Goal: Task Accomplishment & Management: Use online tool/utility

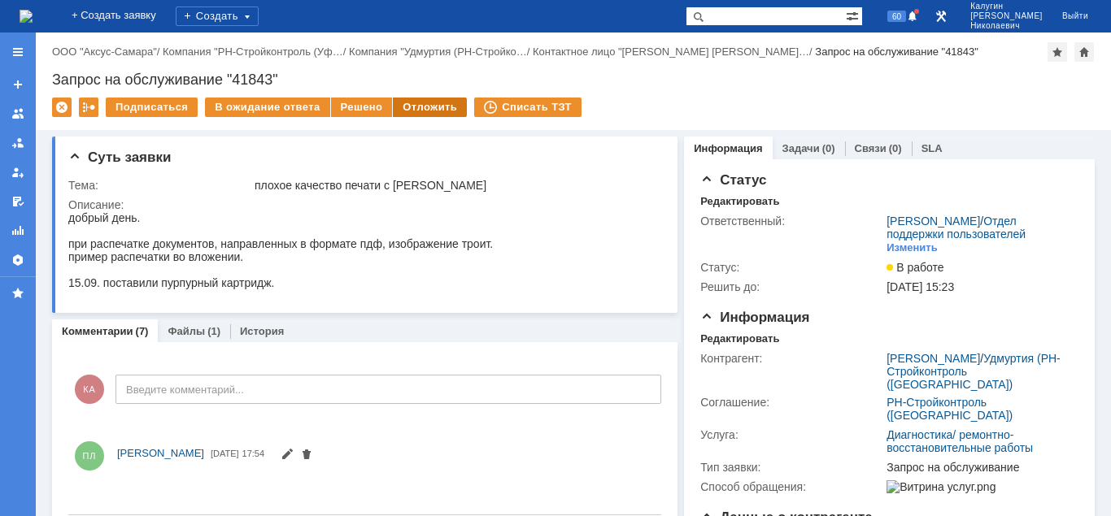
drag, startPoint x: 424, startPoint y: 110, endPoint x: 440, endPoint y: 132, distance: 27.3
click at [424, 111] on div "Отложить" at bounding box center [430, 108] width 74 height 20
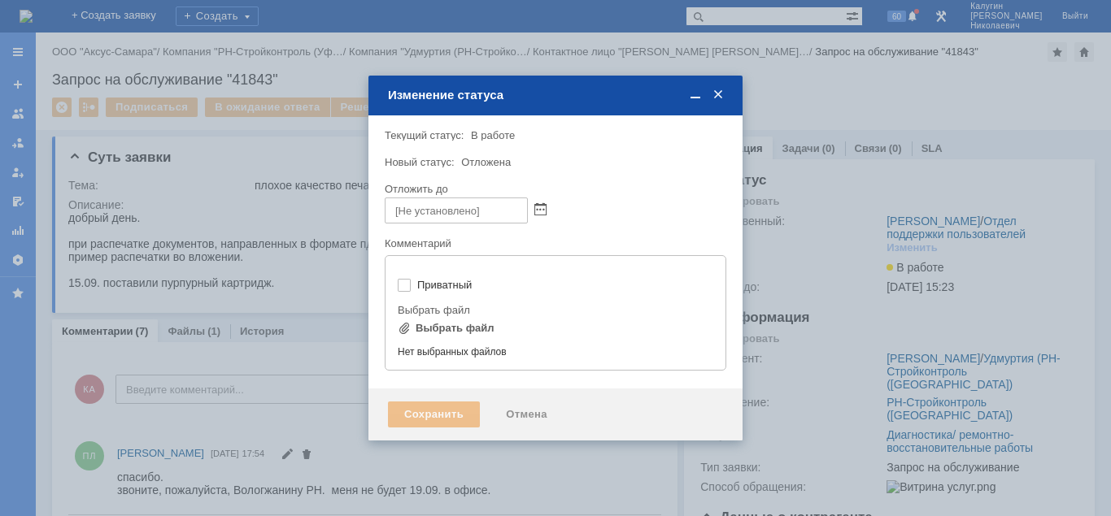
type input "[не указано]"
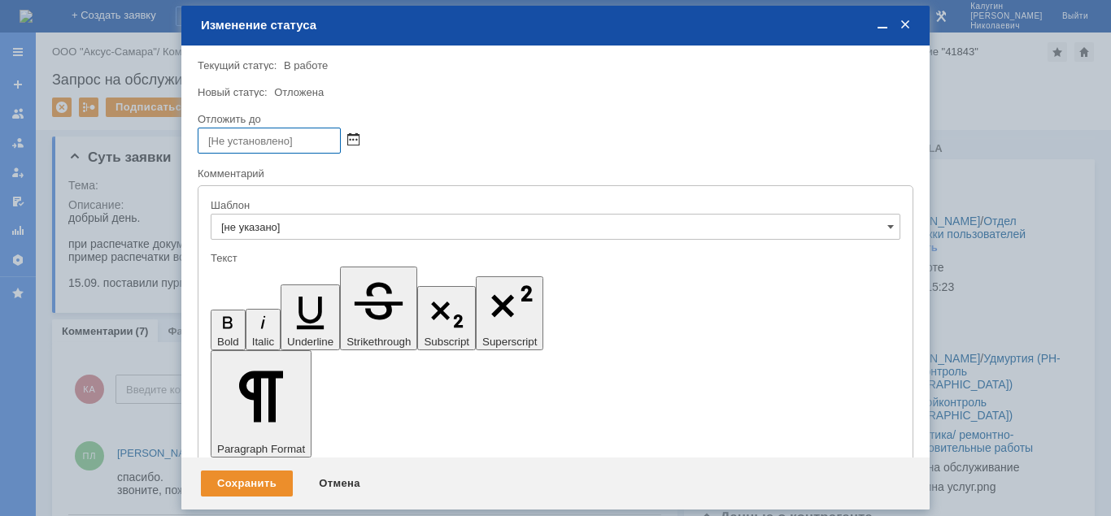
click at [358, 137] on span at bounding box center [353, 140] width 12 height 13
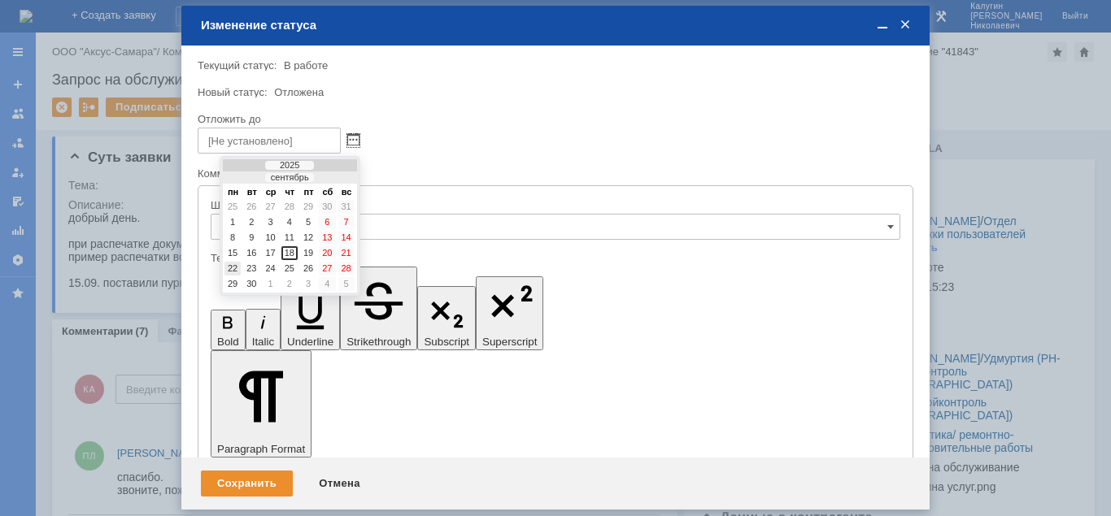
click at [231, 267] on div "22" at bounding box center [232, 269] width 16 height 14
type input "[DATE] 13:01"
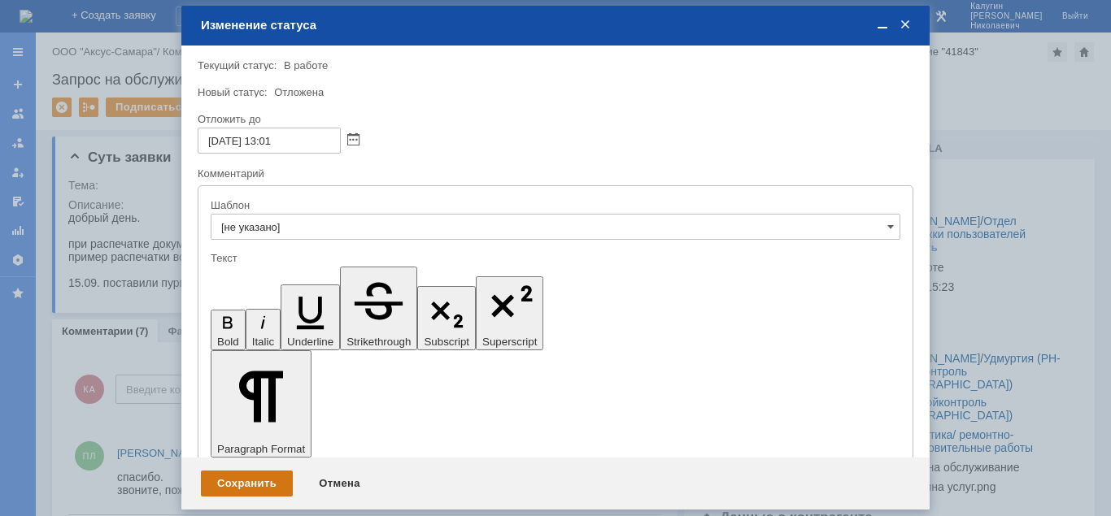
click at [272, 484] on div "Сохранить" at bounding box center [247, 484] width 92 height 26
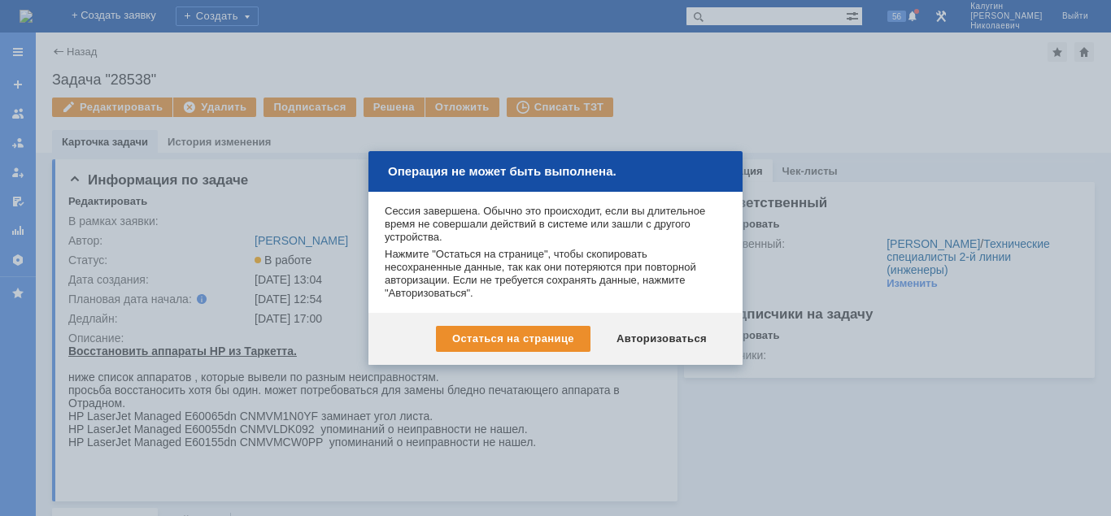
drag, startPoint x: 642, startPoint y: 350, endPoint x: 641, endPoint y: 340, distance: 10.6
click at [642, 350] on div "Авторизоваться" at bounding box center [661, 339] width 123 height 26
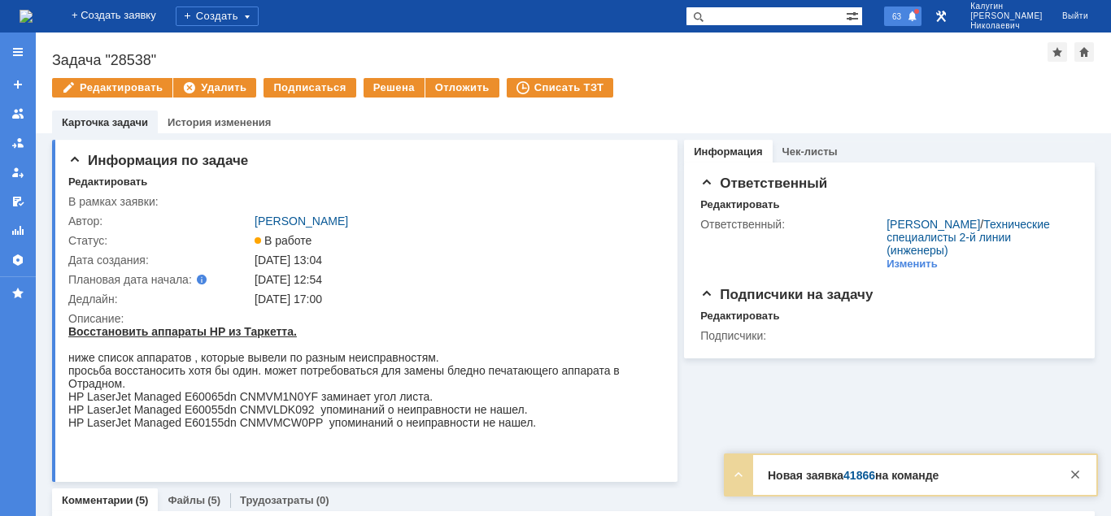
click at [919, 24] on div "63" at bounding box center [902, 17] width 37 height 20
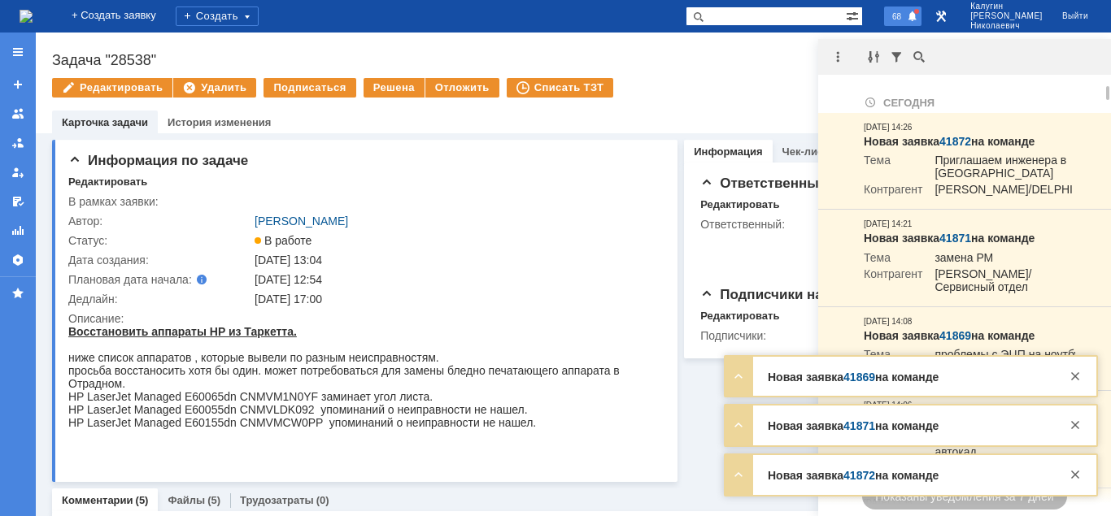
click at [906, 12] on span "68" at bounding box center [896, 16] width 19 height 11
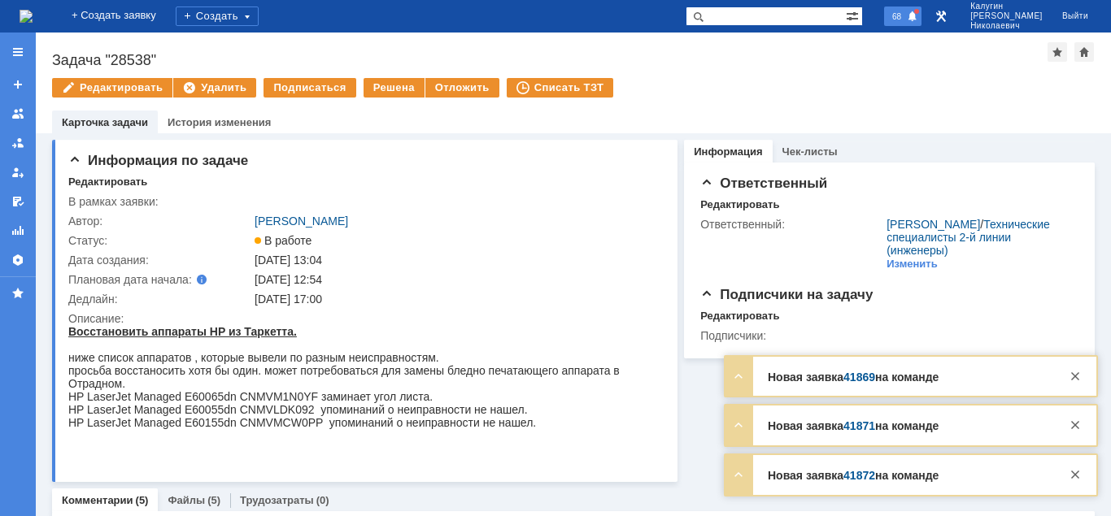
click at [906, 12] on span "68" at bounding box center [896, 16] width 19 height 11
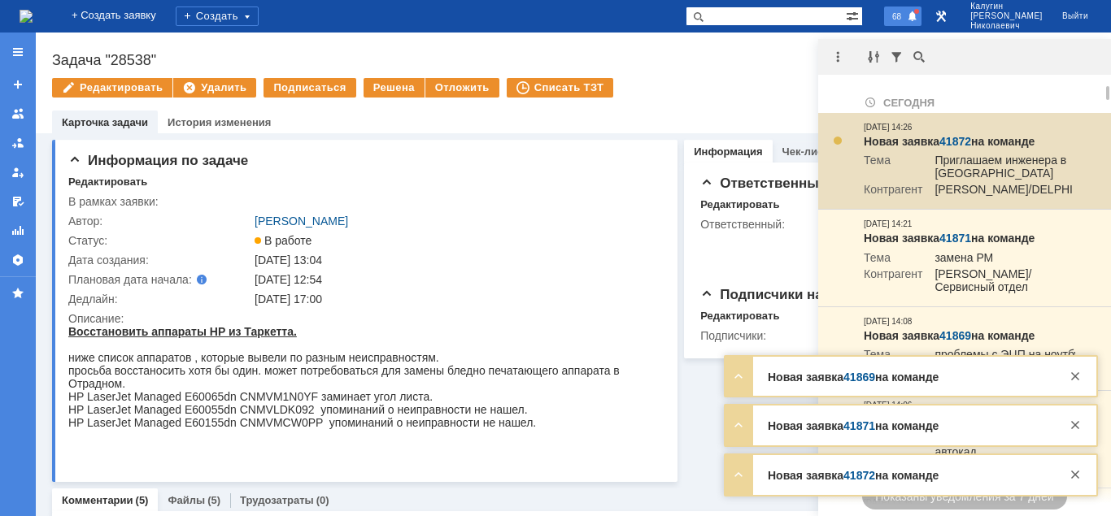
click at [958, 135] on link "41872" at bounding box center [955, 141] width 32 height 13
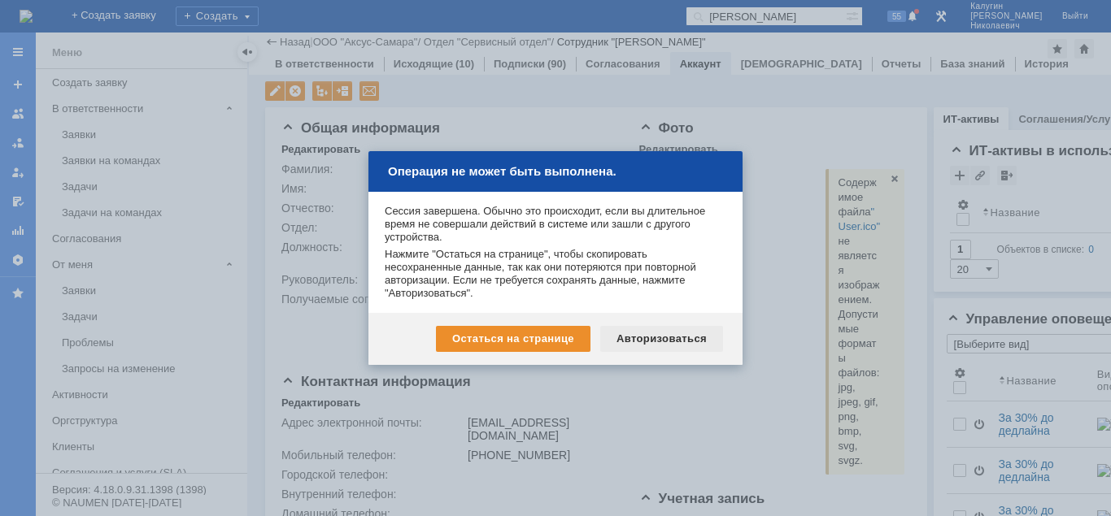
scroll to position [242, 0]
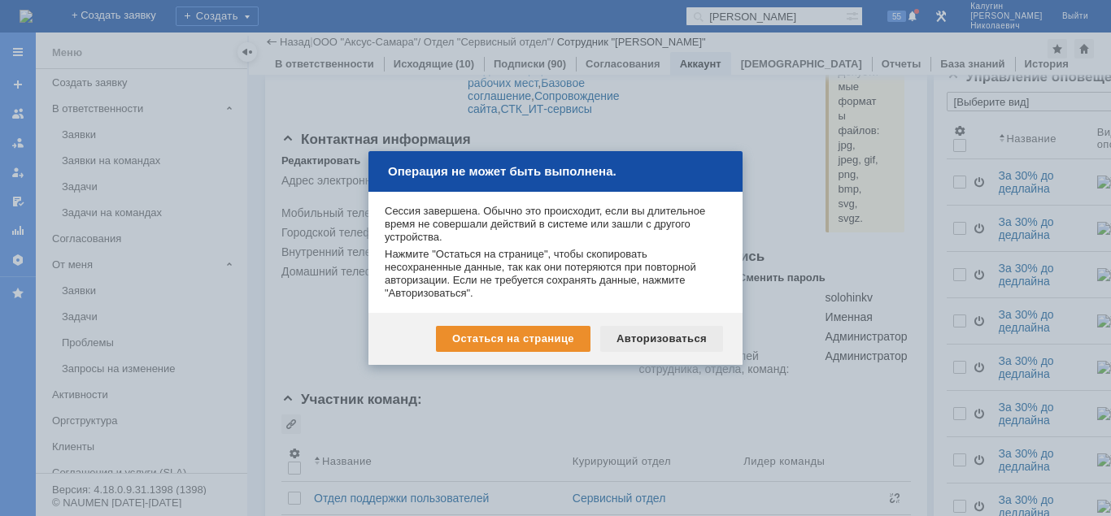
click at [654, 338] on div "Авторизоваться" at bounding box center [661, 339] width 123 height 26
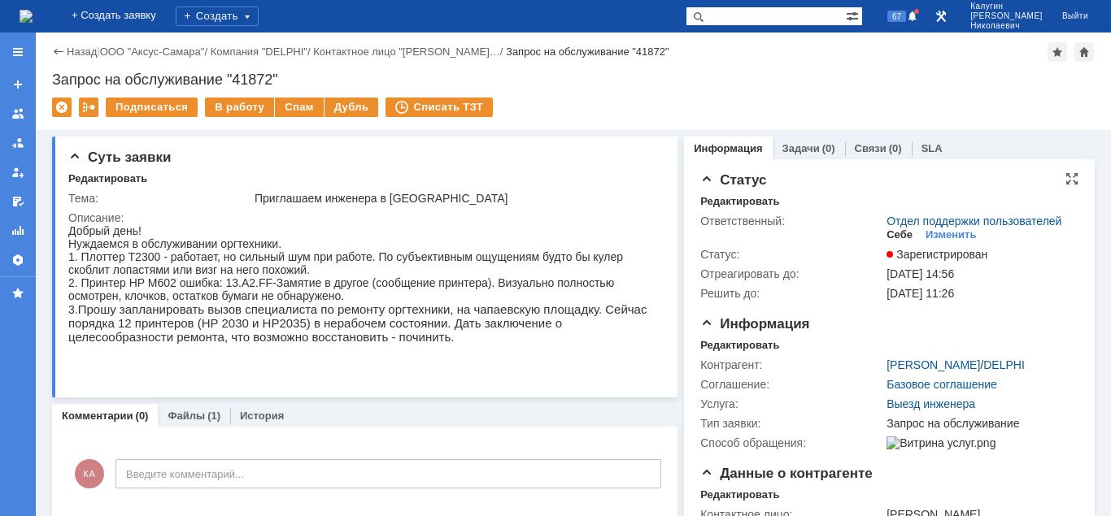
click at [902, 233] on div "Себе" at bounding box center [899, 234] width 26 height 13
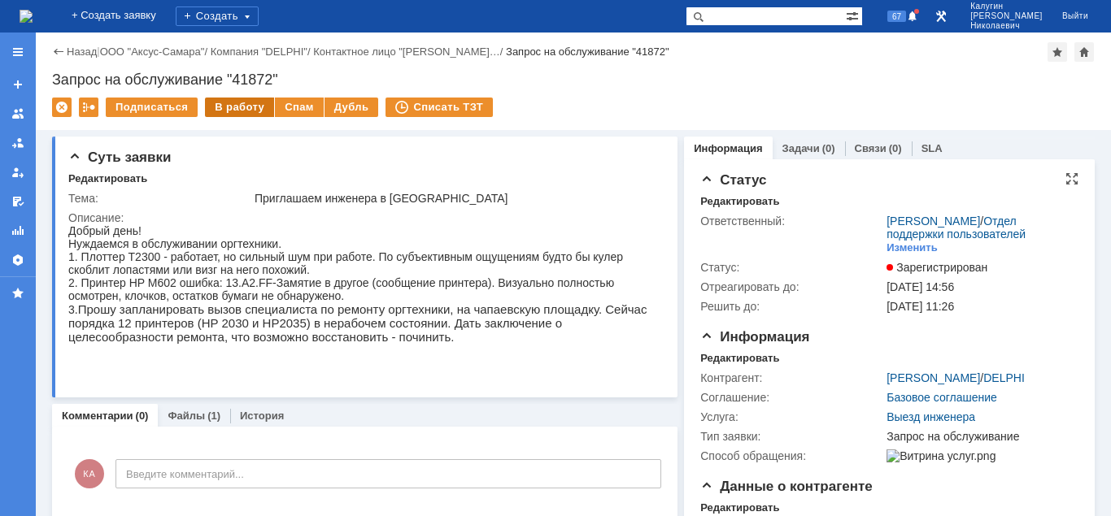
click at [229, 101] on div "В работу" at bounding box center [239, 108] width 69 height 20
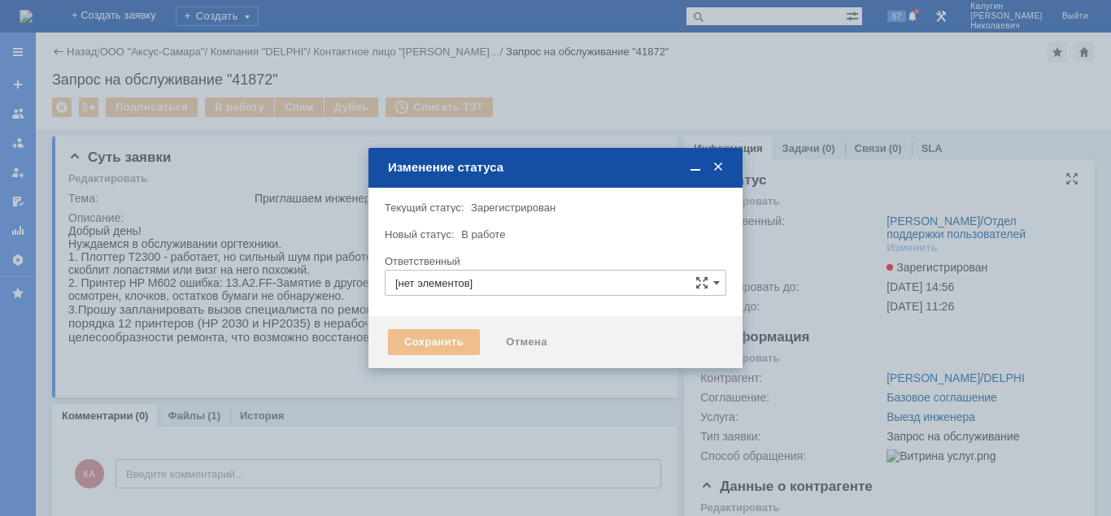
type input "[PERSON_NAME]"
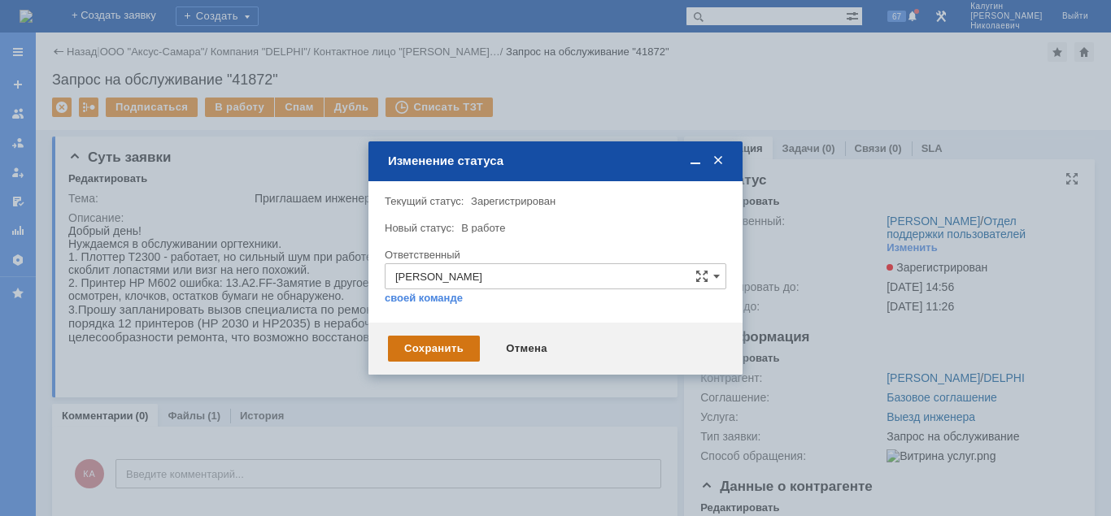
click at [415, 356] on div "Сохранить" at bounding box center [434, 349] width 92 height 26
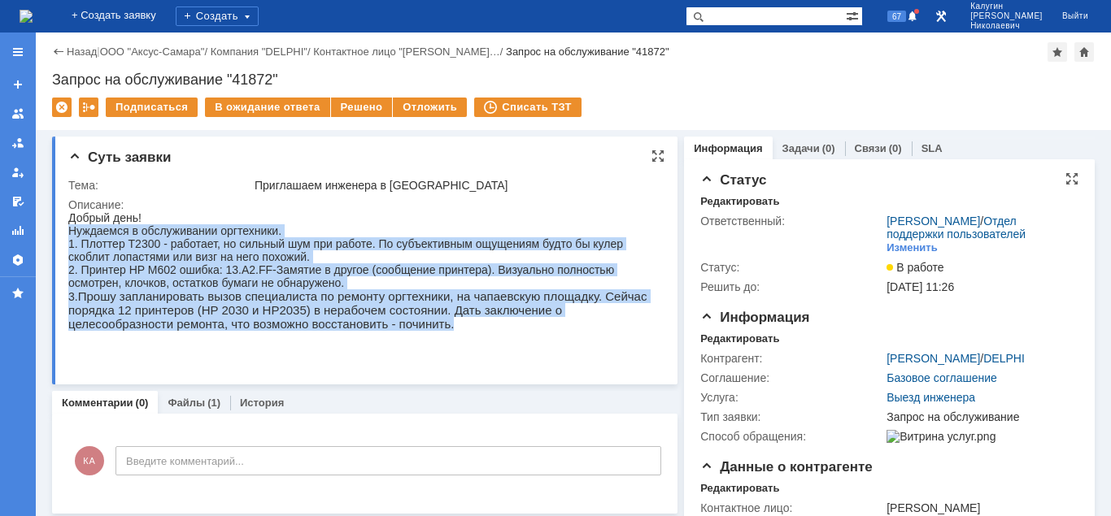
drag, startPoint x: 70, startPoint y: 233, endPoint x: 304, endPoint y: 335, distance: 255.3
click at [304, 335] on div "Добрый день! Нуждаемся в обслуживании оргтехники. 1. Плоттер T2300 - работает, …" at bounding box center [362, 284] width 589 height 146
copy div "Нуждаемся в обслуживании оргтехники. 1. Плоттер T2300 - работает, но сильный шу…"
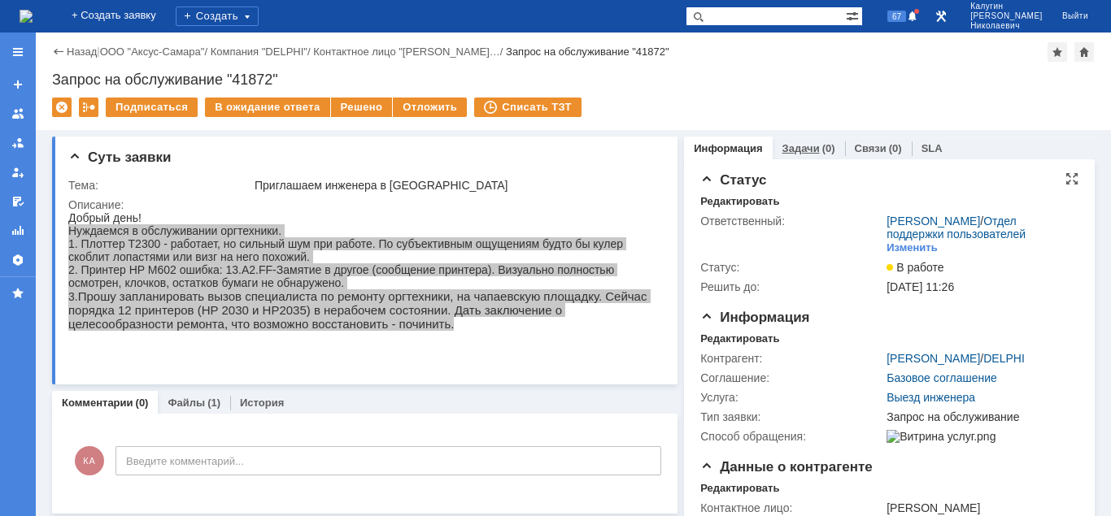
click at [805, 146] on link "Задачи" at bounding box center [800, 148] width 37 height 12
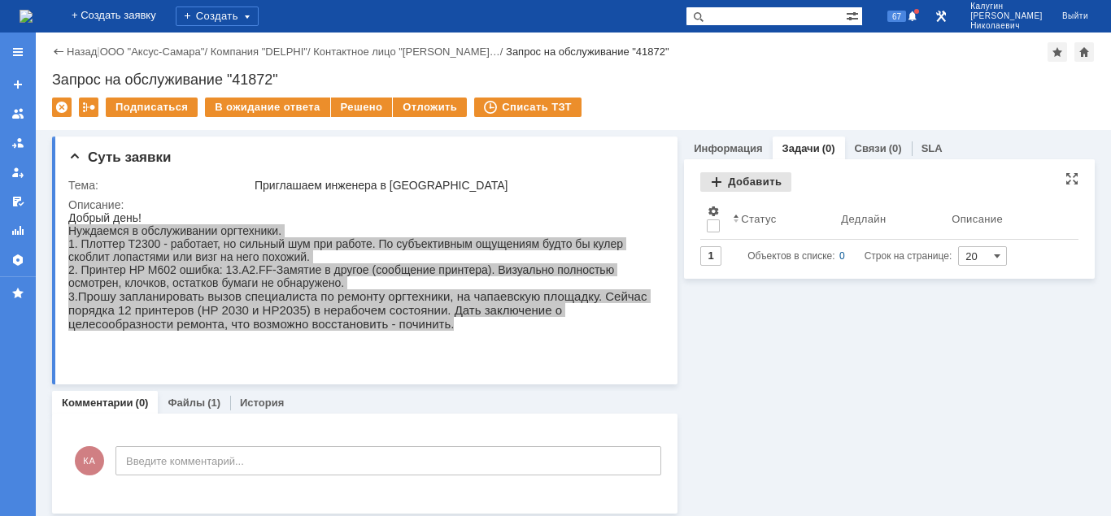
drag, startPoint x: 749, startPoint y: 182, endPoint x: 740, endPoint y: 182, distance: 8.9
click at [748, 182] on div "Добавить" at bounding box center [745, 182] width 91 height 20
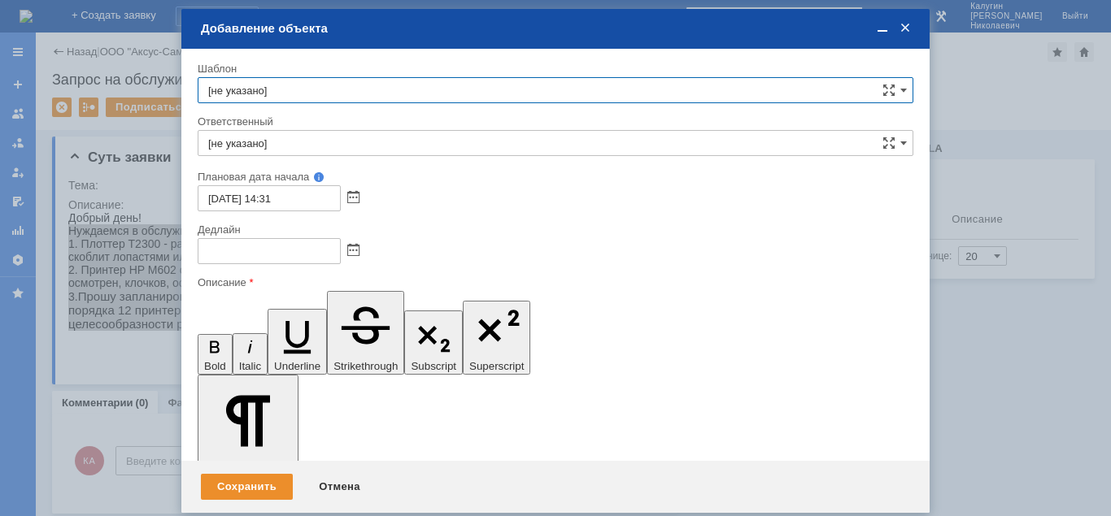
click at [342, 157] on div "себе своей команде" at bounding box center [555, 157] width 715 height 2
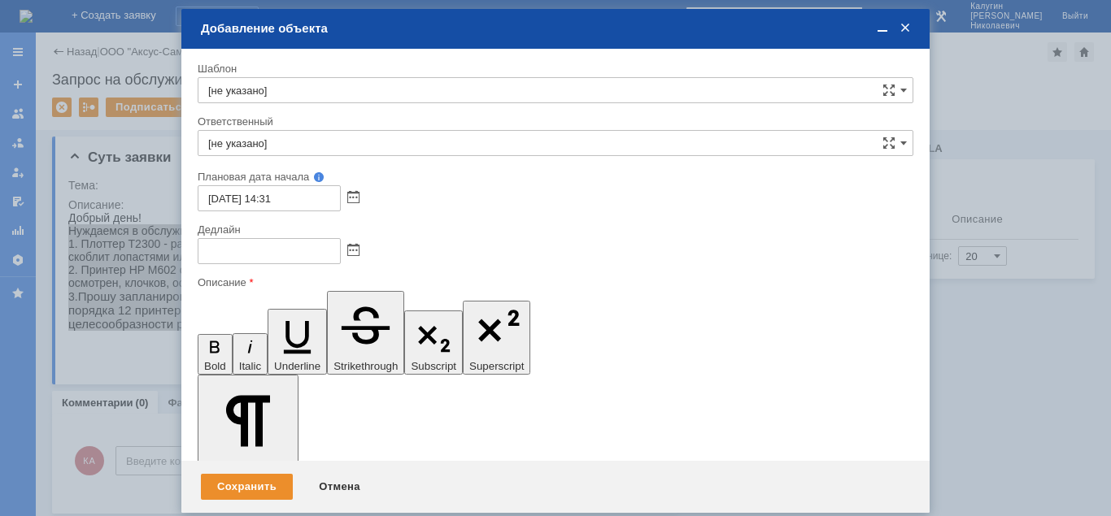
click at [341, 151] on input "[не указано]" at bounding box center [555, 143] width 715 height 26
click at [376, 254] on div "Кубышкин Александр Анатольевич" at bounding box center [555, 262] width 714 height 26
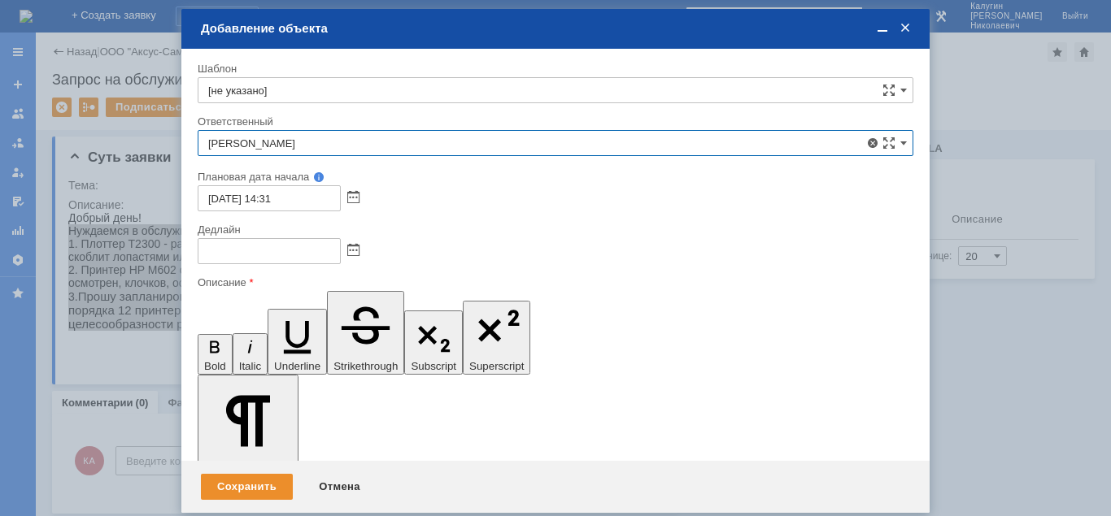
type input "Кубышкин Александр Анатольевич"
click at [353, 249] on span at bounding box center [353, 251] width 12 height 13
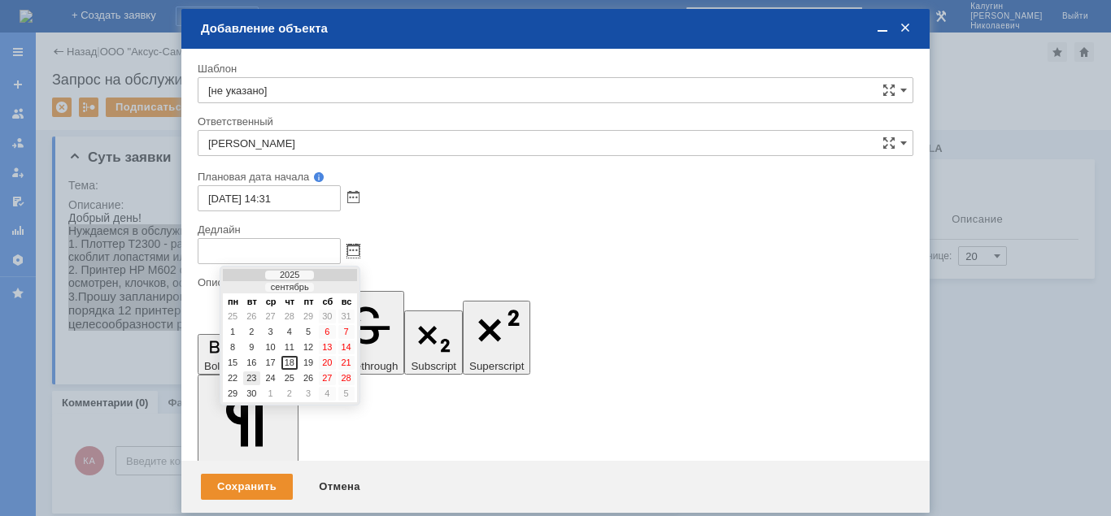
click at [247, 375] on div "23" at bounding box center [251, 379] width 16 height 14
type input "23.09.2025 14:31"
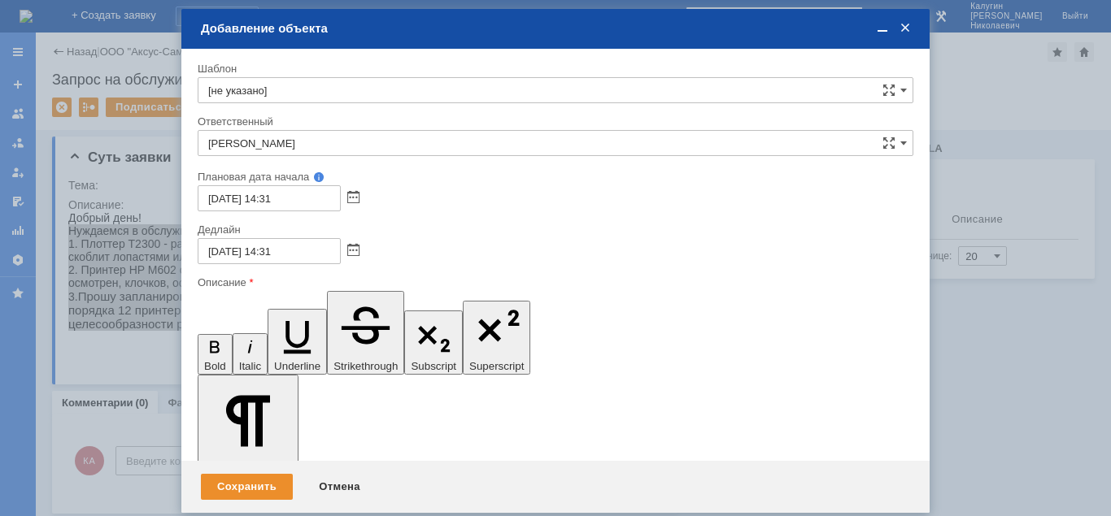
drag, startPoint x: 880, startPoint y: 28, endPoint x: 859, endPoint y: 41, distance: 24.8
click at [880, 28] on span at bounding box center [882, 28] width 16 height 15
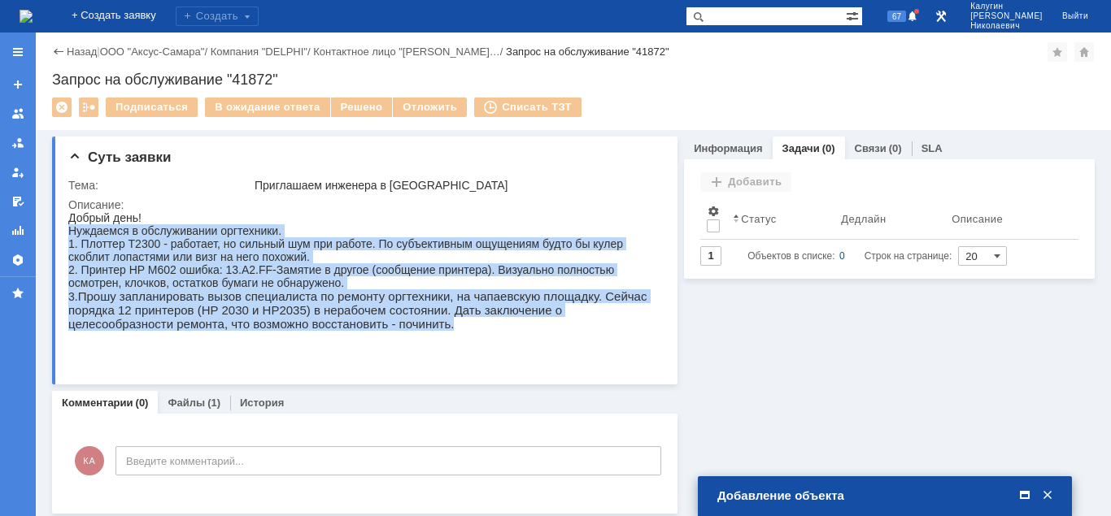
click at [1022, 495] on span at bounding box center [1024, 496] width 16 height 15
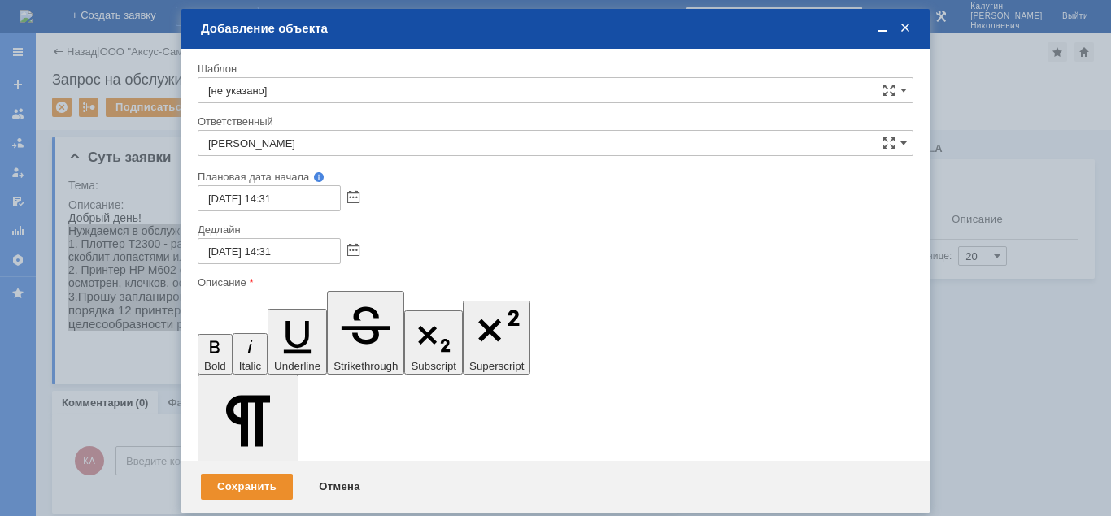
drag, startPoint x: 380, startPoint y: 4403, endPoint x: 212, endPoint y: 4399, distance: 167.5
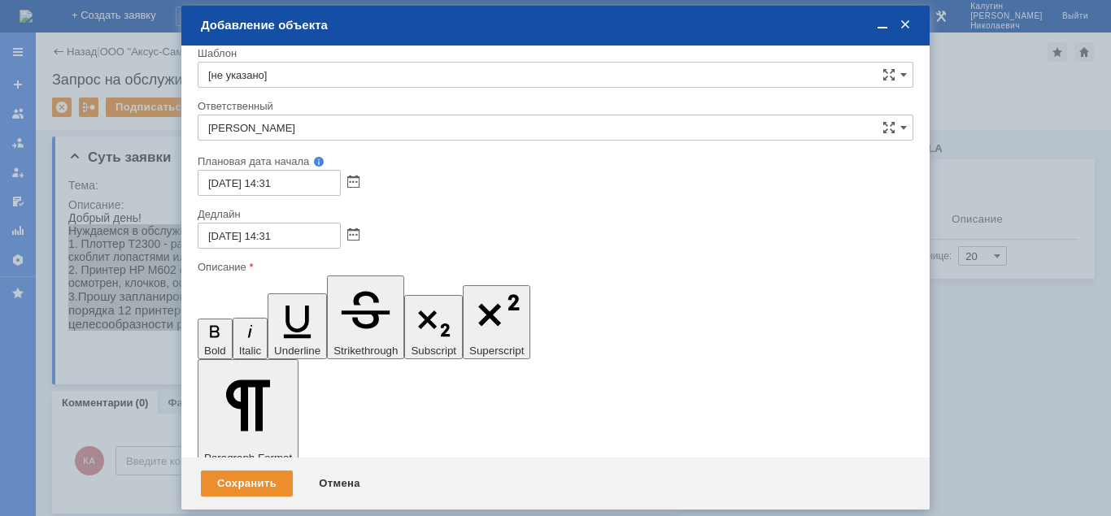
scroll to position [14, 0]
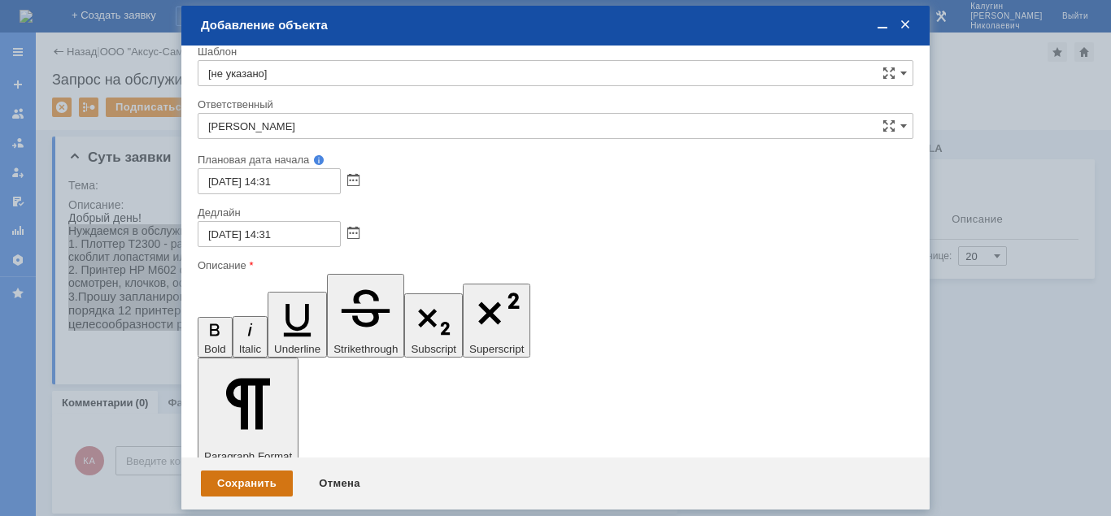
click at [263, 485] on div "Сохранить" at bounding box center [247, 484] width 92 height 26
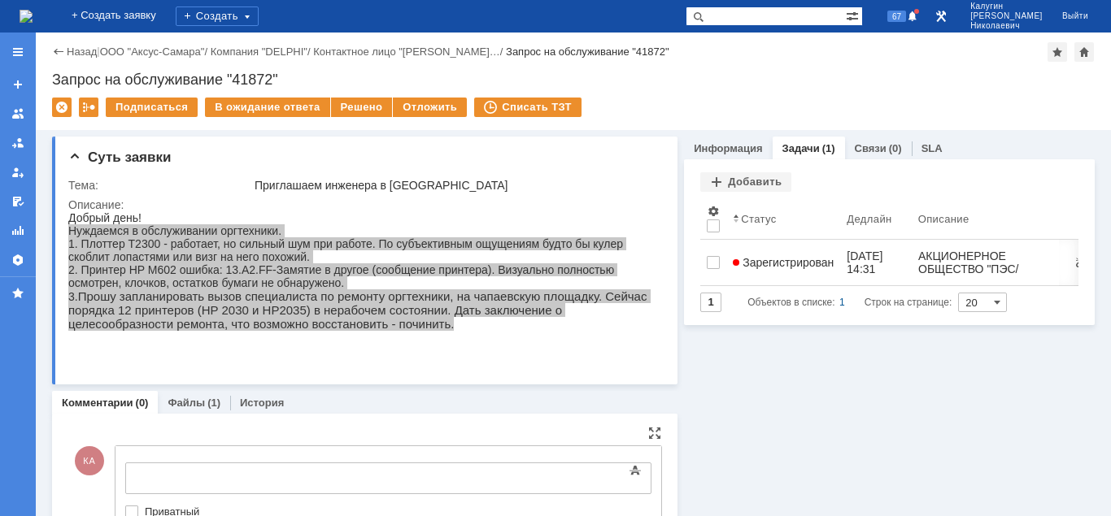
scroll to position [0, 0]
click at [183, 464] on body at bounding box center [258, 477] width 244 height 28
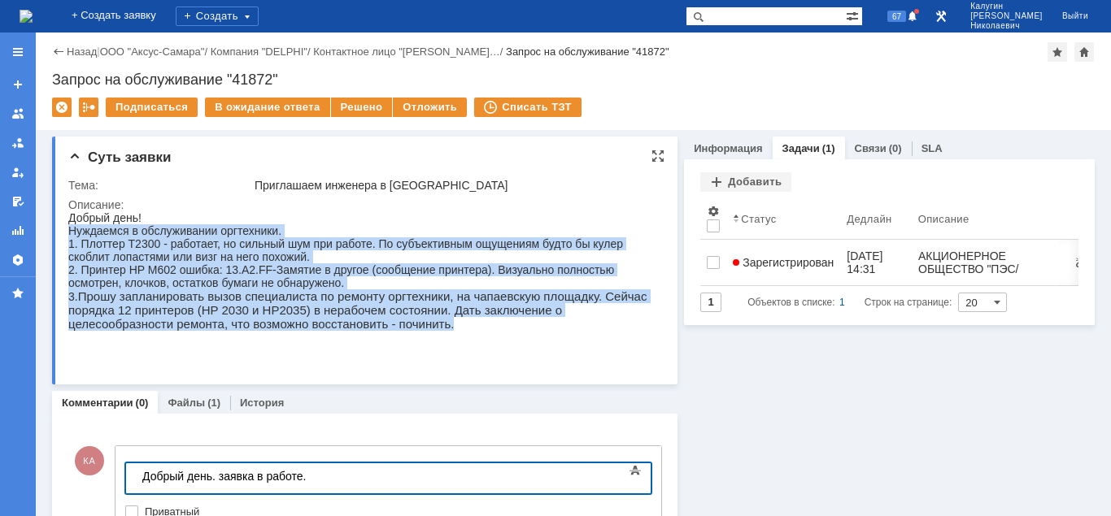
click at [310, 350] on div "Добрый день! Нуждаемся в обслуживании оргтехники. 1. Плоттер T2300 - работает, …" at bounding box center [362, 284] width 589 height 146
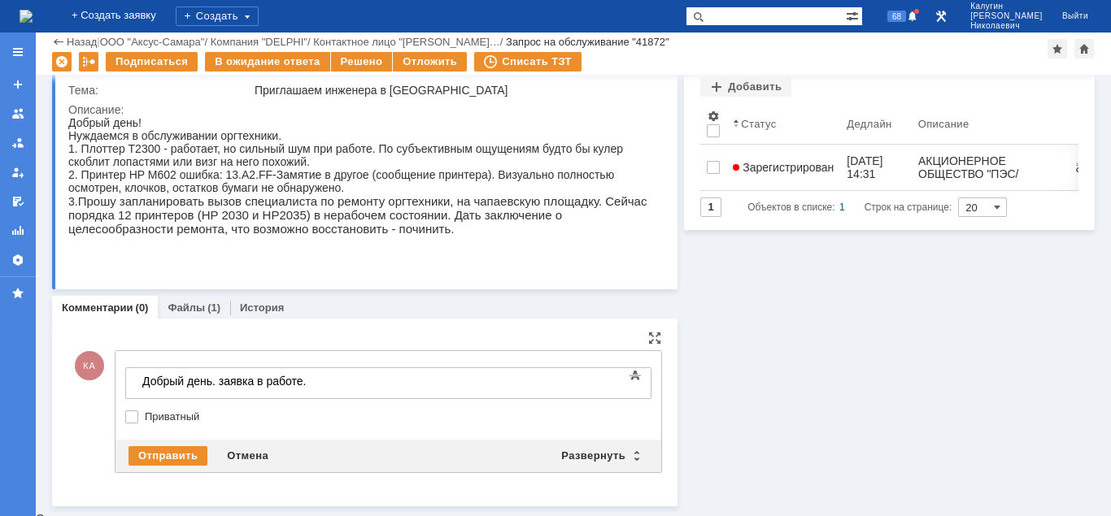
scroll to position [35, 0]
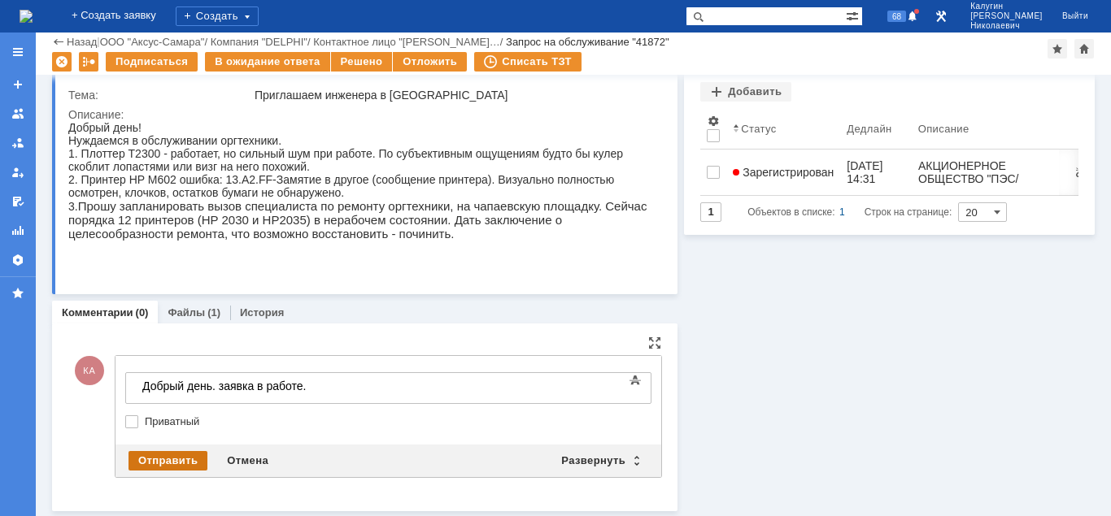
click at [176, 459] on div "Отправить" at bounding box center [167, 461] width 79 height 20
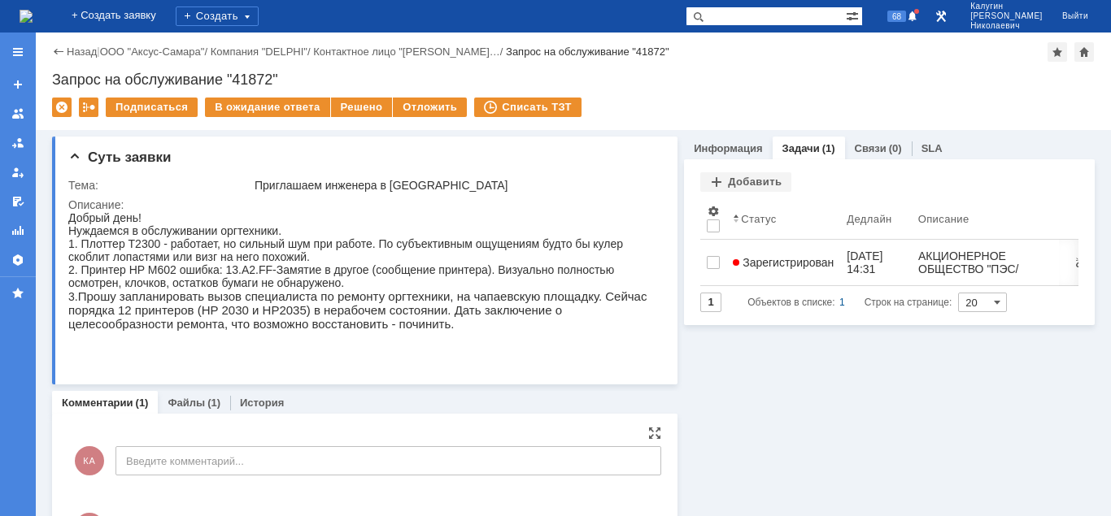
scroll to position [0, 0]
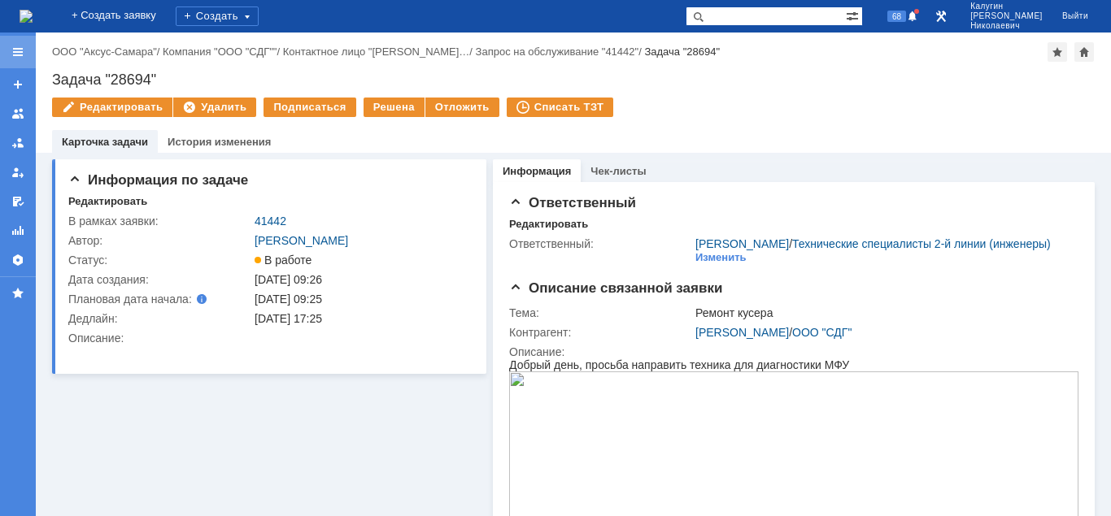
click at [17, 50] on div at bounding box center [17, 52] width 13 height 13
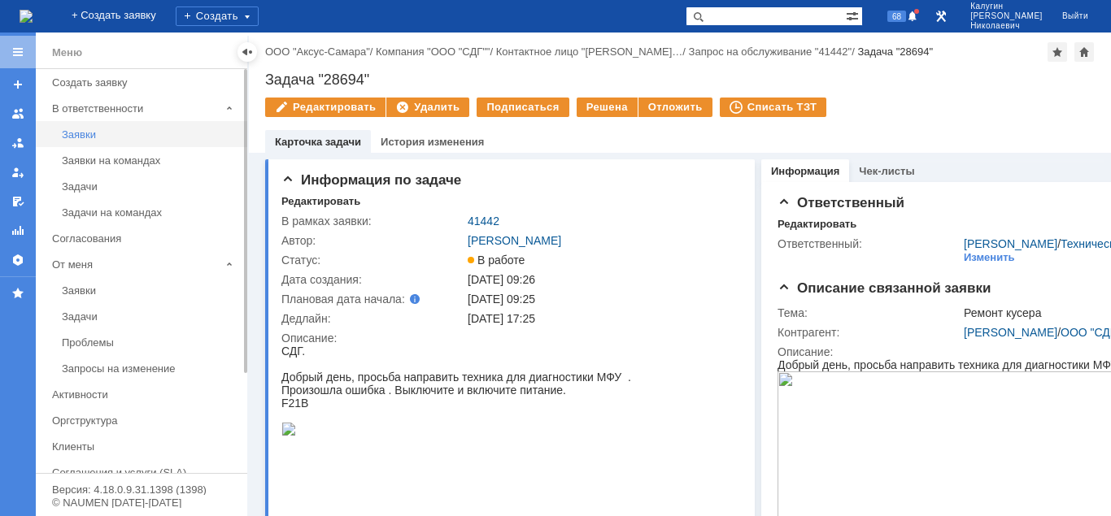
click at [81, 132] on div "Заявки" at bounding box center [150, 134] width 176 height 12
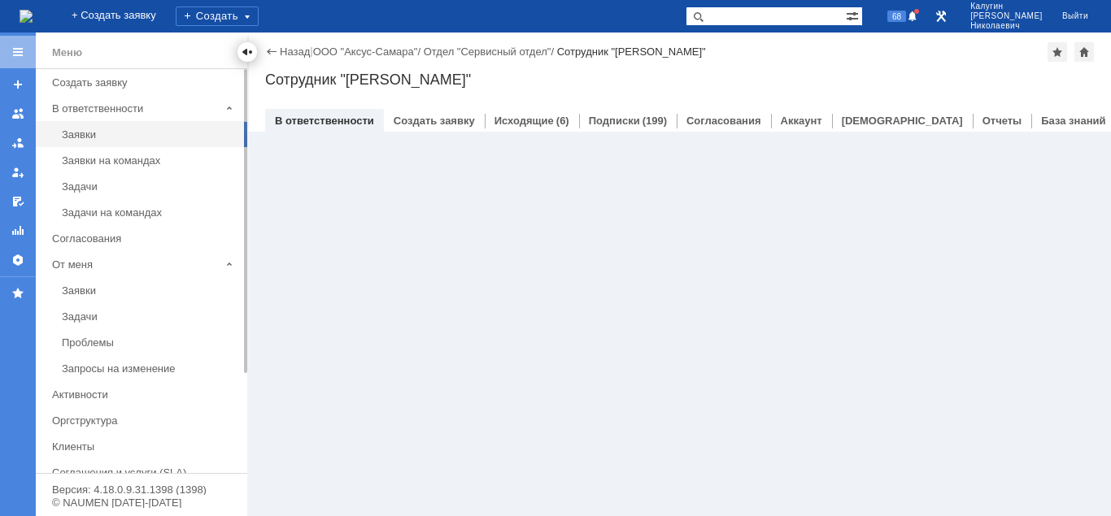
click at [246, 51] on div at bounding box center [247, 52] width 13 height 13
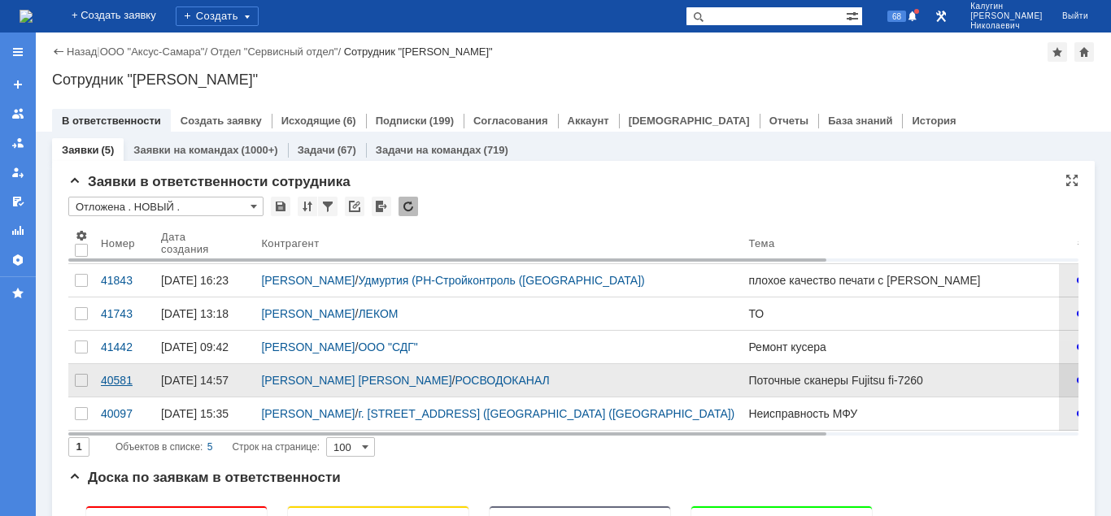
click at [107, 387] on div "40581" at bounding box center [124, 380] width 47 height 13
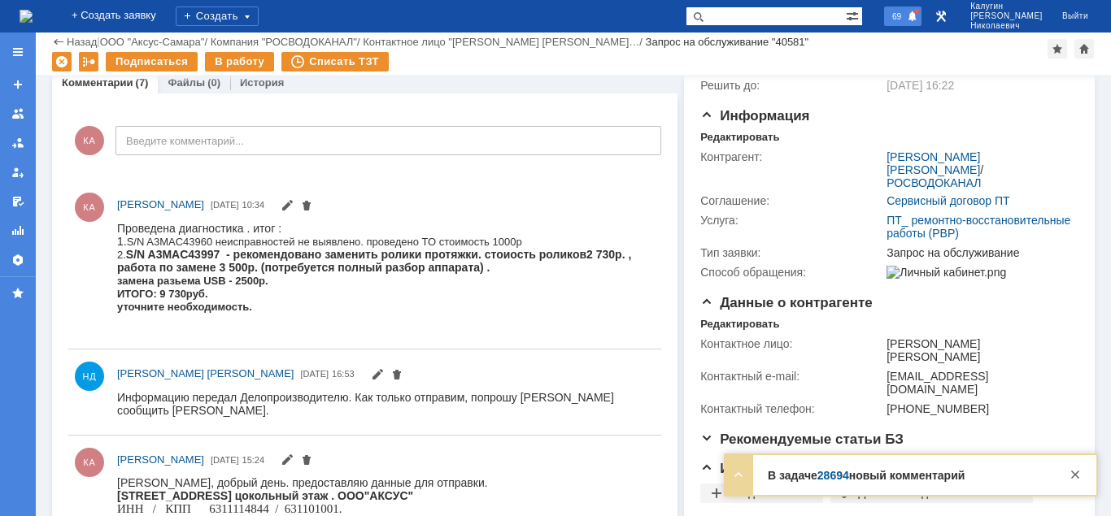
click at [906, 11] on span "69" at bounding box center [896, 16] width 19 height 11
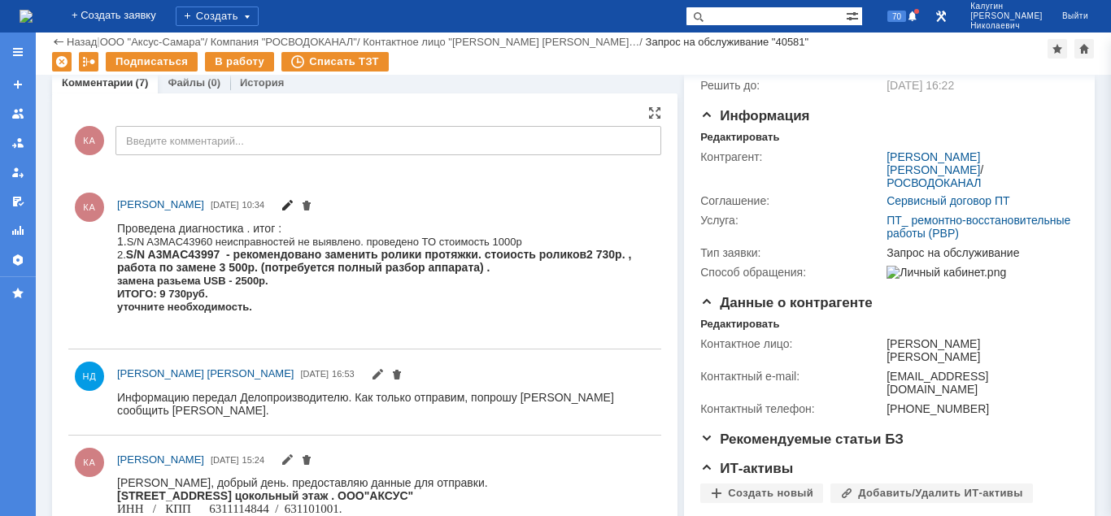
click at [294, 202] on span at bounding box center [286, 207] width 13 height 13
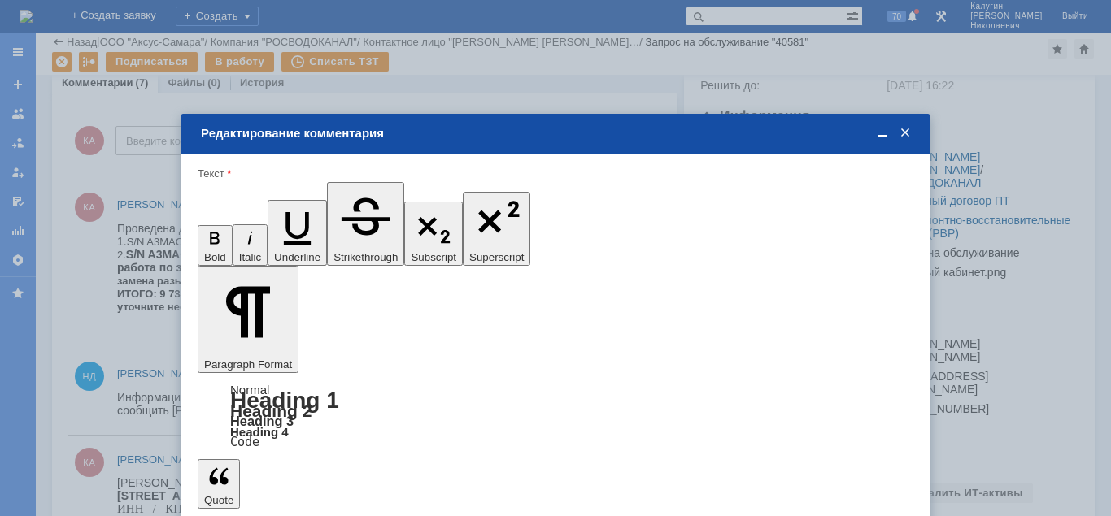
drag, startPoint x: 720, startPoint y: 4292, endPoint x: 693, endPoint y: 4294, distance: 26.9
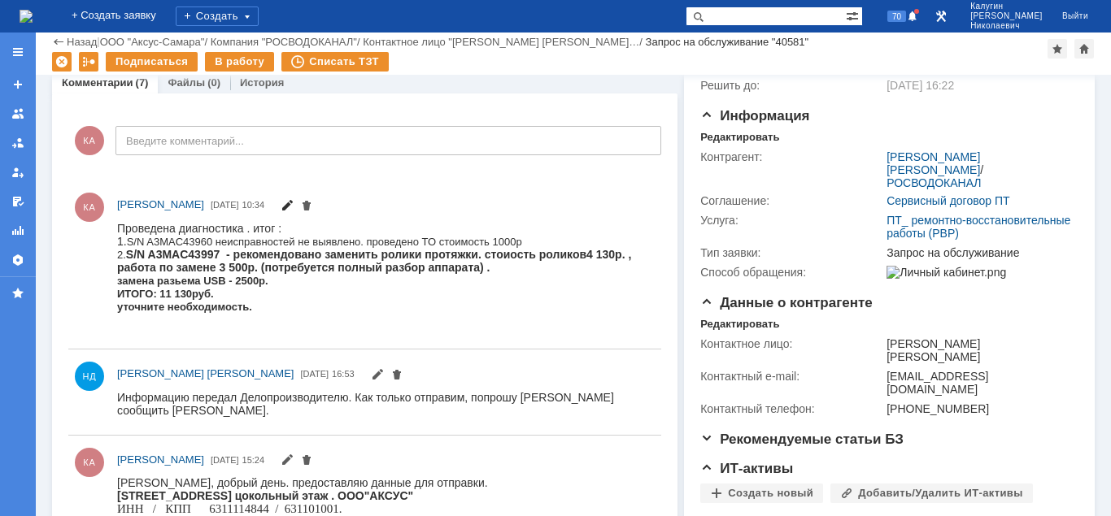
click at [294, 201] on span at bounding box center [286, 207] width 13 height 13
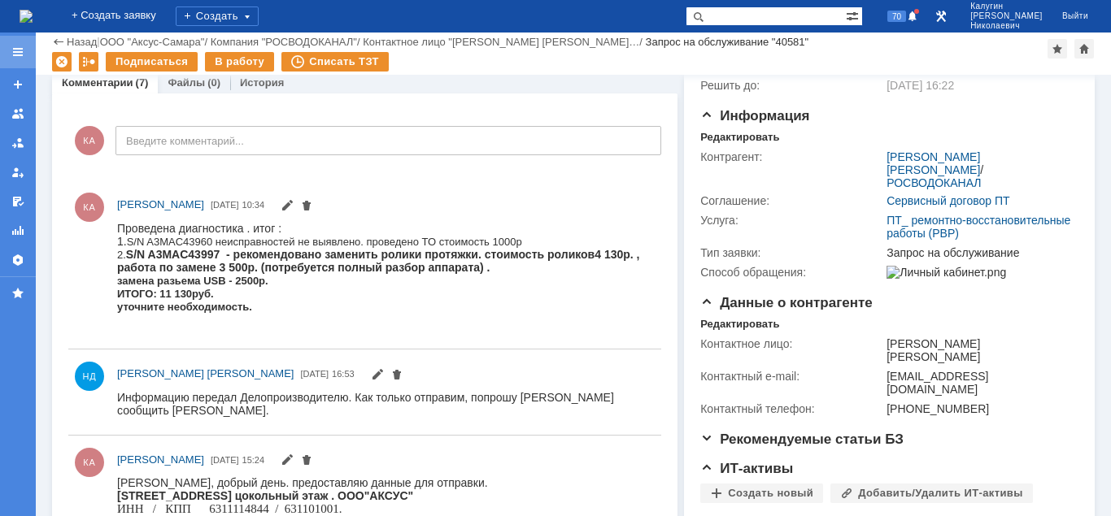
click at [17, 42] on div at bounding box center [18, 52] width 36 height 33
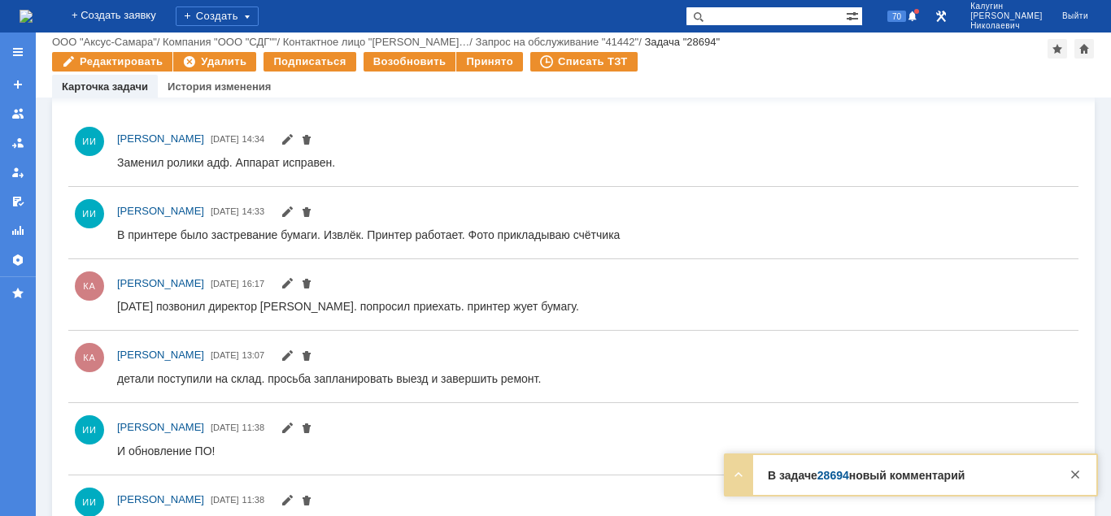
scroll to position [746, 0]
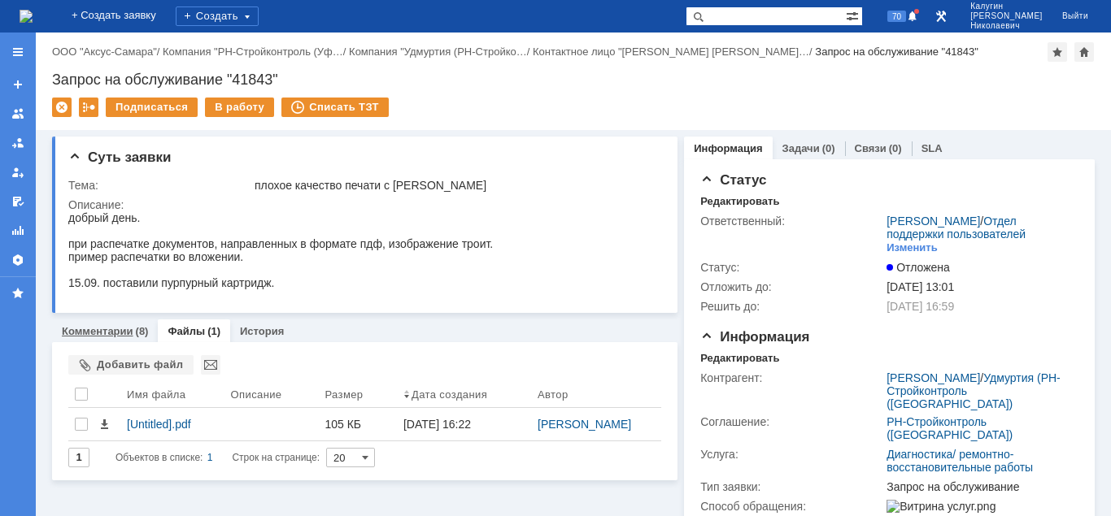
click at [105, 326] on link "Комментарии" at bounding box center [98, 331] width 72 height 12
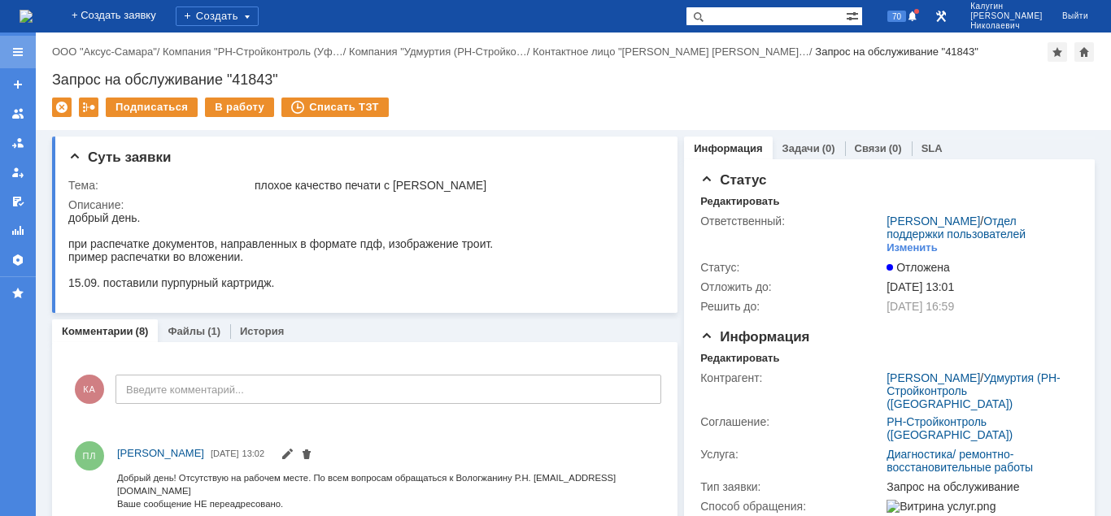
click at [11, 50] on div at bounding box center [18, 52] width 36 height 33
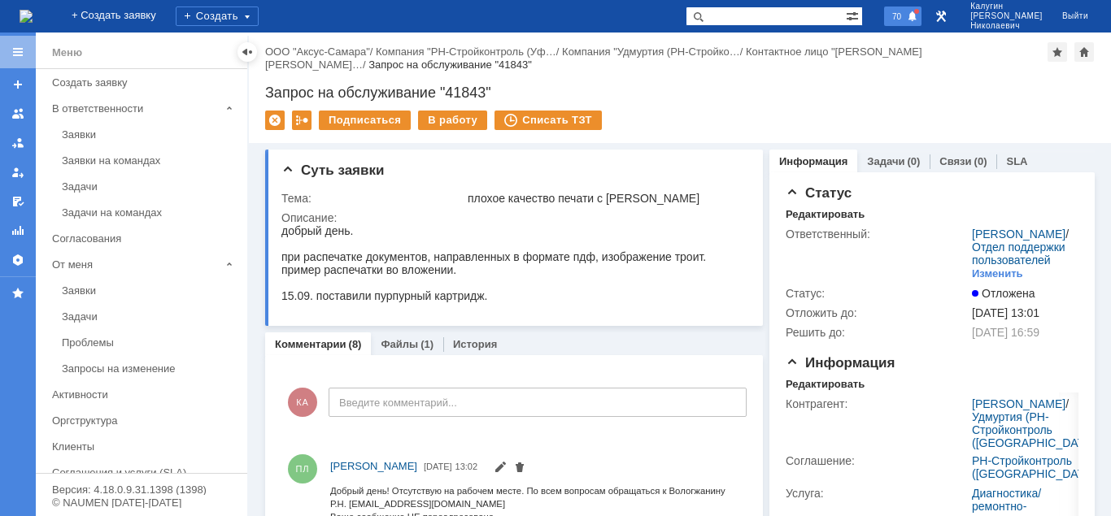
click at [906, 17] on span "70" at bounding box center [896, 16] width 19 height 11
drag, startPoint x: 764, startPoint y: 15, endPoint x: 713, endPoint y: 20, distance: 51.4
click at [738, 18] on input "text" at bounding box center [765, 17] width 160 height 20
paste input "28324"
type input "28324"
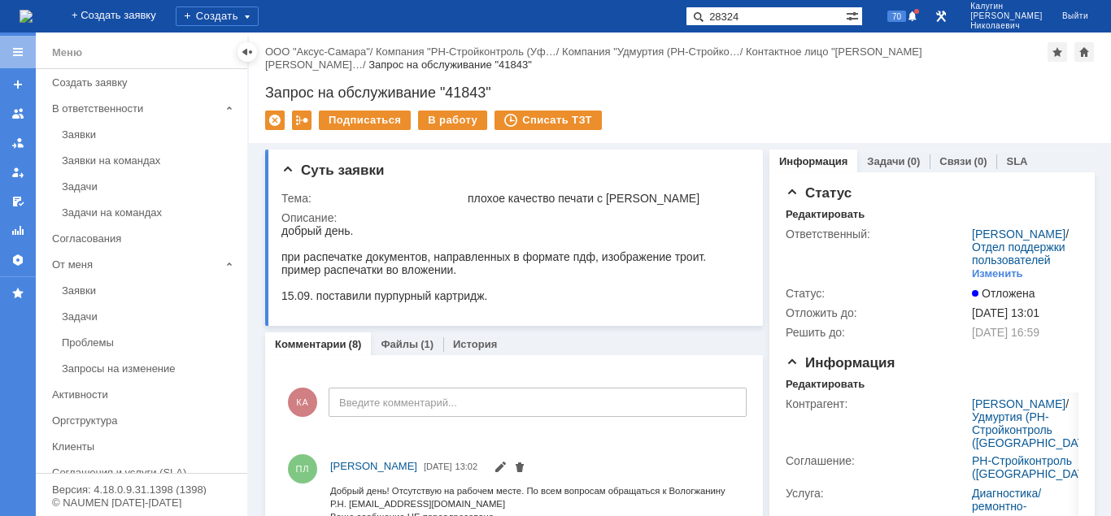
click at [705, 14] on span at bounding box center [695, 17] width 20 height 20
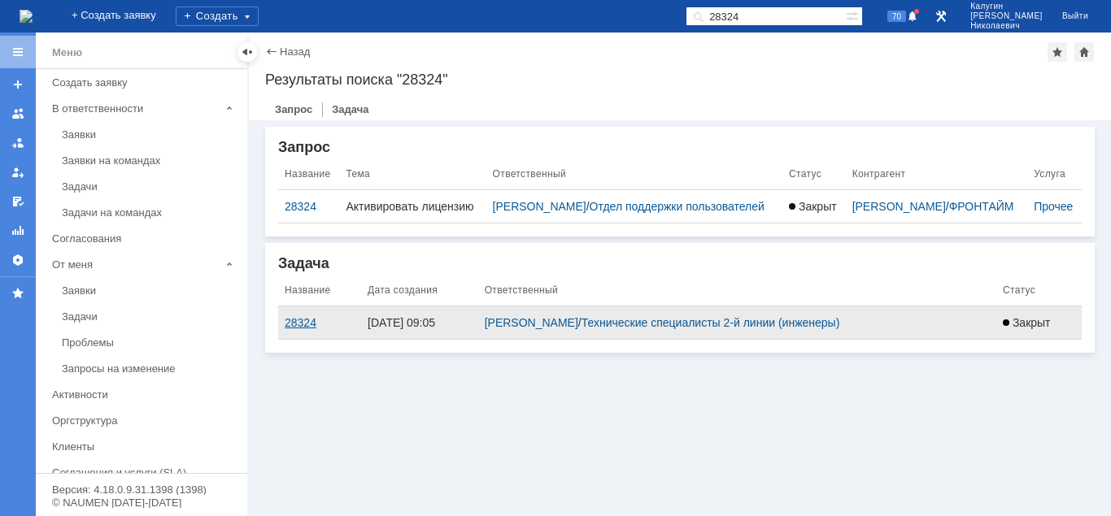
click at [302, 329] on div "28324" at bounding box center [320, 322] width 70 height 13
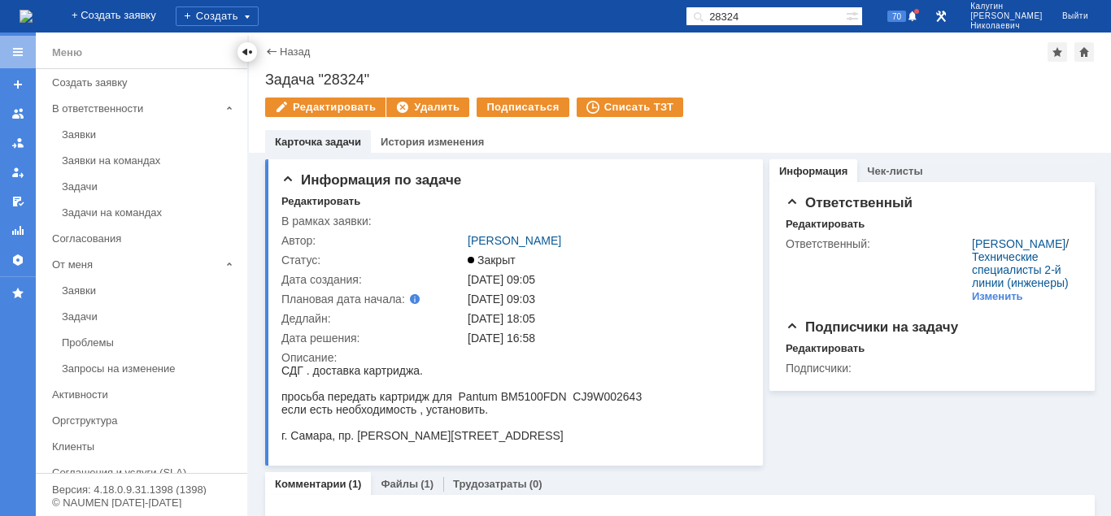
click at [249, 54] on div at bounding box center [247, 52] width 13 height 13
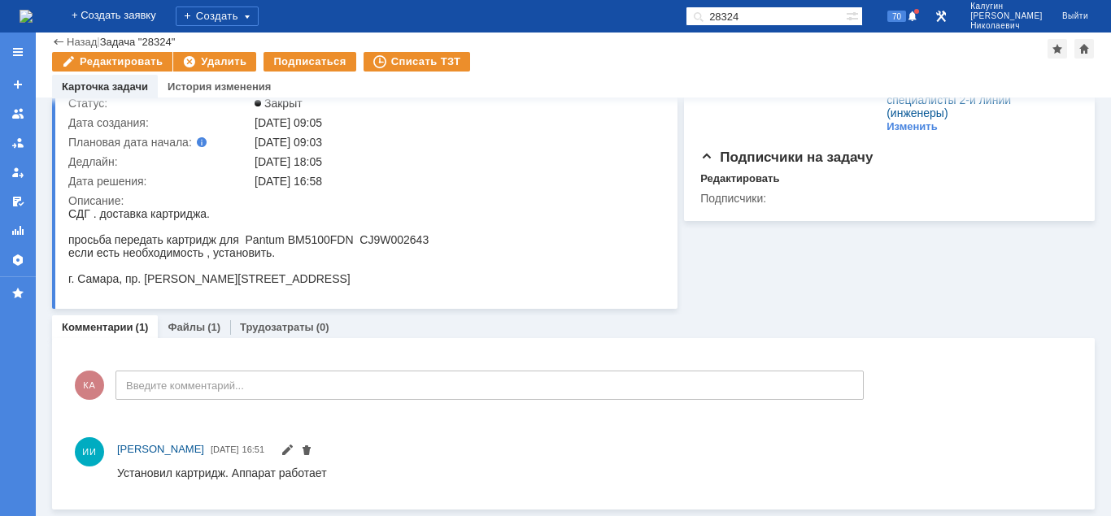
scroll to position [101, 0]
drag, startPoint x: 180, startPoint y: 325, endPoint x: 116, endPoint y: 16, distance: 315.6
click at [180, 325] on link "Файлы" at bounding box center [185, 328] width 37 height 12
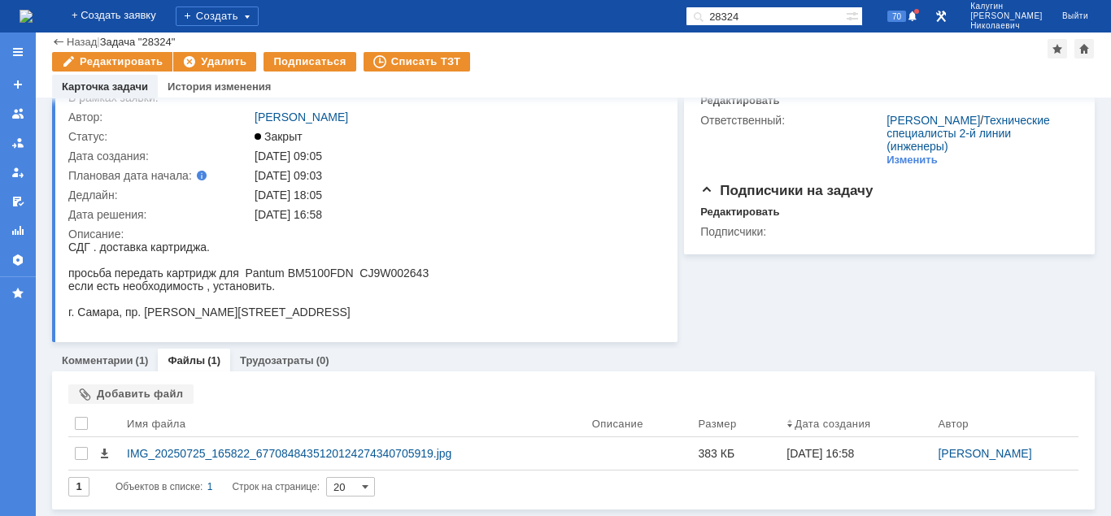
scroll to position [69, 0]
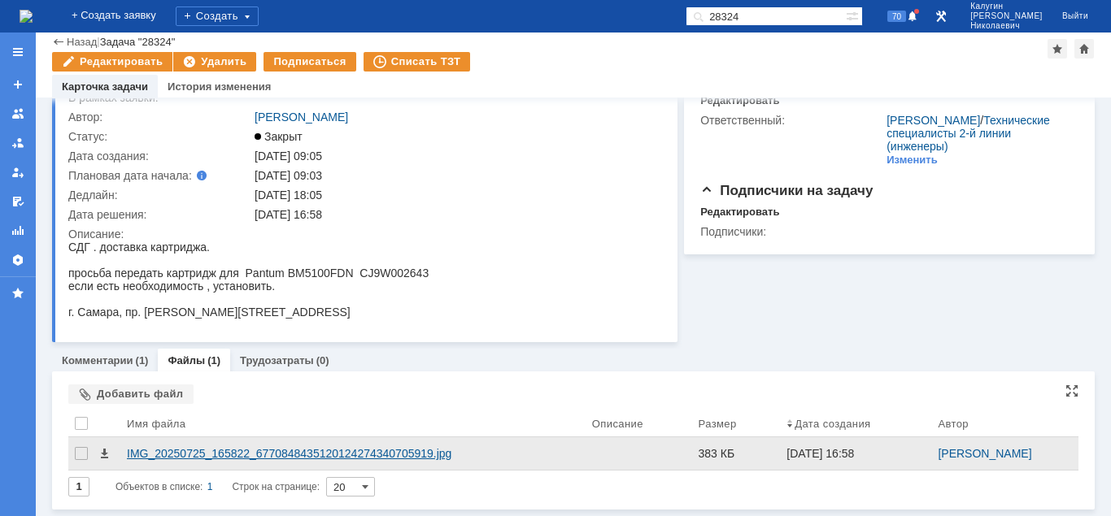
click at [232, 456] on div "IMG_20250725_165822_6770848435120124274340705919.jpg" at bounding box center [353, 453] width 452 height 13
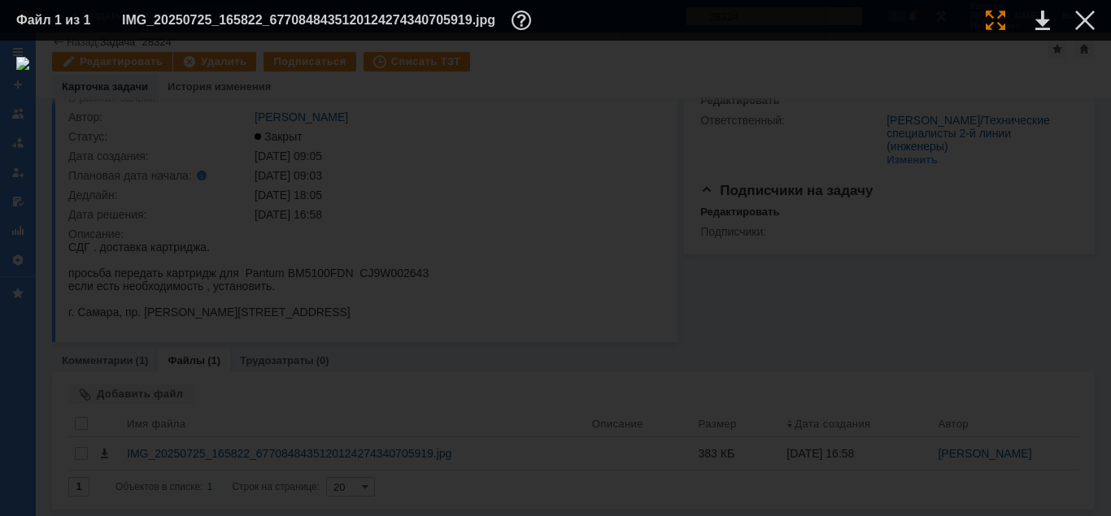
click at [994, 23] on div at bounding box center [995, 21] width 20 height 20
drag, startPoint x: 566, startPoint y: 511, endPoint x: 476, endPoint y: 491, distance: 92.3
click at [434, 510] on div at bounding box center [555, 279] width 1111 height 476
click at [1080, 20] on div at bounding box center [1085, 21] width 20 height 20
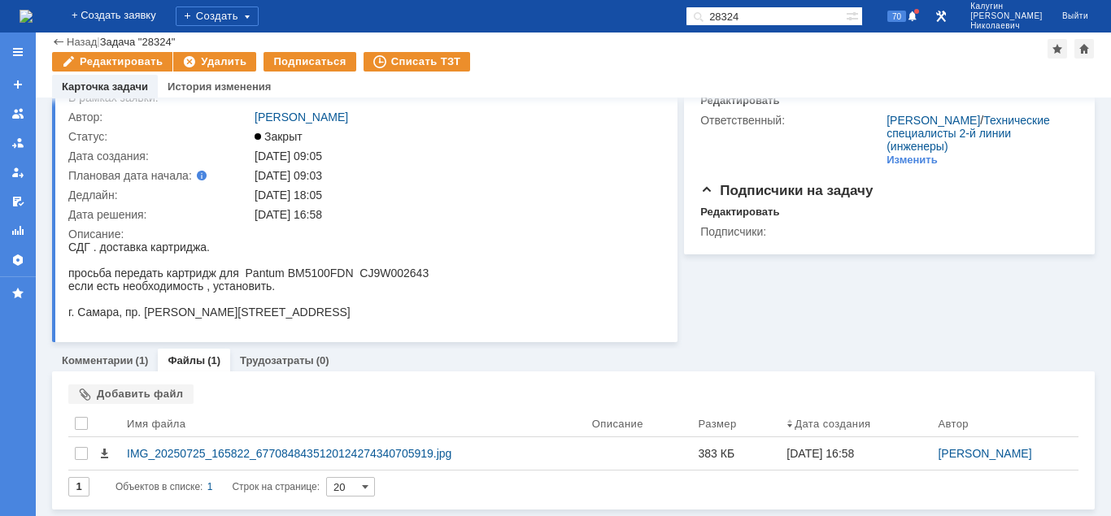
scroll to position [0, 0]
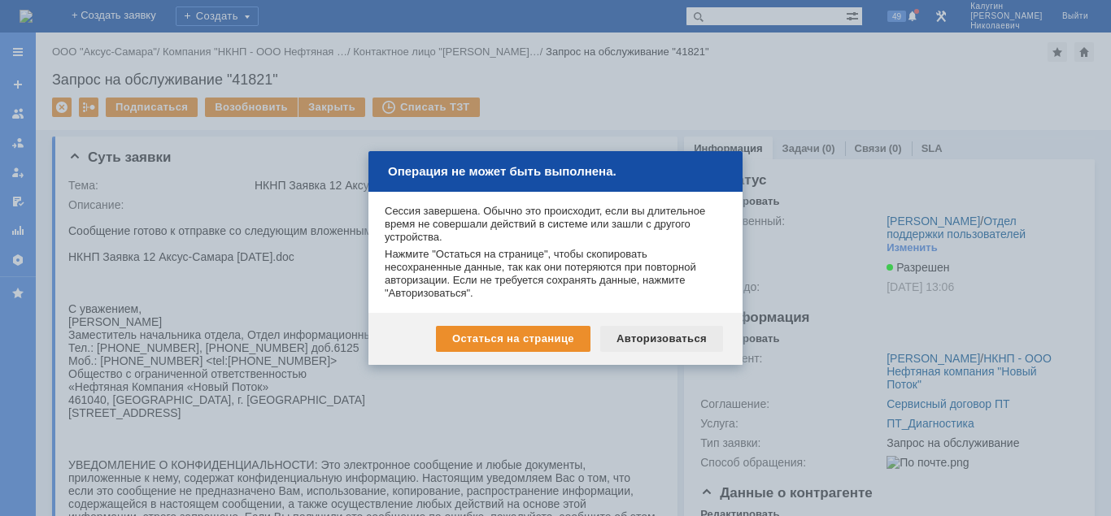
click at [676, 339] on div "Авторизоваться" at bounding box center [661, 339] width 123 height 26
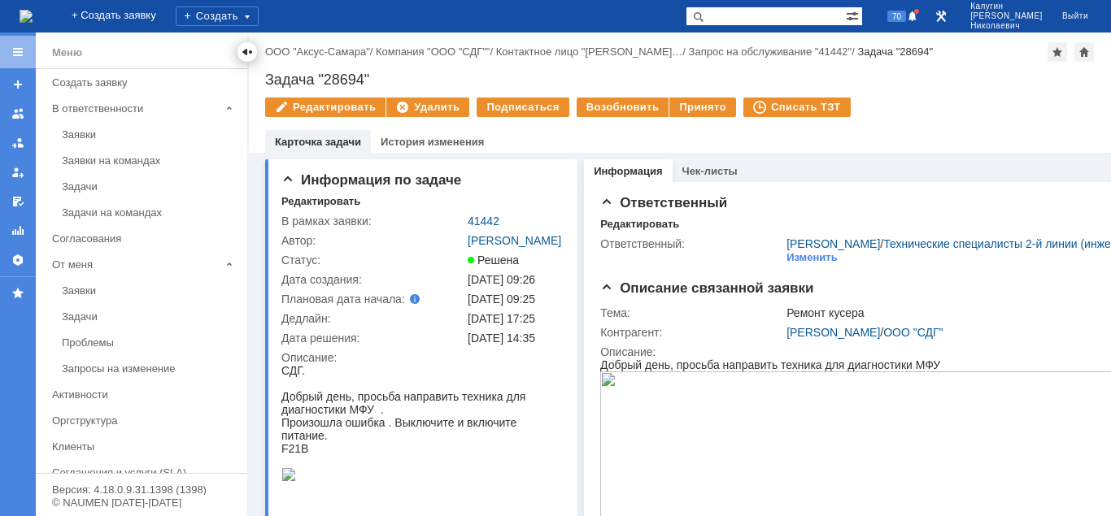
click at [248, 48] on div at bounding box center [247, 52] width 13 height 13
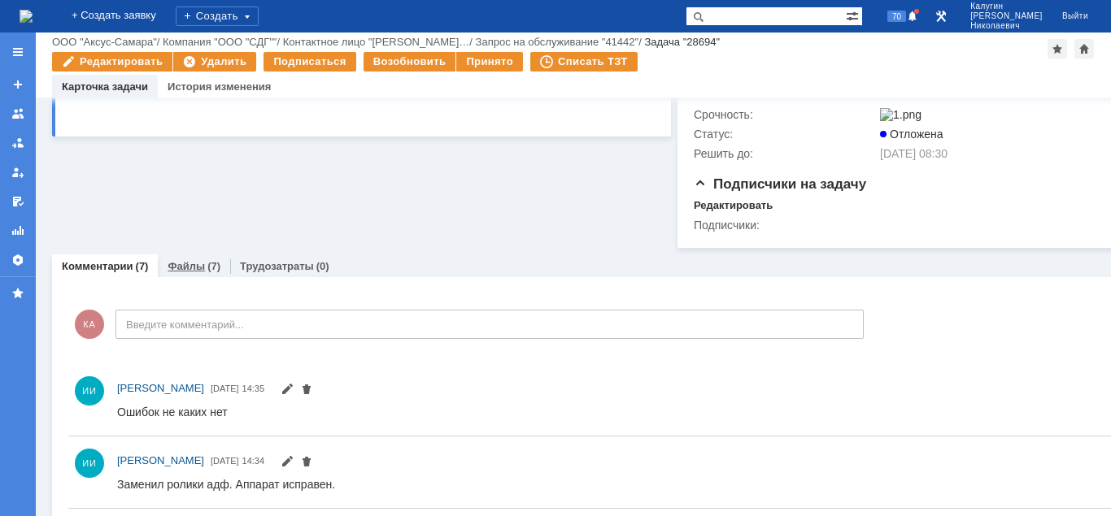
click at [194, 272] on link "Файлы" at bounding box center [185, 266] width 37 height 12
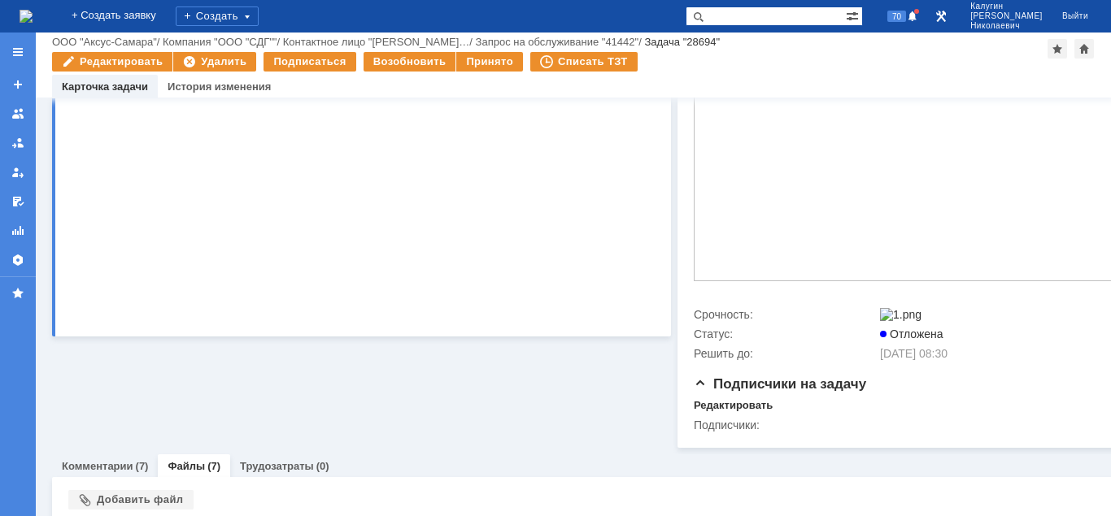
scroll to position [789, 0]
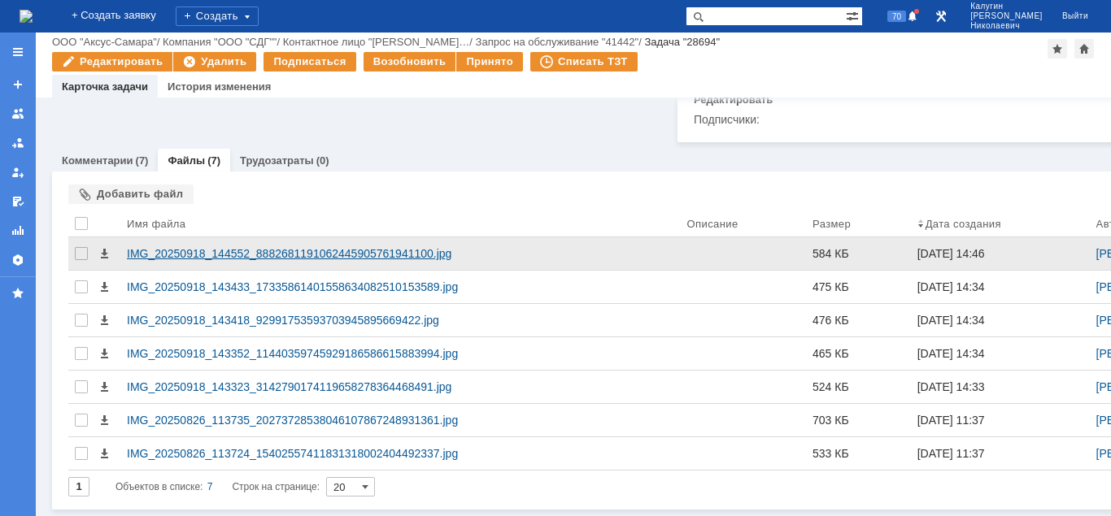
click at [252, 254] on div "IMG_20250918_144552_8882681191062445905761941100.jpg" at bounding box center [400, 253] width 547 height 13
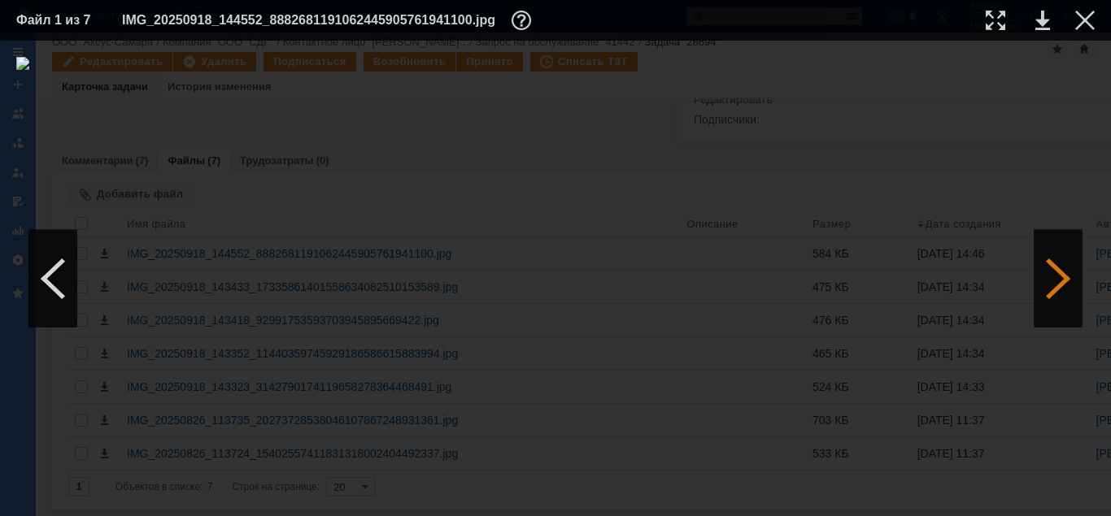
click at [1058, 277] on div at bounding box center [1057, 279] width 49 height 98
click at [1059, 278] on div at bounding box center [1057, 279] width 49 height 98
click at [1057, 279] on div at bounding box center [1057, 279] width 49 height 98
click at [995, 21] on div at bounding box center [995, 21] width 20 height 20
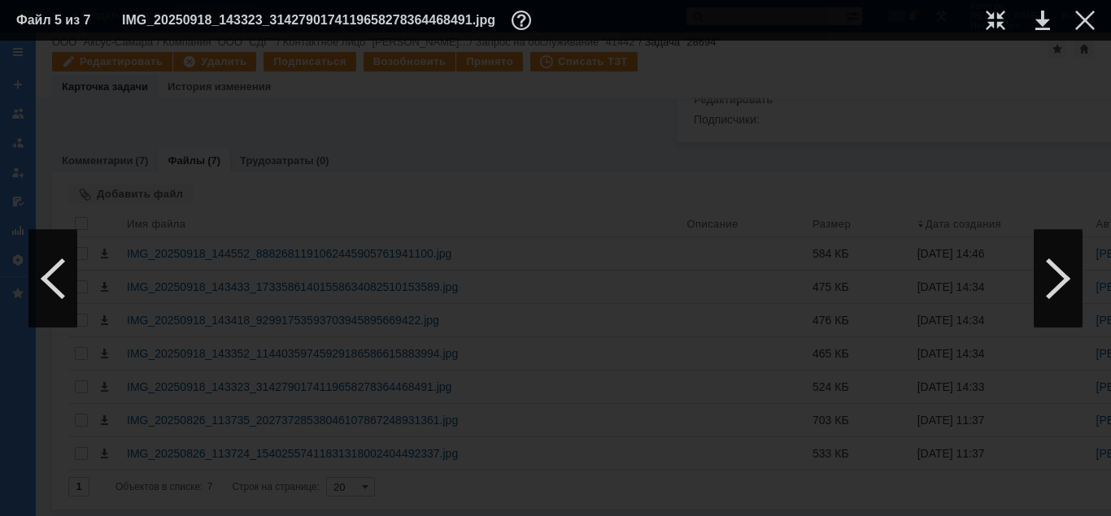
scroll to position [1006, 398]
drag, startPoint x: 340, startPoint y: 511, endPoint x: 206, endPoint y: 505, distance: 134.3
click at [206, 505] on div at bounding box center [555, 279] width 1111 height 476
click at [1085, 17] on div at bounding box center [1085, 21] width 20 height 20
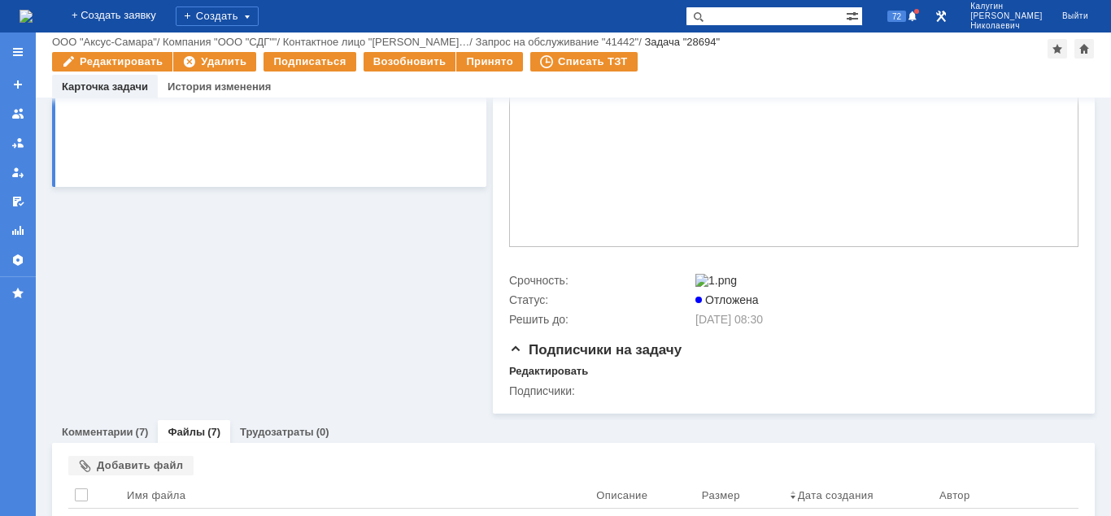
scroll to position [789, 0]
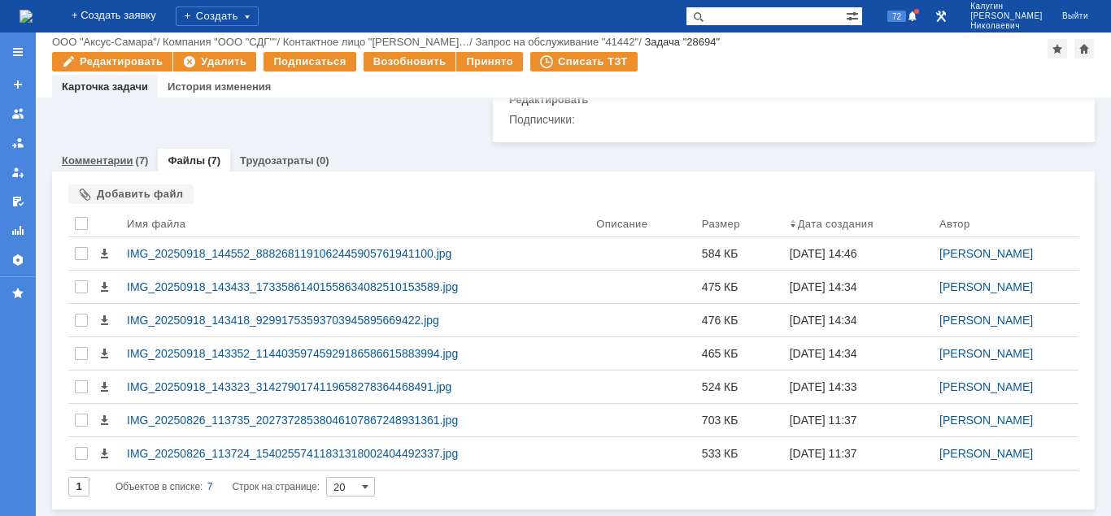
click at [107, 160] on link "Комментарии" at bounding box center [98, 160] width 72 height 12
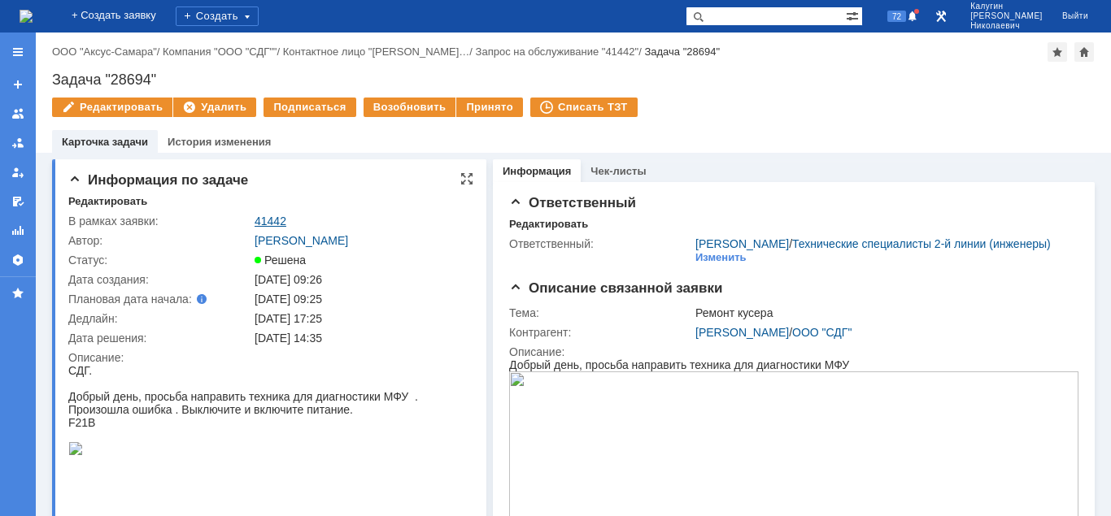
click at [276, 219] on link "41442" at bounding box center [270, 221] width 32 height 13
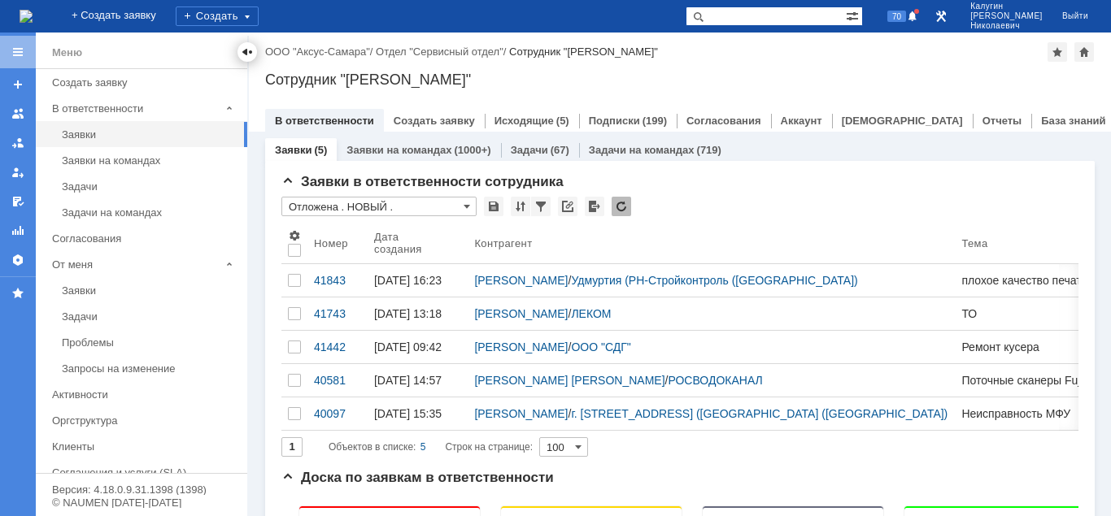
click at [242, 51] on div at bounding box center [247, 52] width 13 height 13
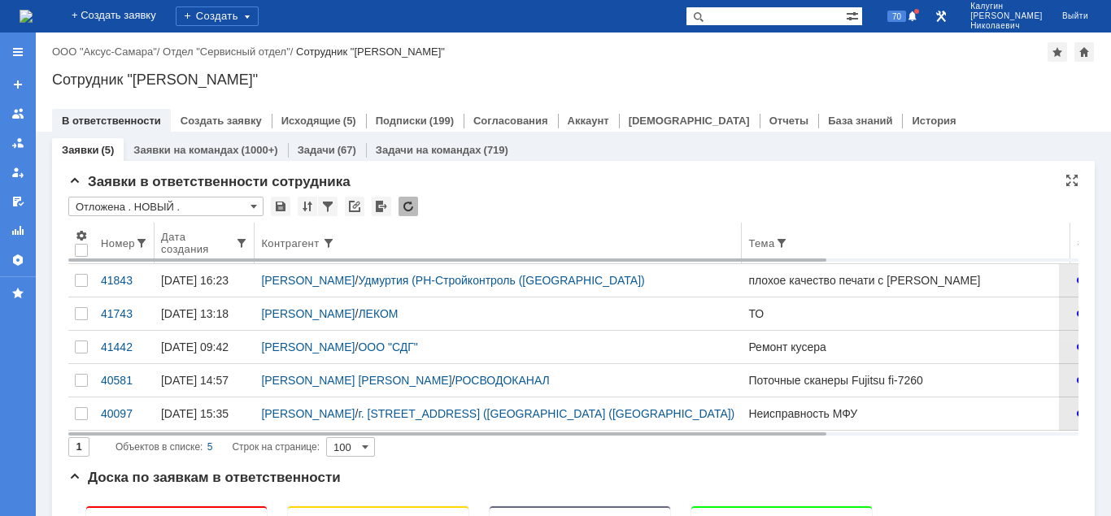
scroll to position [83, 0]
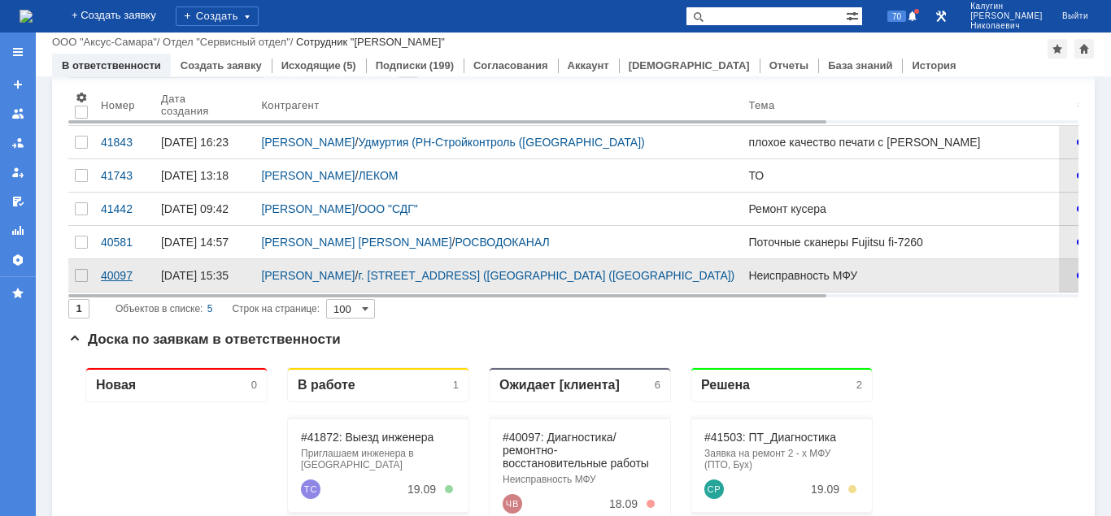
click at [120, 282] on div "40097" at bounding box center [124, 275] width 47 height 13
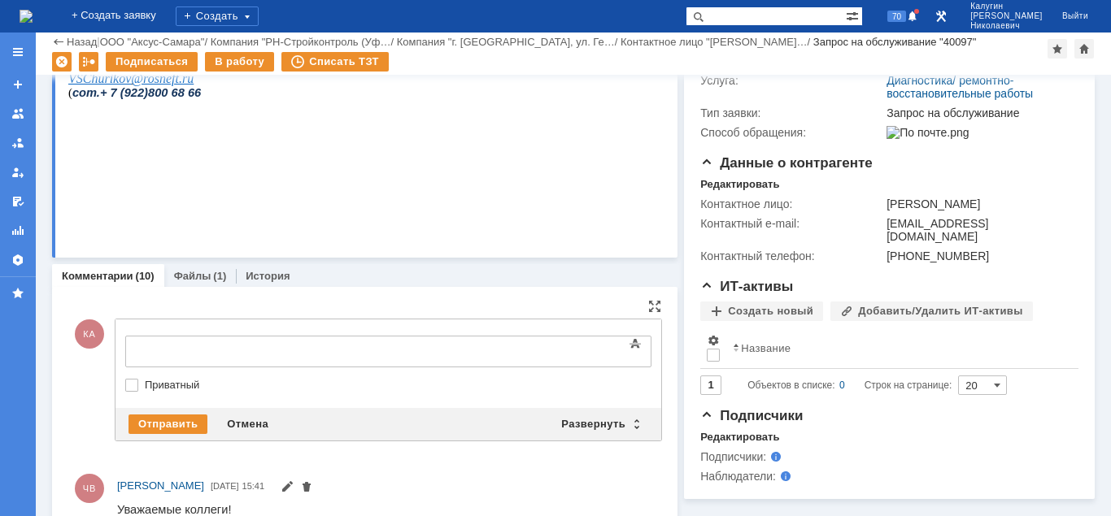
click at [163, 349] on div at bounding box center [257, 349] width 231 height 13
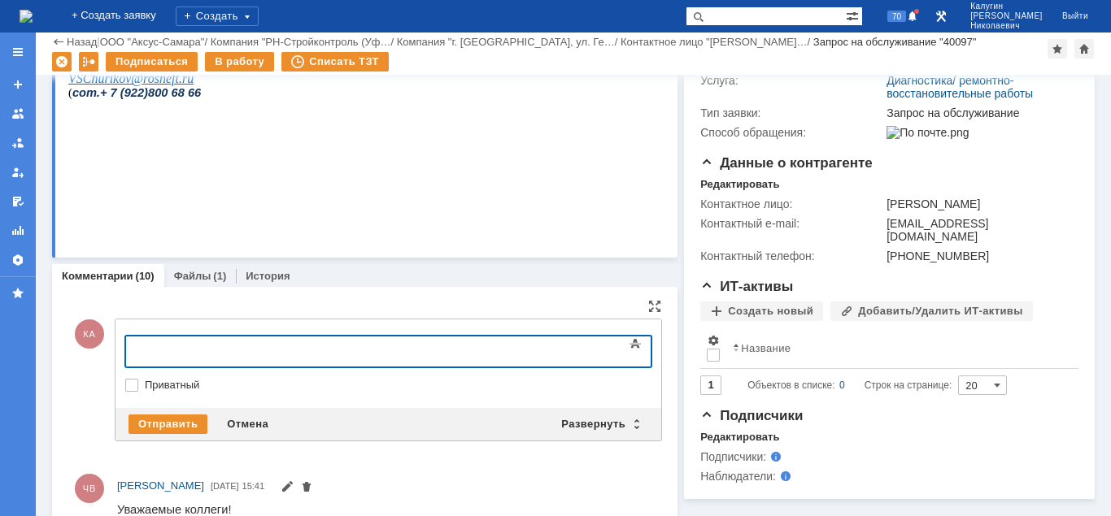
click at [210, 355] on div at bounding box center [257, 349] width 231 height 13
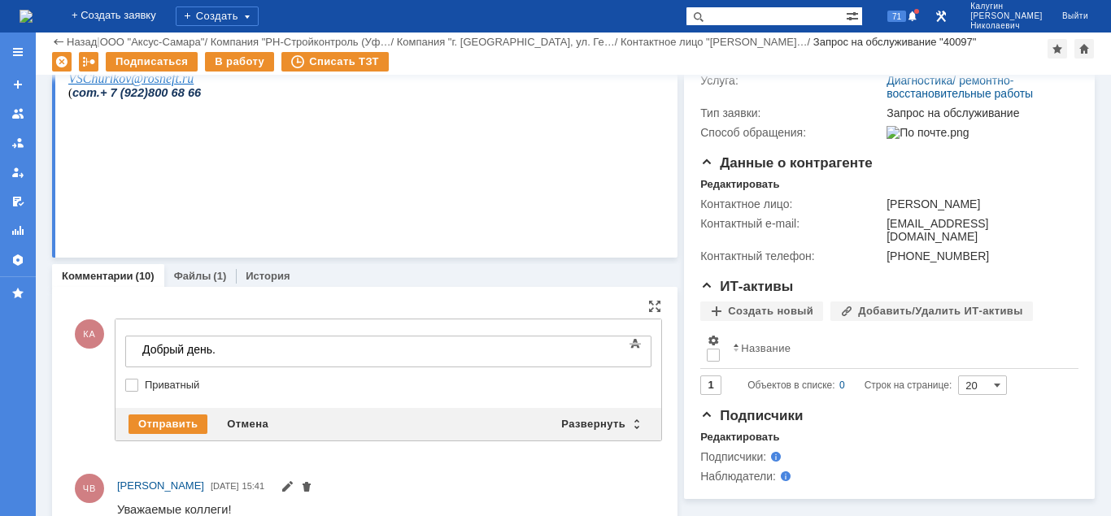
click at [246, 351] on div "Добрый день." at bounding box center [257, 349] width 231 height 13
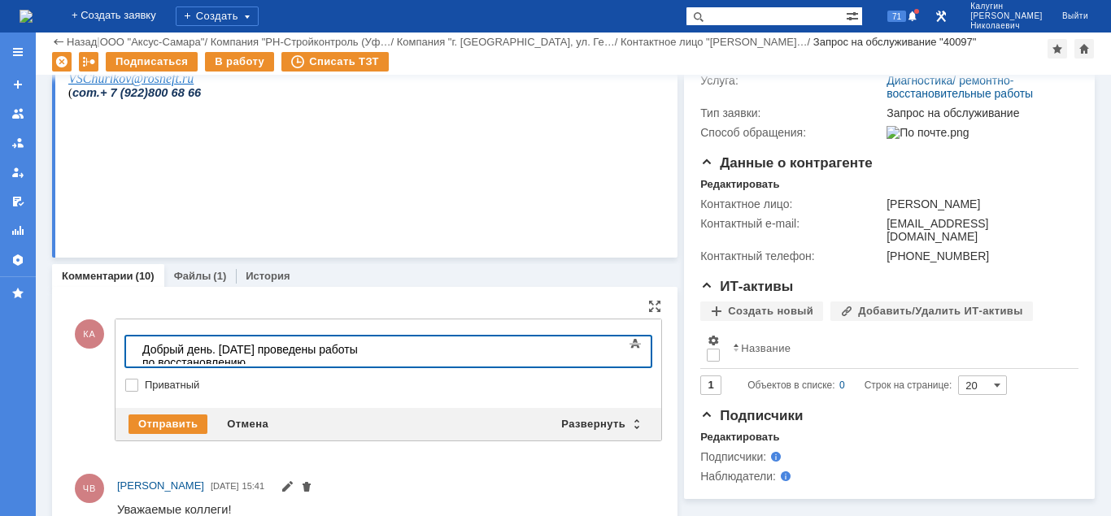
drag, startPoint x: 486, startPoint y: 350, endPoint x: 473, endPoint y: 346, distance: 13.6
click at [373, 346] on div "Добрый день. [DATE] проведены работы по восстановлению" at bounding box center [257, 356] width 231 height 26
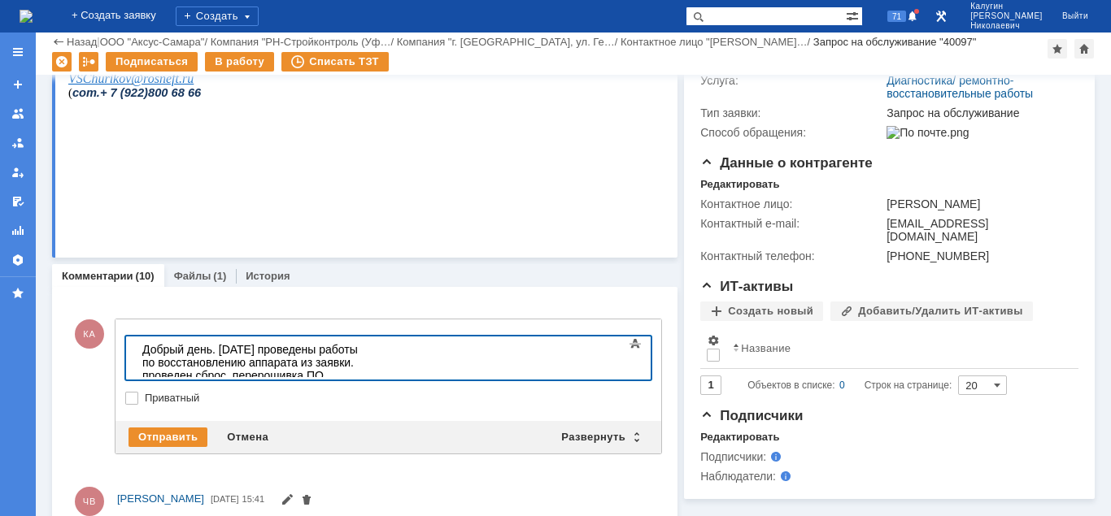
click at [257, 369] on div "проведен сброс, перерошивка ПО." at bounding box center [257, 375] width 231 height 13
click at [363, 369] on div "проведен сброс, перепрошивка ПО." at bounding box center [257, 375] width 231 height 13
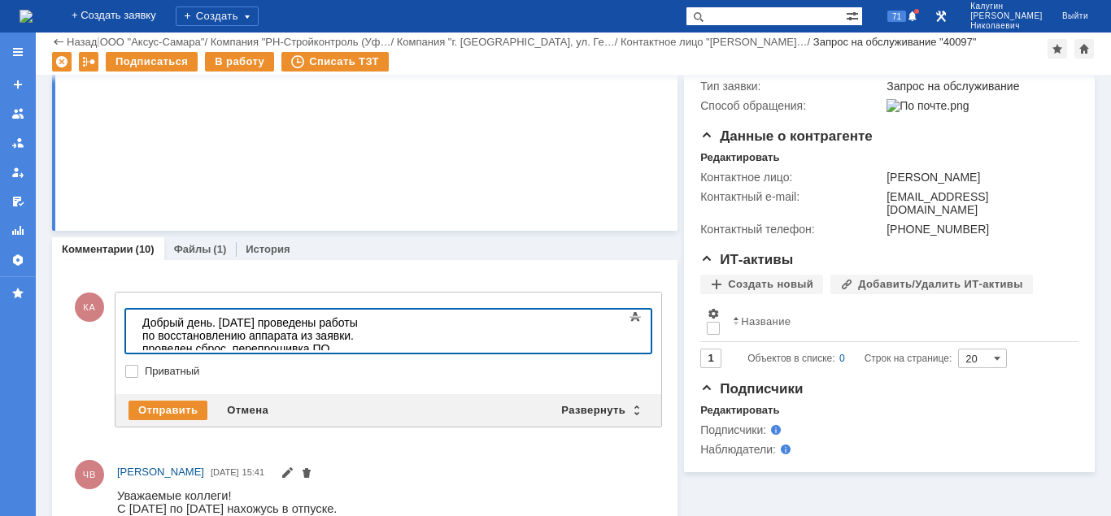
scroll to position [415, 0]
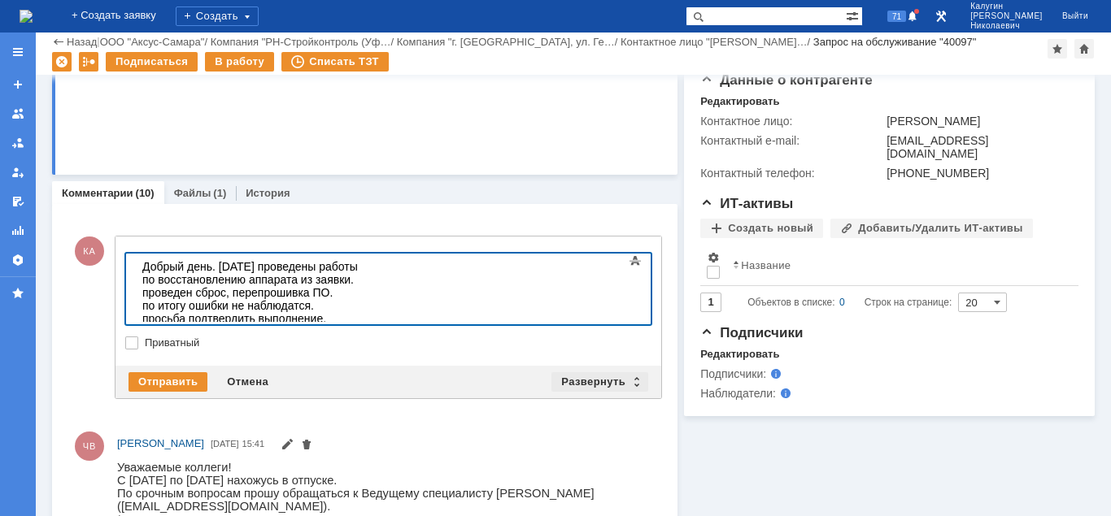
click at [574, 376] on div "Развернуть" at bounding box center [599, 382] width 97 height 20
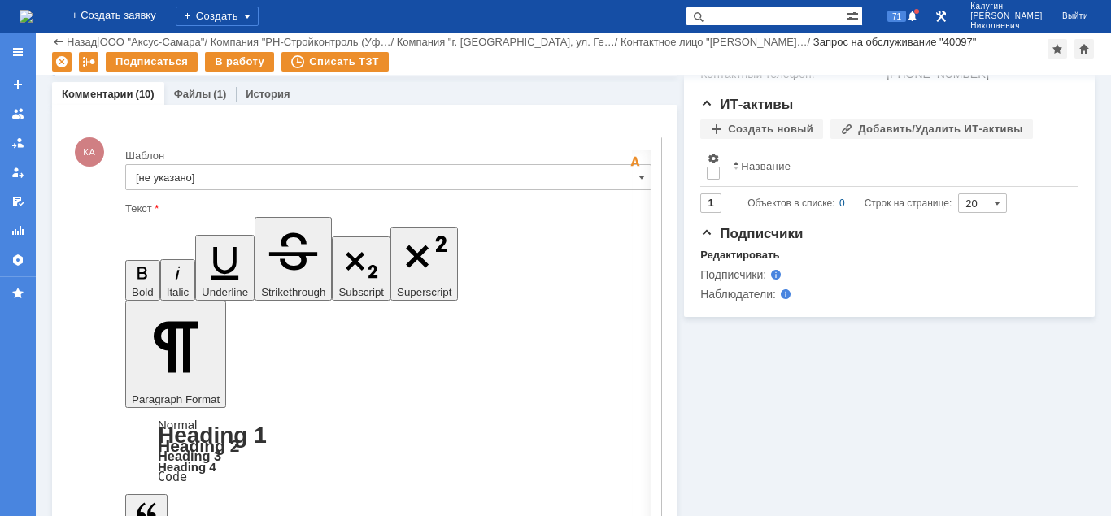
scroll to position [581, 0]
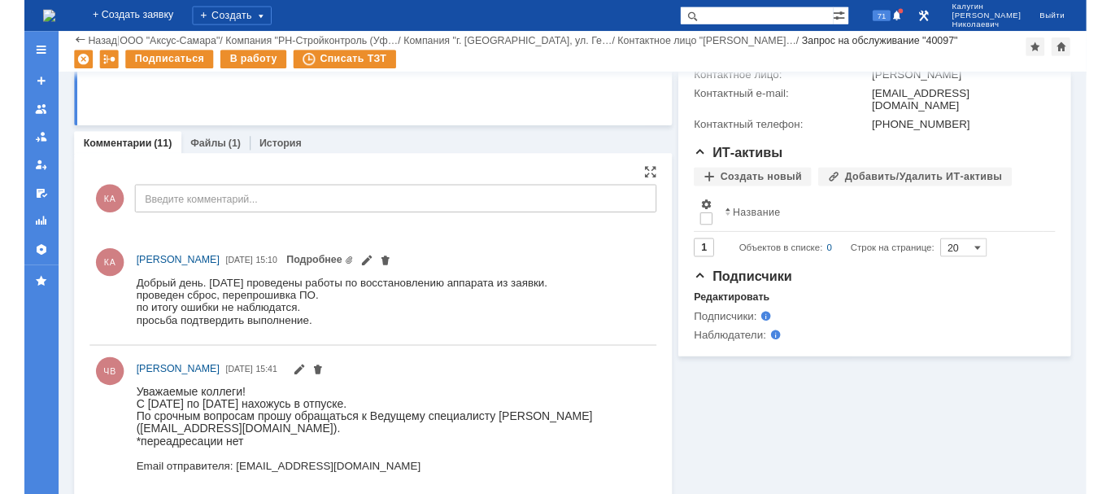
scroll to position [0, 0]
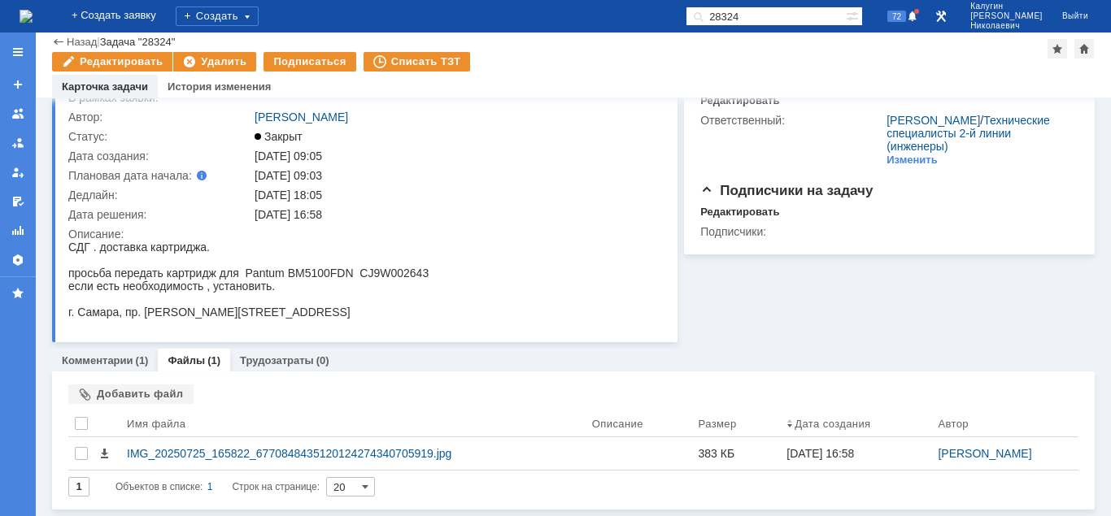
scroll to position [69, 0]
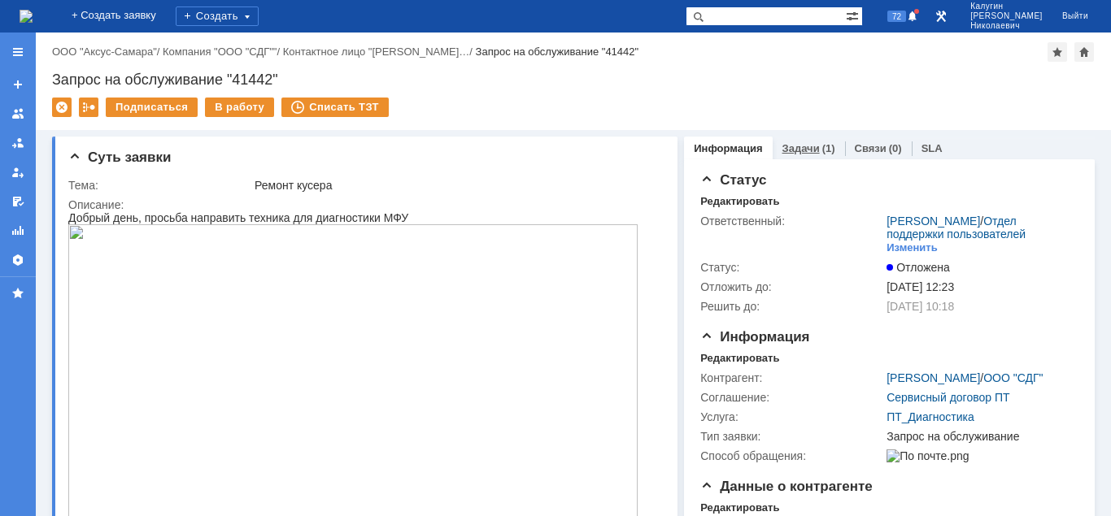
click at [796, 144] on link "Задачи" at bounding box center [800, 148] width 37 height 12
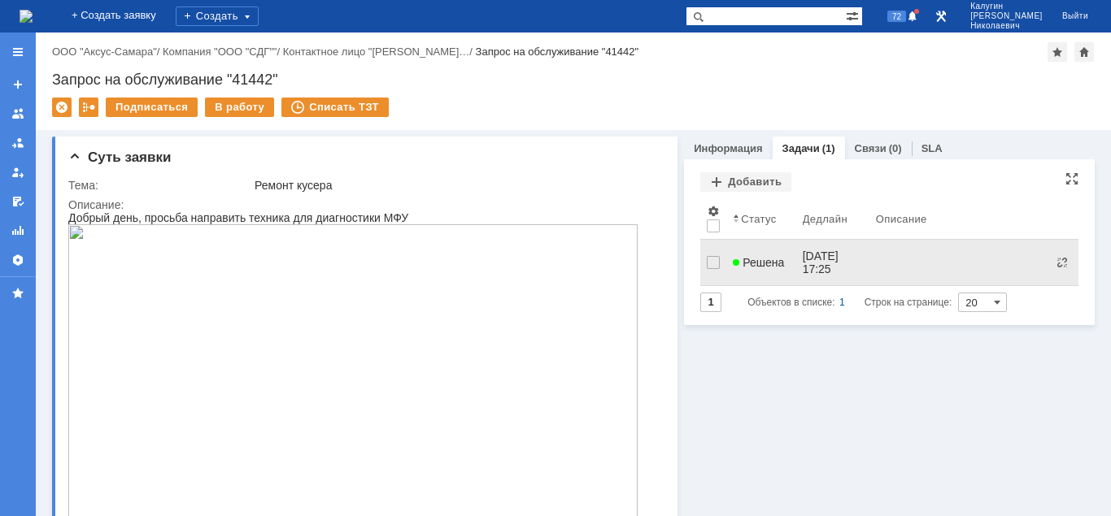
click at [757, 258] on span "Решена" at bounding box center [758, 262] width 51 height 13
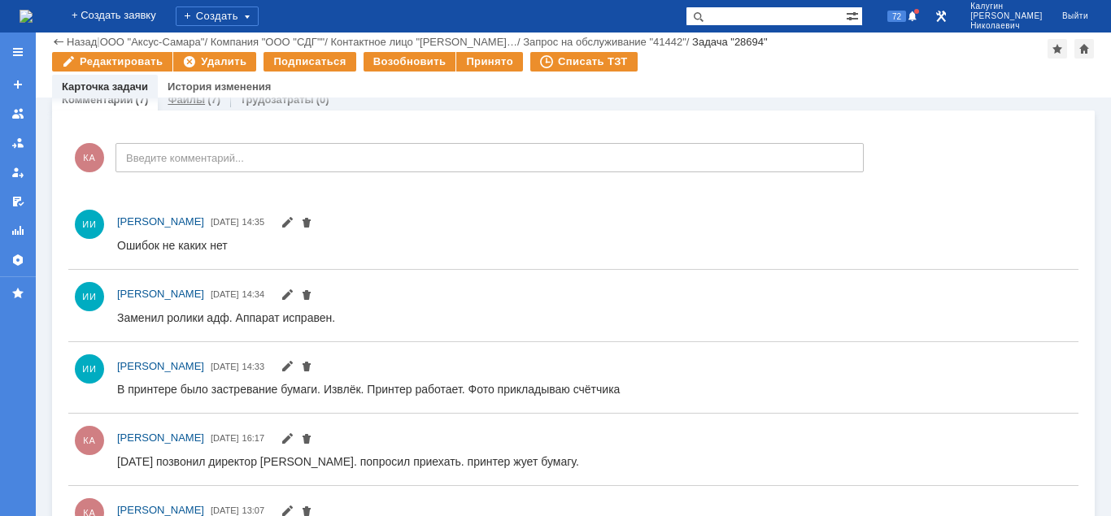
drag, startPoint x: 189, startPoint y: 120, endPoint x: 167, endPoint y: 323, distance: 203.6
click at [189, 106] on link "Файлы" at bounding box center [185, 99] width 37 height 12
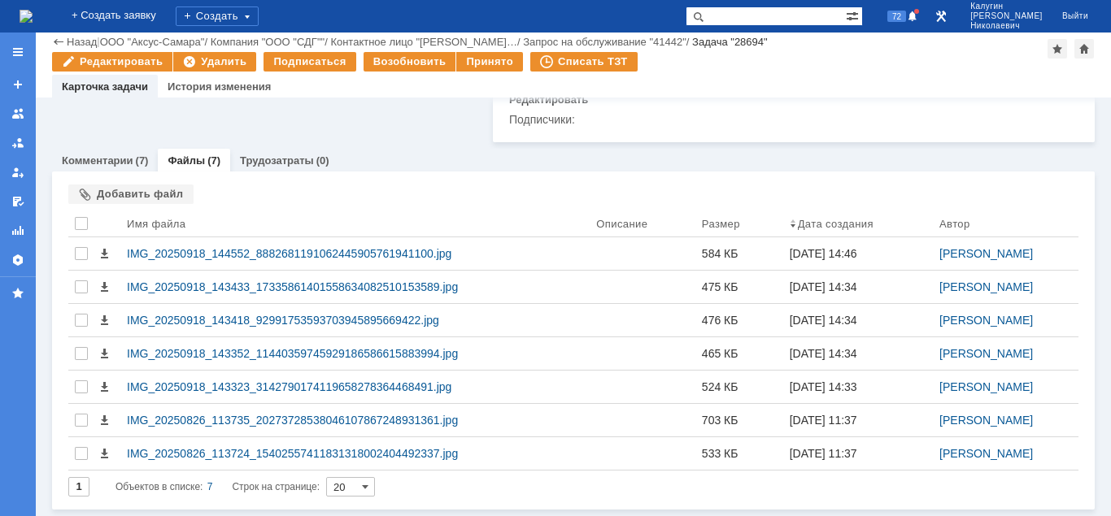
scroll to position [788, 0]
click at [80, 221] on div at bounding box center [81, 223] width 13 height 13
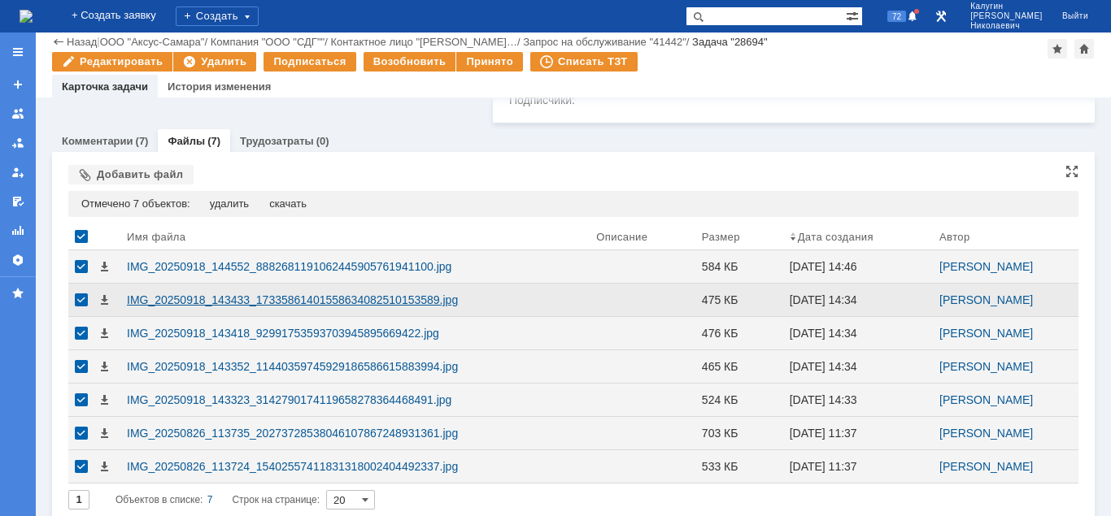
scroll to position [820, 0]
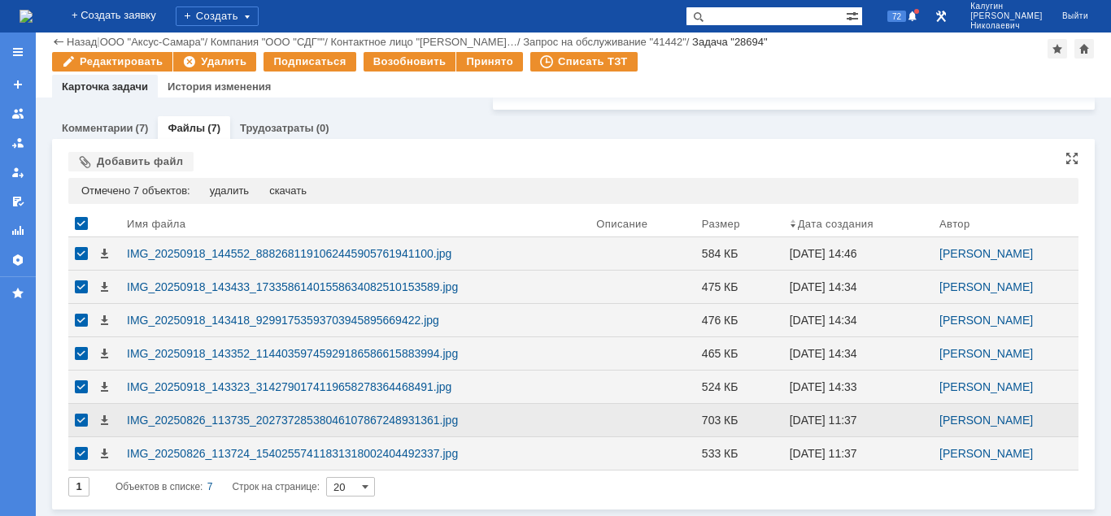
click at [78, 421] on div at bounding box center [81, 420] width 13 height 13
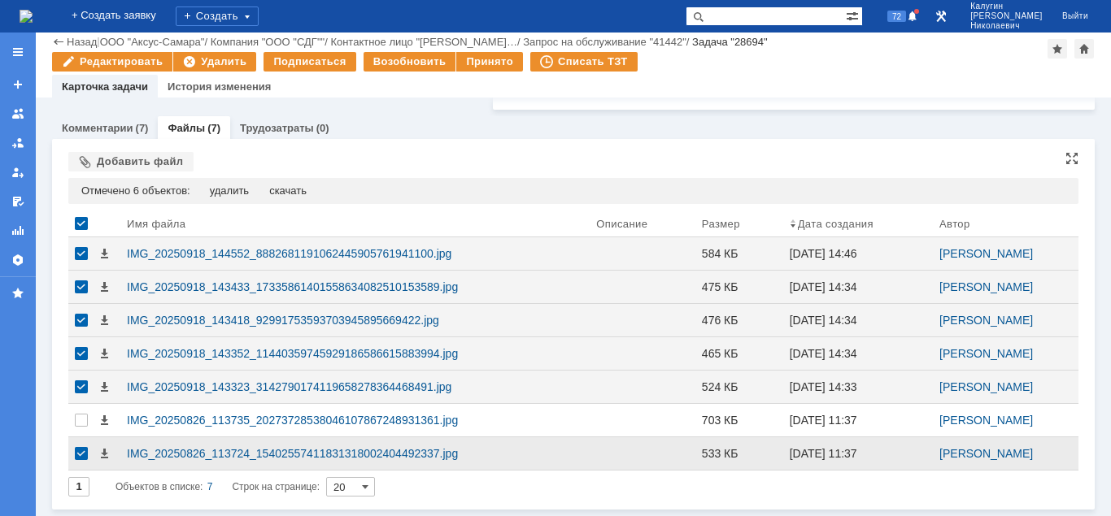
click at [79, 455] on div at bounding box center [81, 453] width 13 height 13
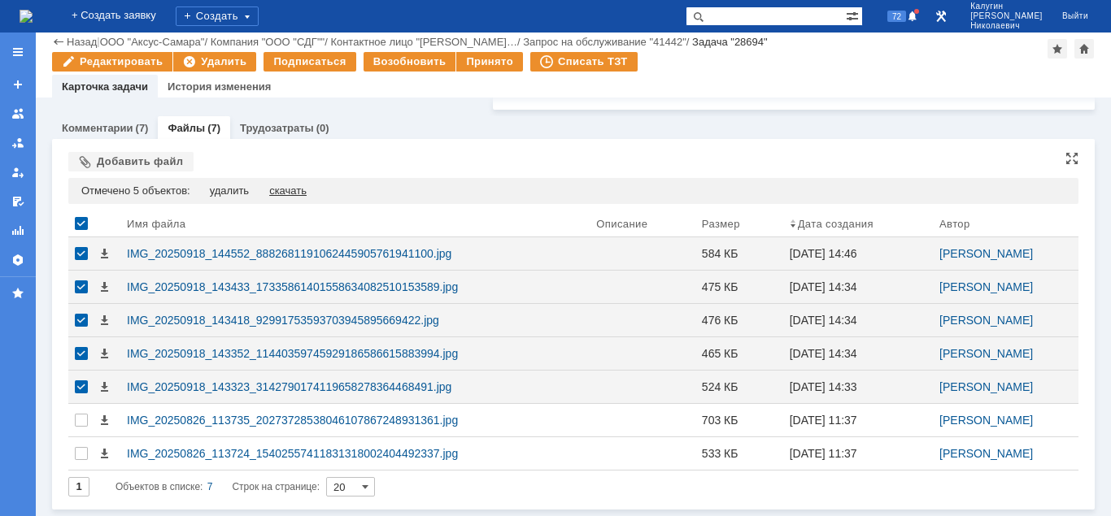
click at [297, 195] on div "скачать" at bounding box center [287, 191] width 37 height 13
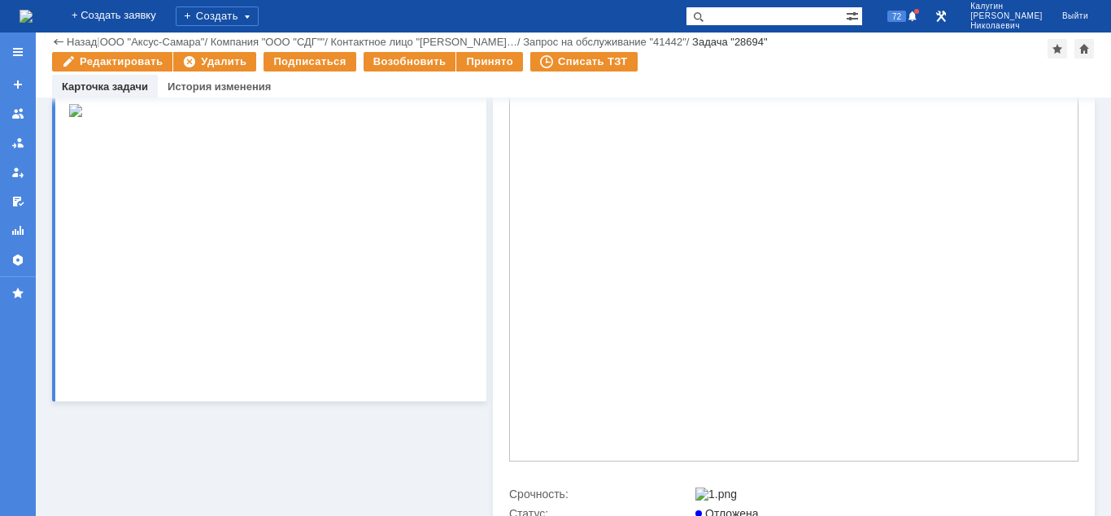
scroll to position [0, 0]
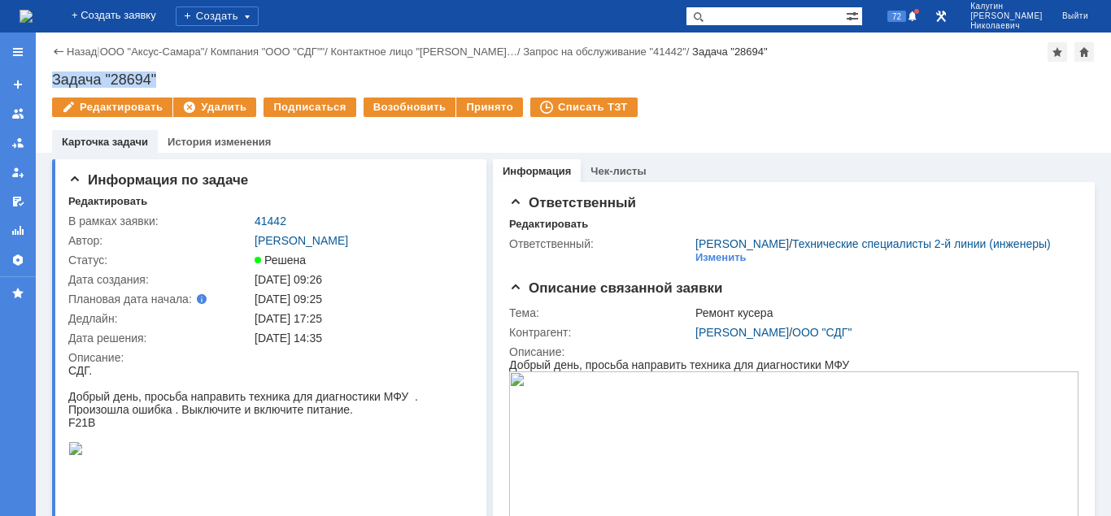
drag, startPoint x: 95, startPoint y: 77, endPoint x: 181, endPoint y: 80, distance: 86.2
click at [181, 80] on div "Назад | ООО "Аксус-Самара" / Компания "ООО "СДГ"" / Контактное лицо "[PERSON_NA…" at bounding box center [573, 93] width 1075 height 120
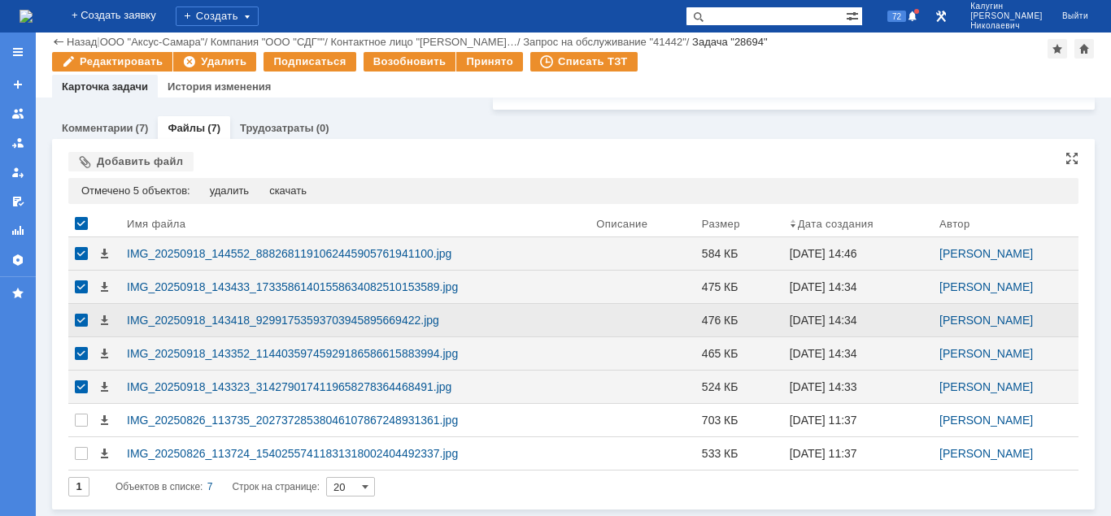
scroll to position [737, 0]
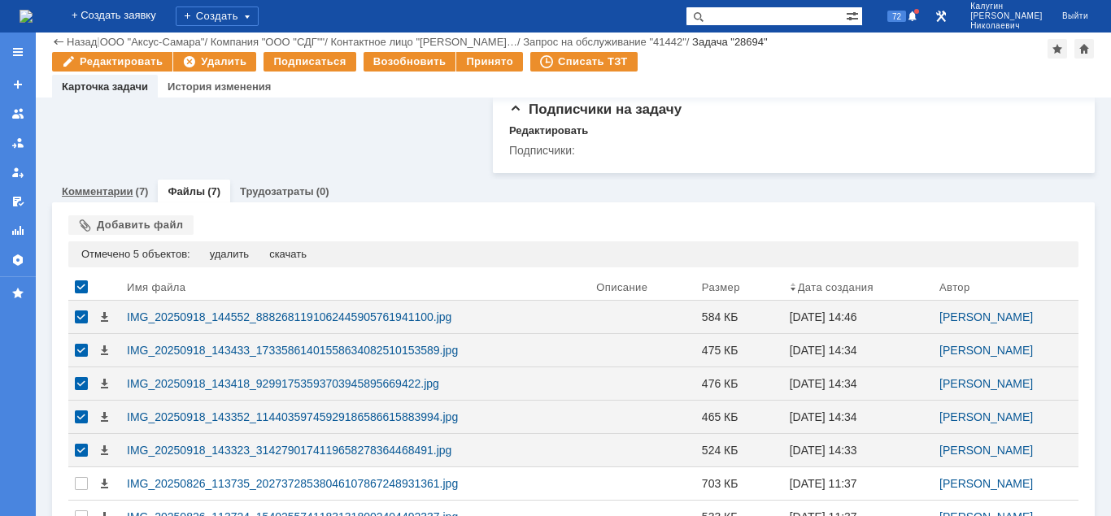
click at [124, 198] on link "Комментарии" at bounding box center [98, 191] width 72 height 12
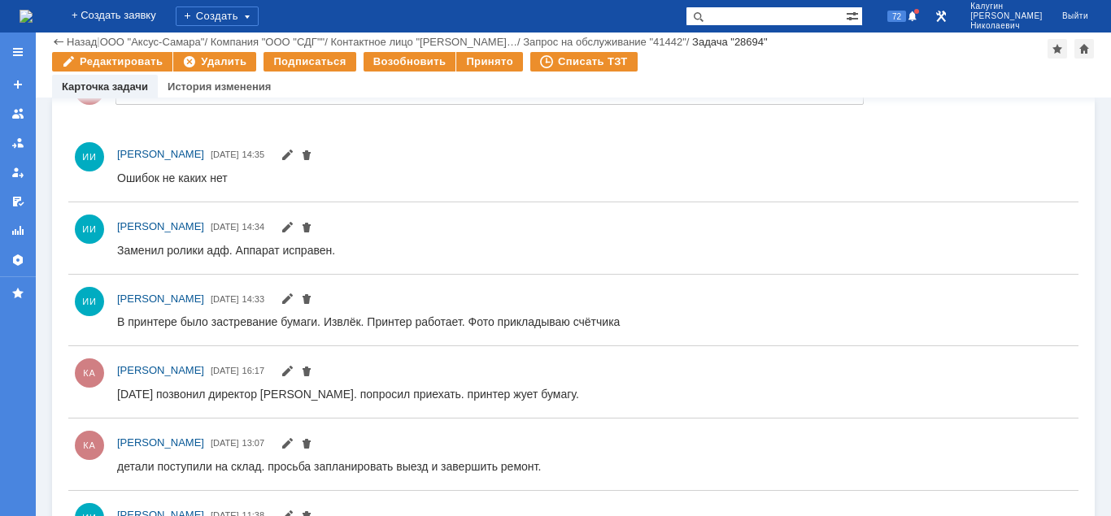
scroll to position [995, 0]
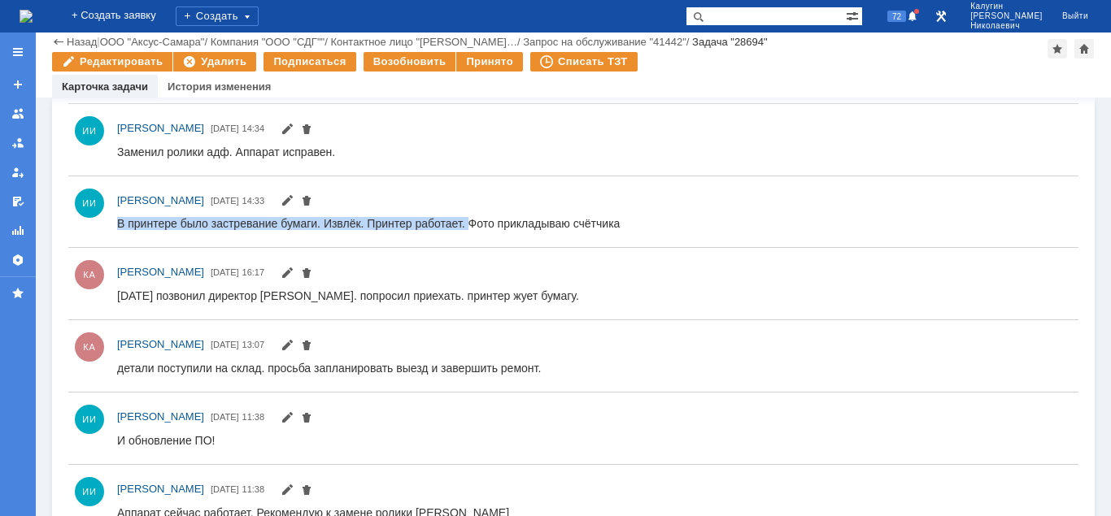
drag, startPoint x: 118, startPoint y: 222, endPoint x: 694, endPoint y: 420, distance: 609.6
click at [467, 227] on div "В принтере было застревание бумаги. Извлёк. Принтер работает. Фото прикладываю …" at bounding box center [368, 223] width 502 height 13
copy div "В принтере было застревание бумаги. Извлёк. Принтер работает."
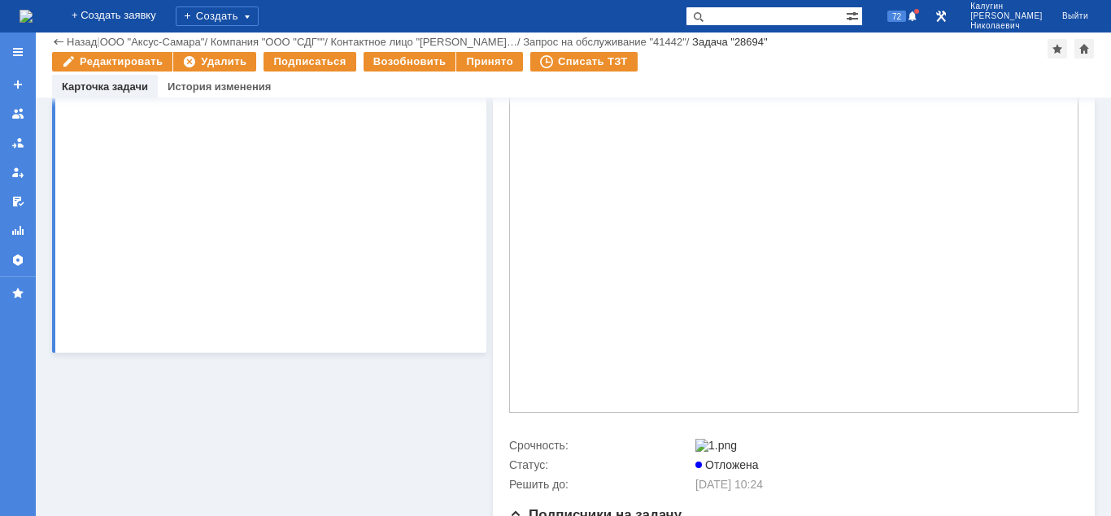
scroll to position [0, 0]
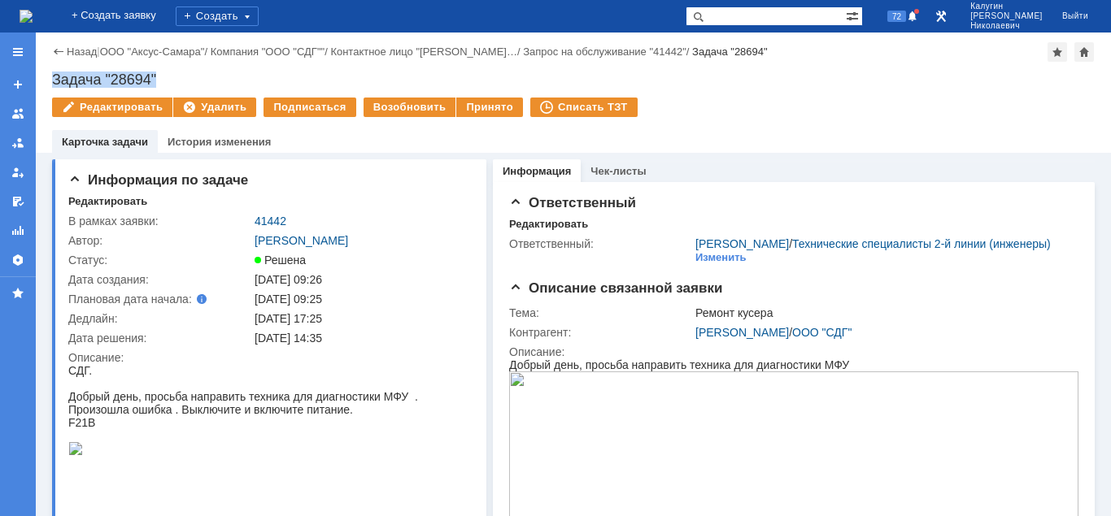
copy div "В принтере было застревание бумаги. Извлёк. Принтер работает."
click at [280, 213] on td "41442" at bounding box center [360, 221] width 218 height 20
click at [276, 221] on link "41442" at bounding box center [270, 221] width 32 height 13
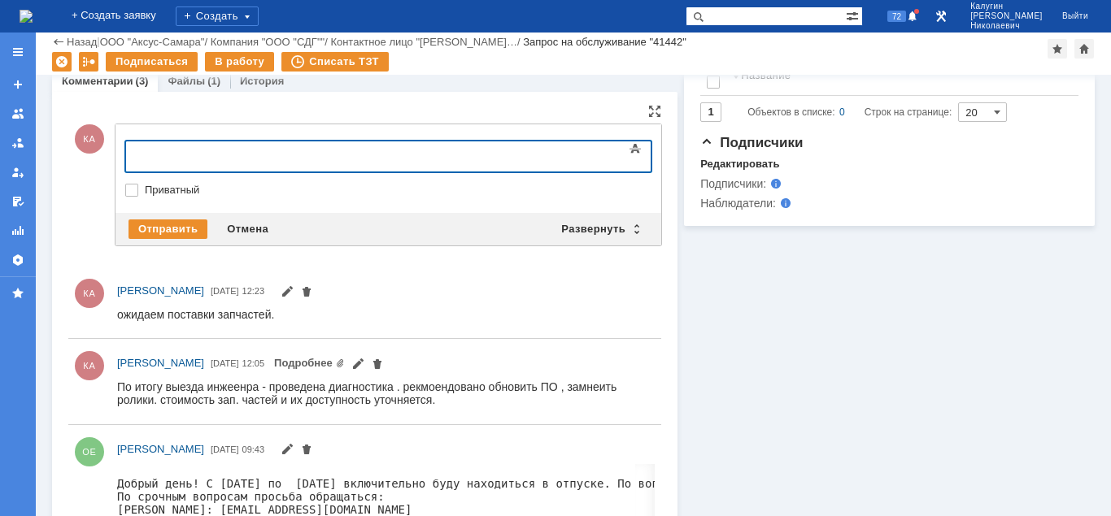
click at [163, 156] on div at bounding box center [257, 154] width 231 height 13
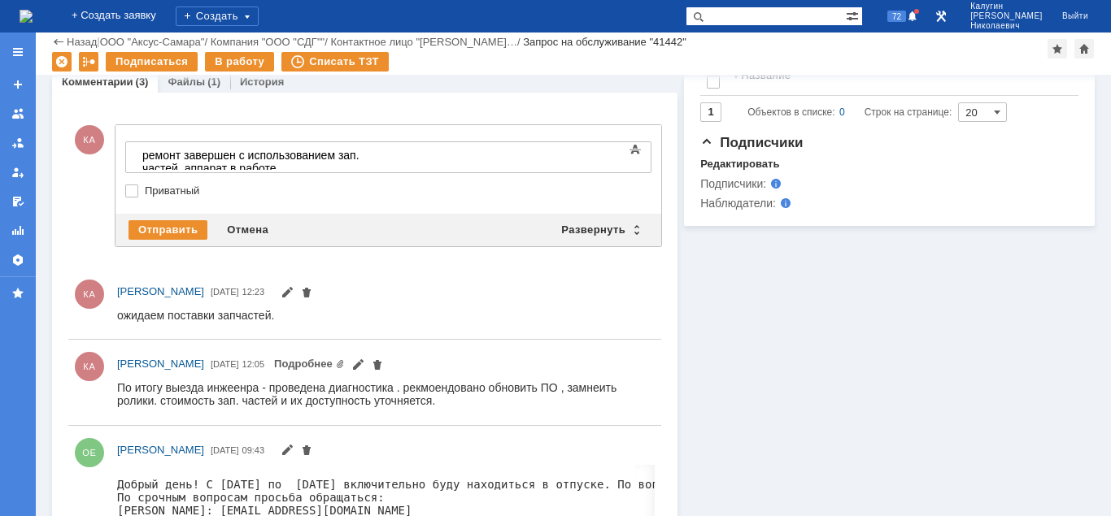
scroll to position [572, 0]
click at [182, 223] on div "Отправить" at bounding box center [167, 230] width 79 height 20
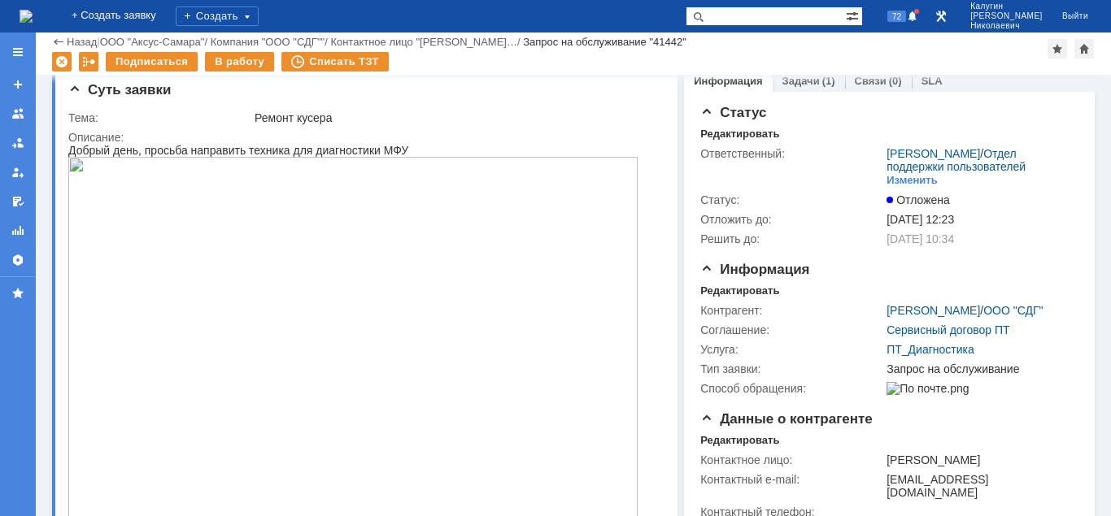
scroll to position [0, 0]
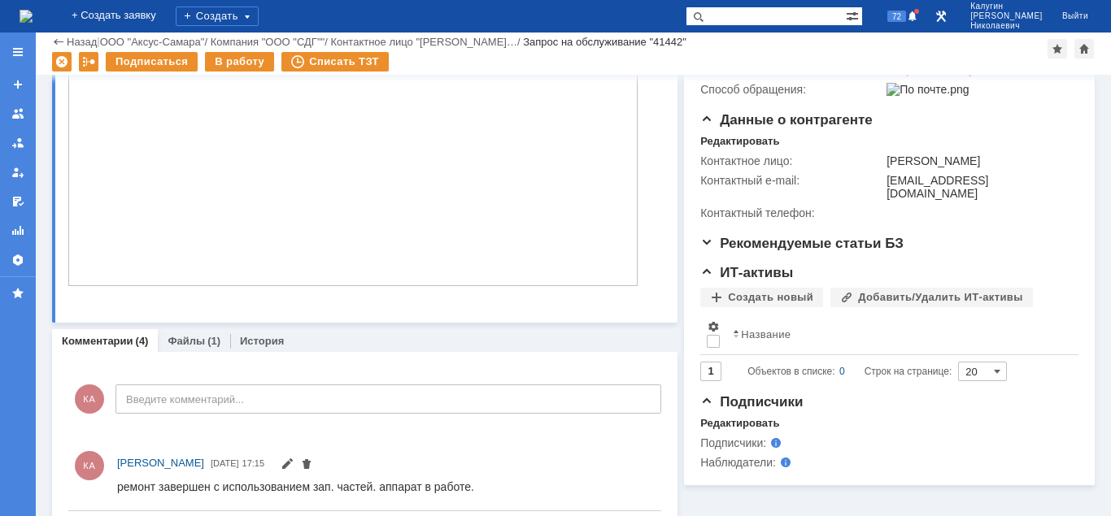
drag, startPoint x: 195, startPoint y: 337, endPoint x: 283, endPoint y: 337, distance: 87.8
click at [197, 337] on link "Файлы" at bounding box center [185, 341] width 37 height 12
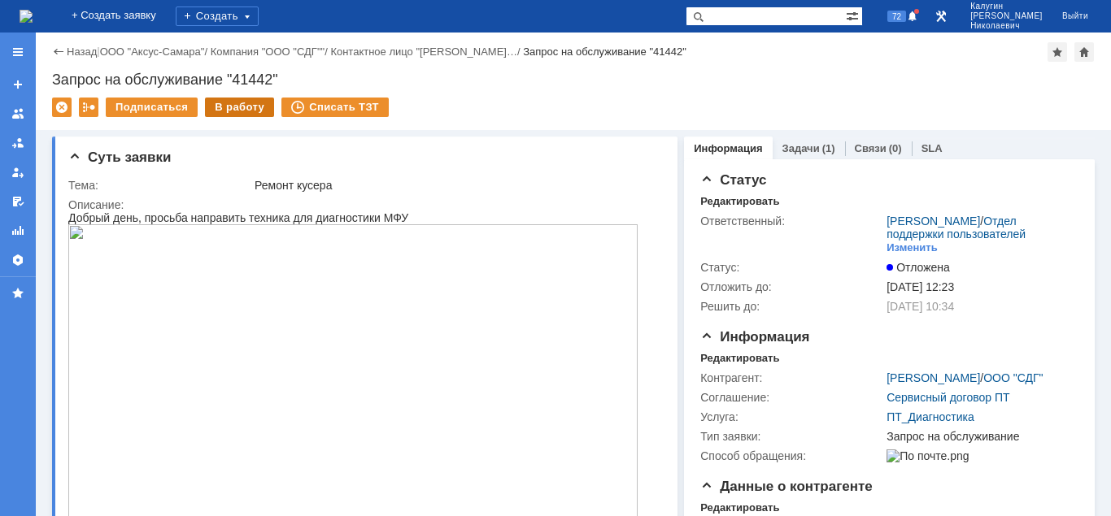
click at [240, 107] on div "В работу" at bounding box center [239, 108] width 69 height 20
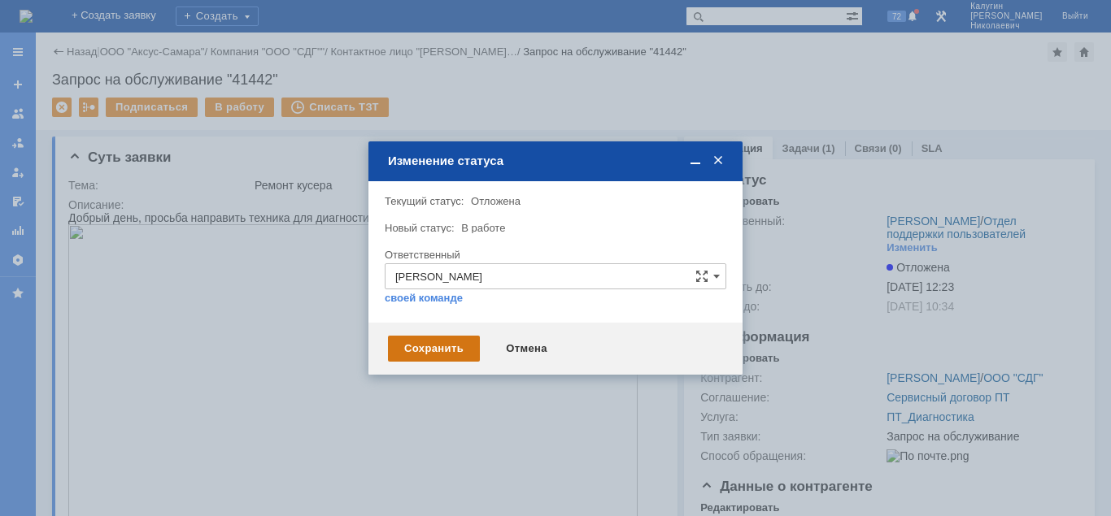
click at [411, 341] on div "Сохранить" at bounding box center [434, 349] width 92 height 26
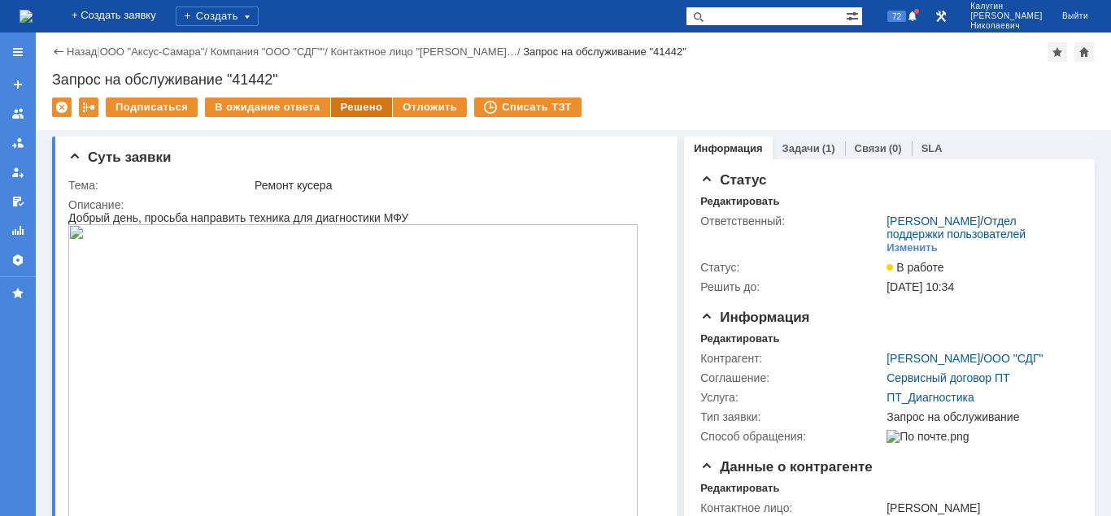
click at [346, 110] on div "Решено" at bounding box center [362, 108] width 62 height 20
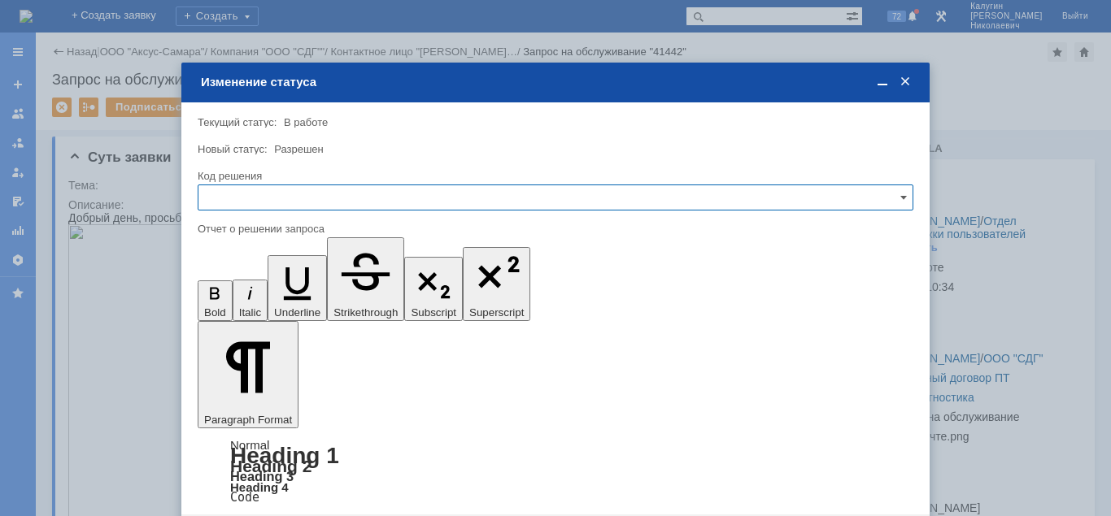
click at [283, 198] on input "text" at bounding box center [555, 198] width 715 height 26
click at [253, 297] on div "Решено" at bounding box center [555, 308] width 714 height 26
type input "Решено"
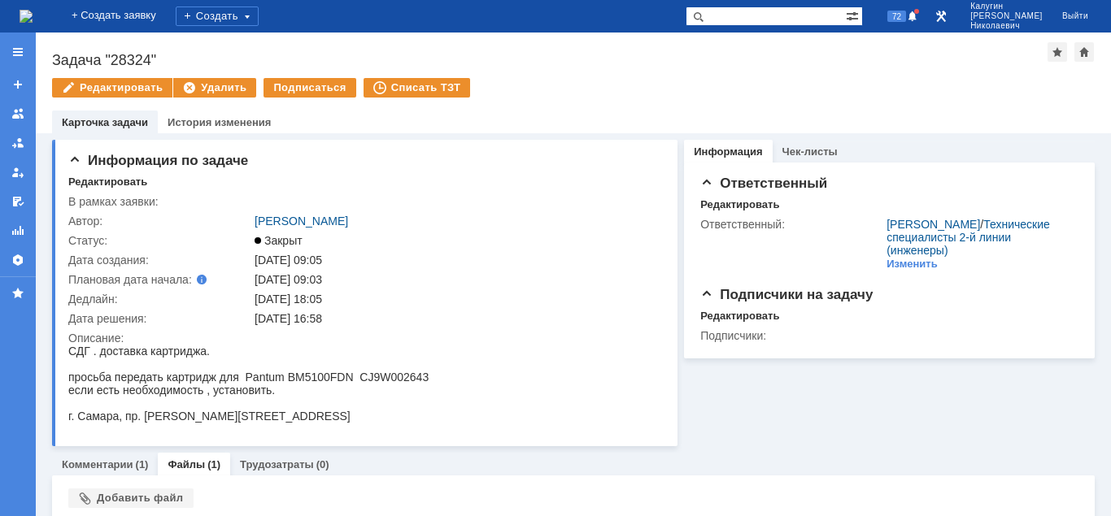
click at [752, 27] on div "На домашнюю + Создать заявку Создать 72 [PERSON_NAME]" at bounding box center [555, 16] width 1111 height 33
click at [755, 15] on input "text" at bounding box center [765, 17] width 160 height 20
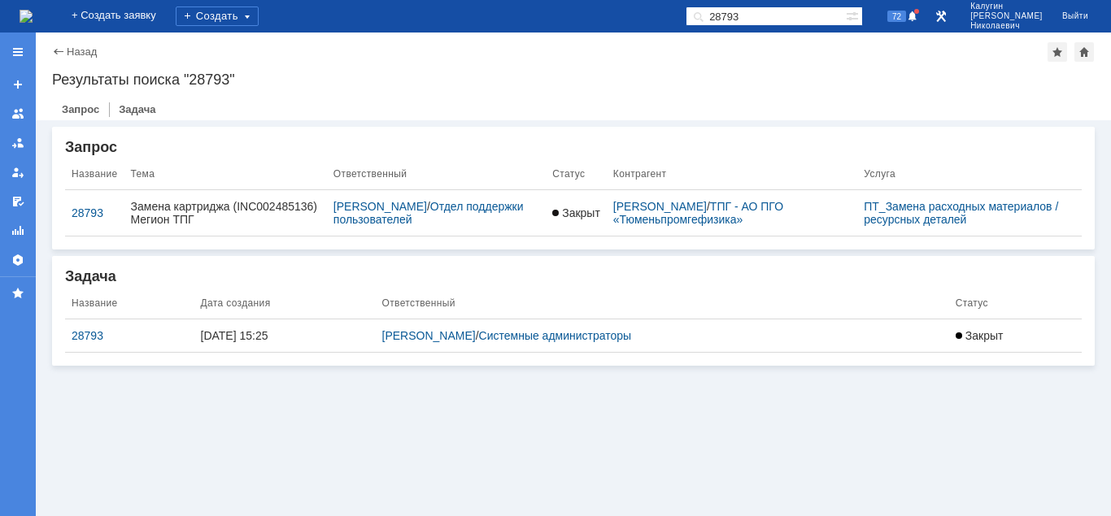
drag, startPoint x: 776, startPoint y: 20, endPoint x: 755, endPoint y: 12, distance: 23.1
click at [755, 17] on input "28793" at bounding box center [765, 17] width 160 height 20
type input "28733"
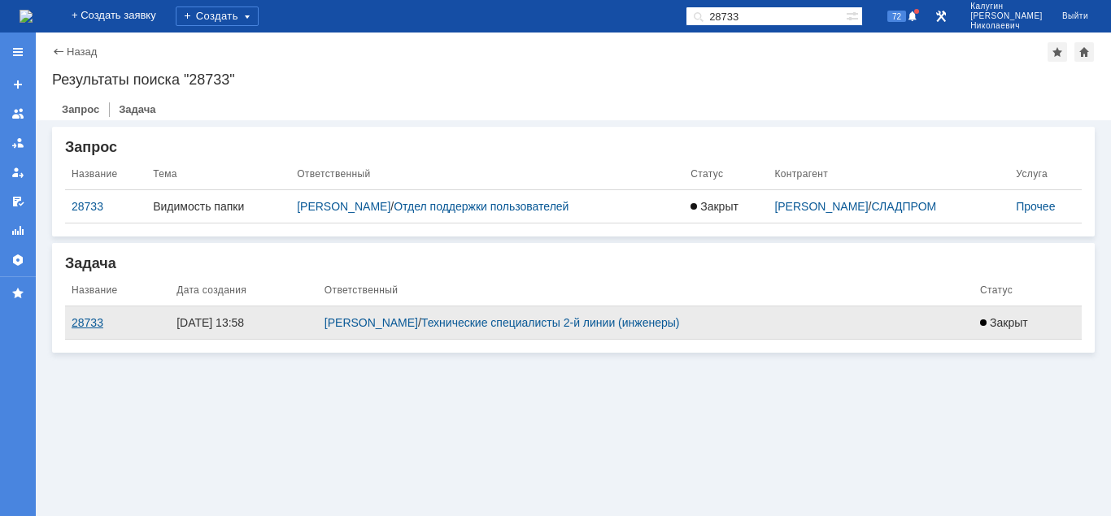
click at [85, 322] on div "28733" at bounding box center [118, 322] width 92 height 13
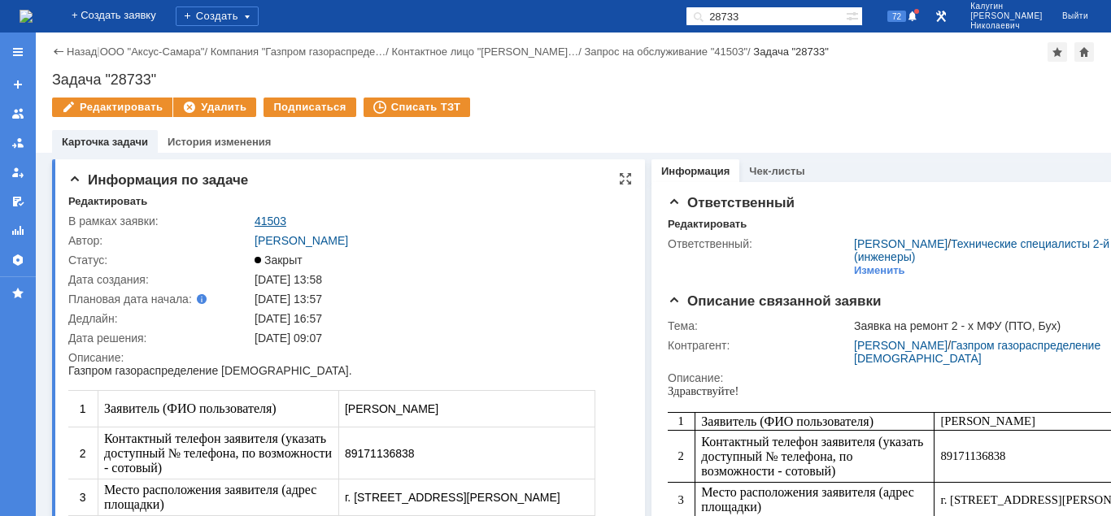
click at [278, 221] on link "41503" at bounding box center [270, 221] width 32 height 13
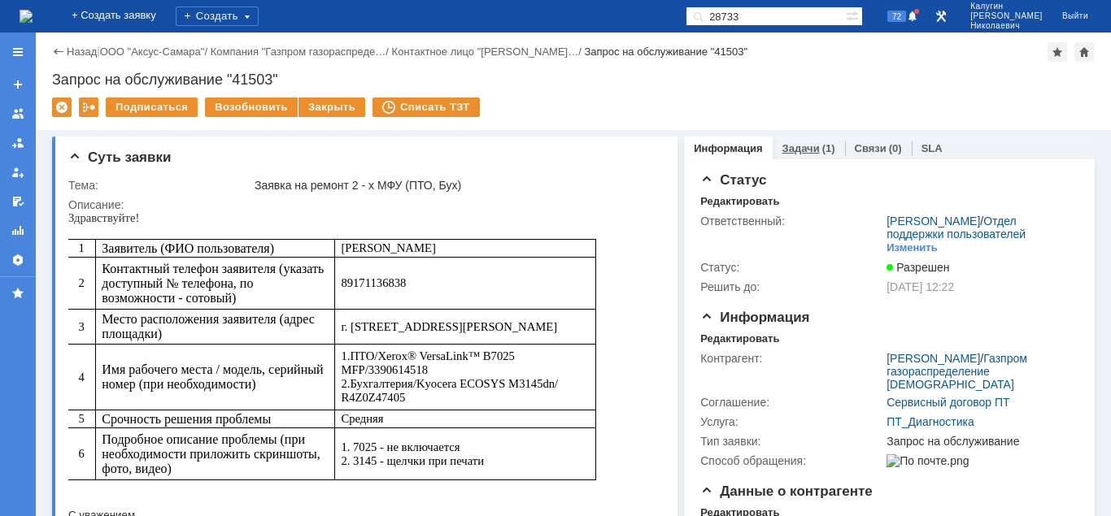
click at [802, 141] on div "Задачи (1)" at bounding box center [808, 149] width 72 height 24
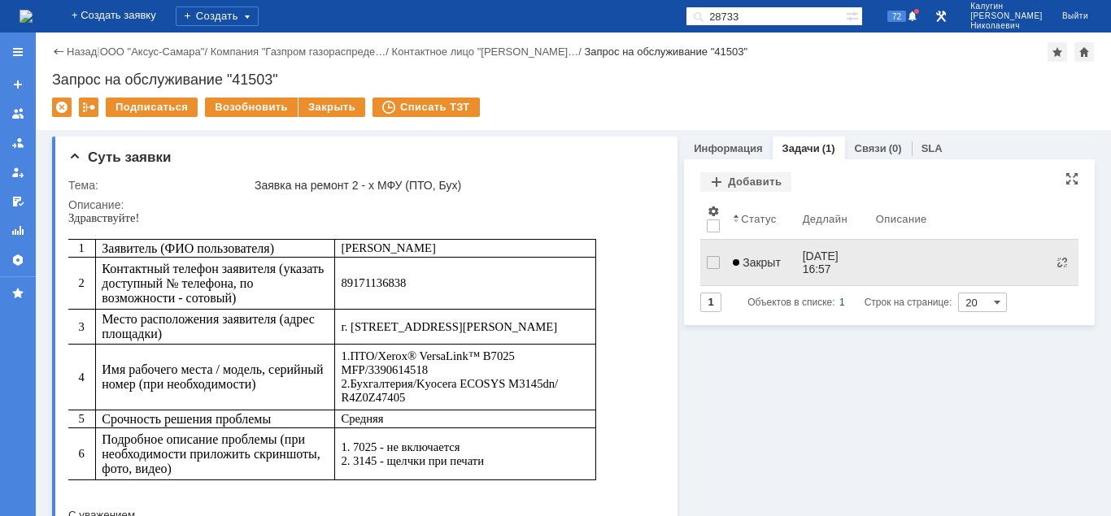
click at [757, 258] on span "Закрыт" at bounding box center [757, 262] width 48 height 13
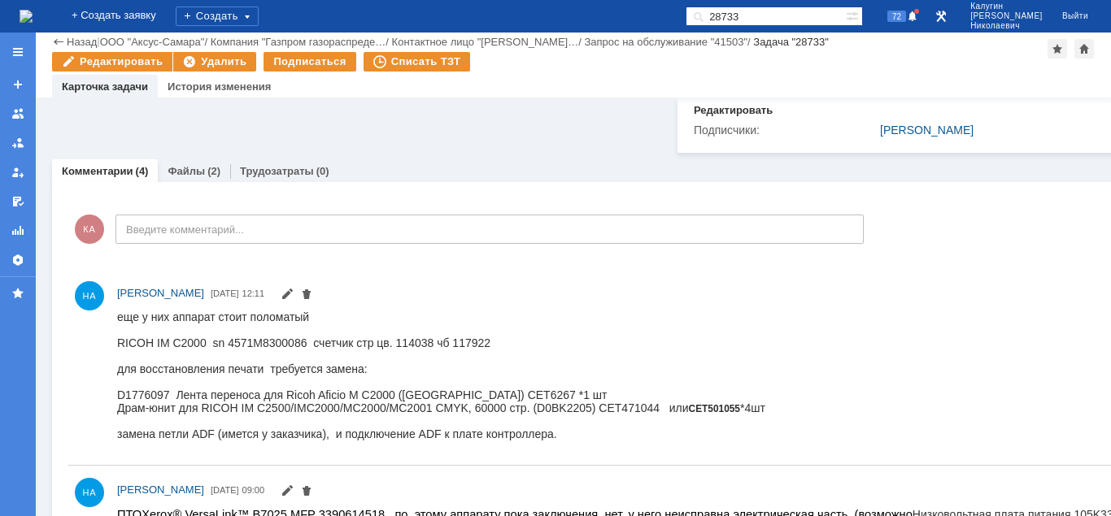
scroll to position [1087, 0]
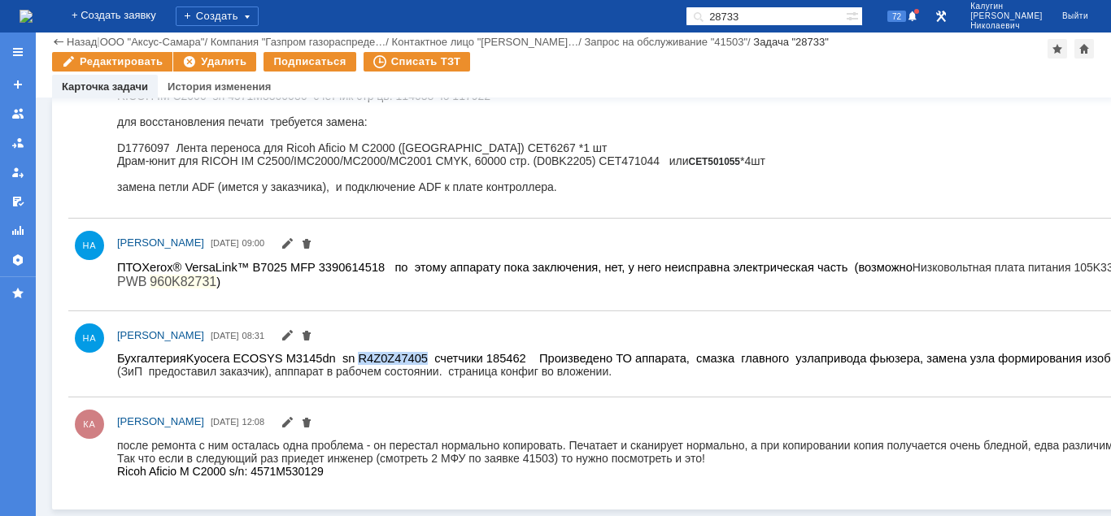
drag, startPoint x: 330, startPoint y: 360, endPoint x: 388, endPoint y: 359, distance: 57.7
click at [388, 359] on span "Kyocera ECOSYS M3145dn sn R4Z0Z47405 счетчики 185462 Произведено ТО аппарата, с…" at bounding box center [672, 358] width 972 height 13
copy span "R4Z0Z47405"
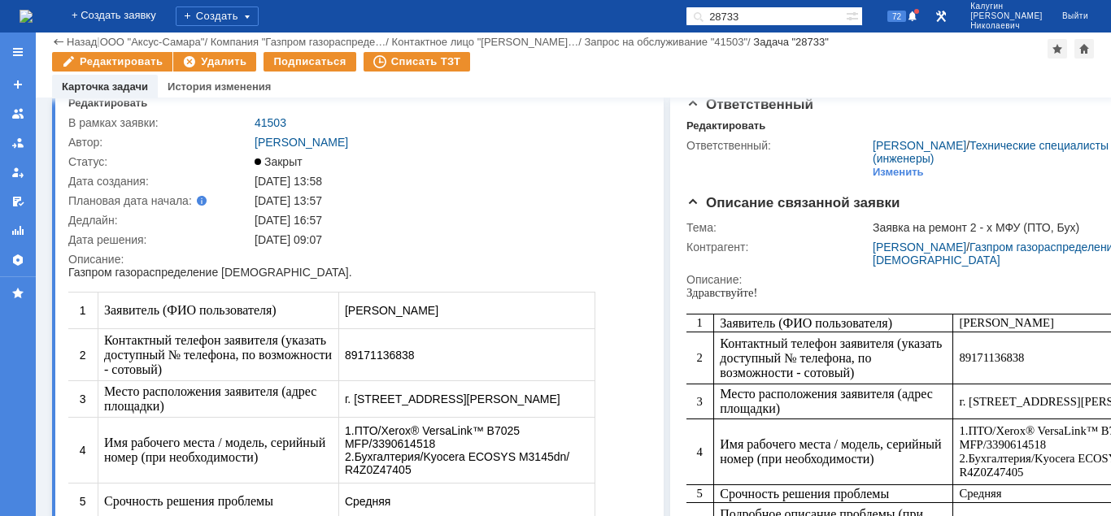
scroll to position [0, 0]
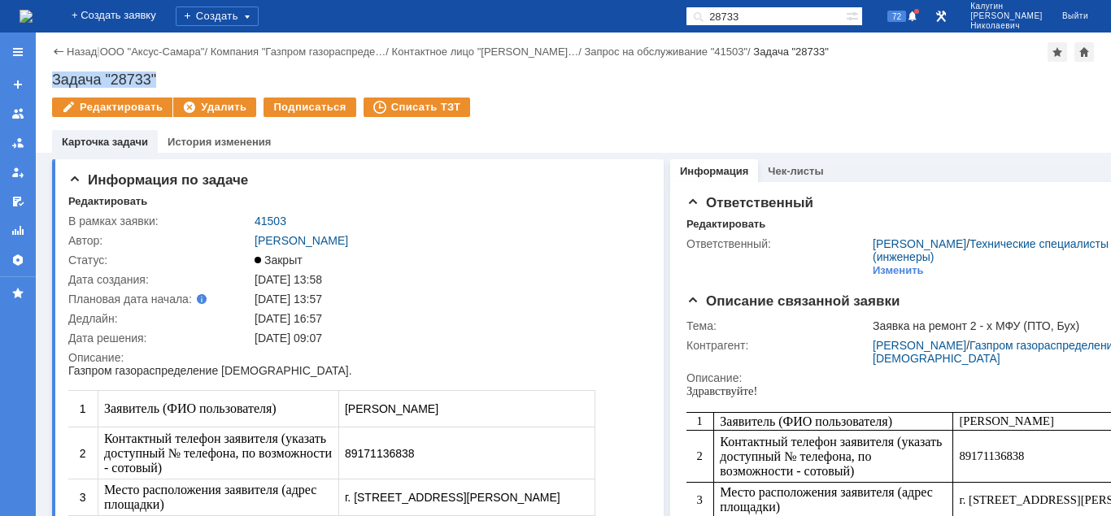
drag, startPoint x: 54, startPoint y: 80, endPoint x: 220, endPoint y: 77, distance: 165.9
click at [220, 77] on div "Задача "28733"" at bounding box center [573, 80] width 1042 height 16
copy div "Задача "28733""
drag, startPoint x: 307, startPoint y: 214, endPoint x: 250, endPoint y: 218, distance: 57.1
click at [250, 218] on tr "В рамках заявки: 41503" at bounding box center [359, 221] width 582 height 20
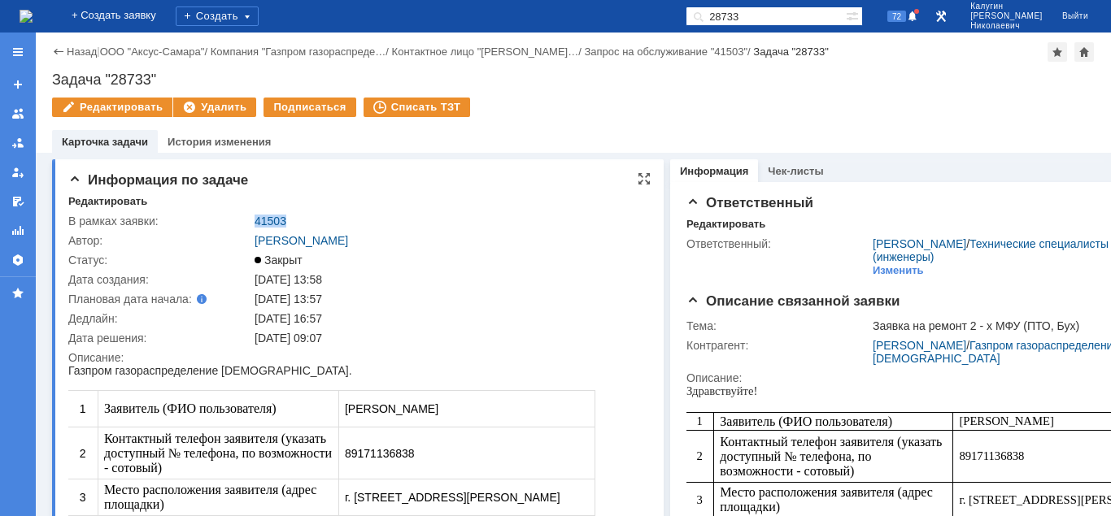
drag, startPoint x: 289, startPoint y: 218, endPoint x: 253, endPoint y: 224, distance: 36.2
click at [253, 224] on td "41503" at bounding box center [450, 221] width 399 height 20
copy link "41503"
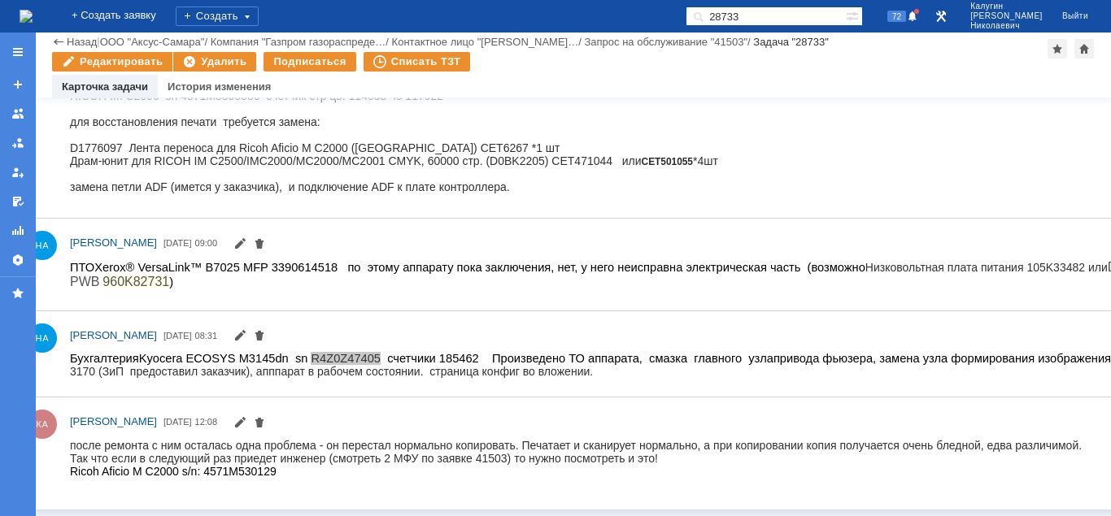
scroll to position [1087, 50]
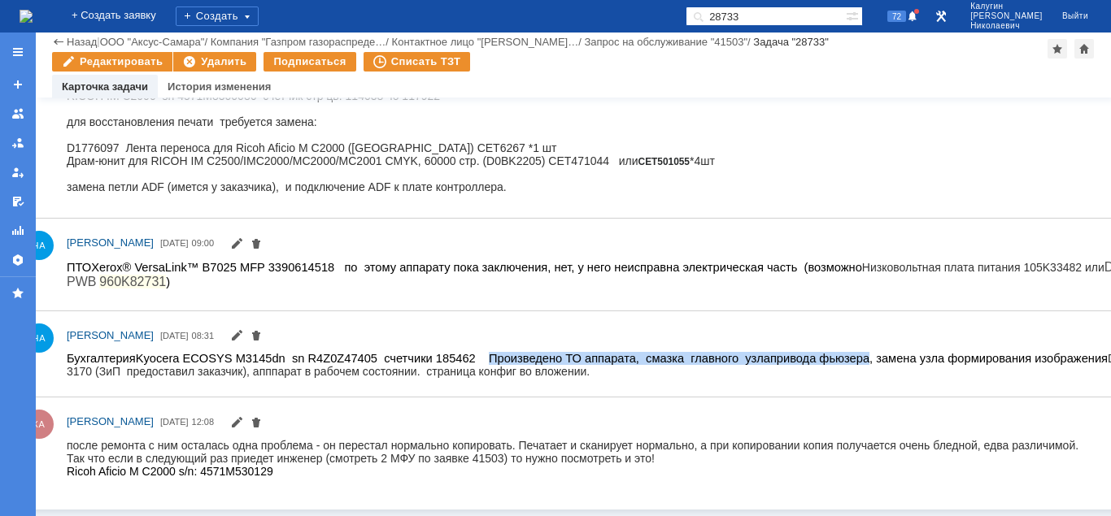
drag, startPoint x: 441, startPoint y: 360, endPoint x: 786, endPoint y: 360, distance: 345.5
click at [786, 360] on span "Kyocera ECOSYS M3145dn sn R4Z0Z47405 счетчики 185462 Произведено ТО аппарата, с…" at bounding box center [622, 358] width 972 height 13
click at [535, 361] on span "Kyocera ECOSYS M3145dn sn R4Z0Z47405 счетчики 185462 Произведено ТО аппарата, с…" at bounding box center [622, 358] width 972 height 13
drag, startPoint x: 444, startPoint y: 359, endPoint x: 571, endPoint y: 362, distance: 126.9
click at [571, 362] on span "Kyocera ECOSYS M3145dn sn R4Z0Z47405 счетчики 185462 Произведено ТО аппарата, с…" at bounding box center [622, 358] width 972 height 13
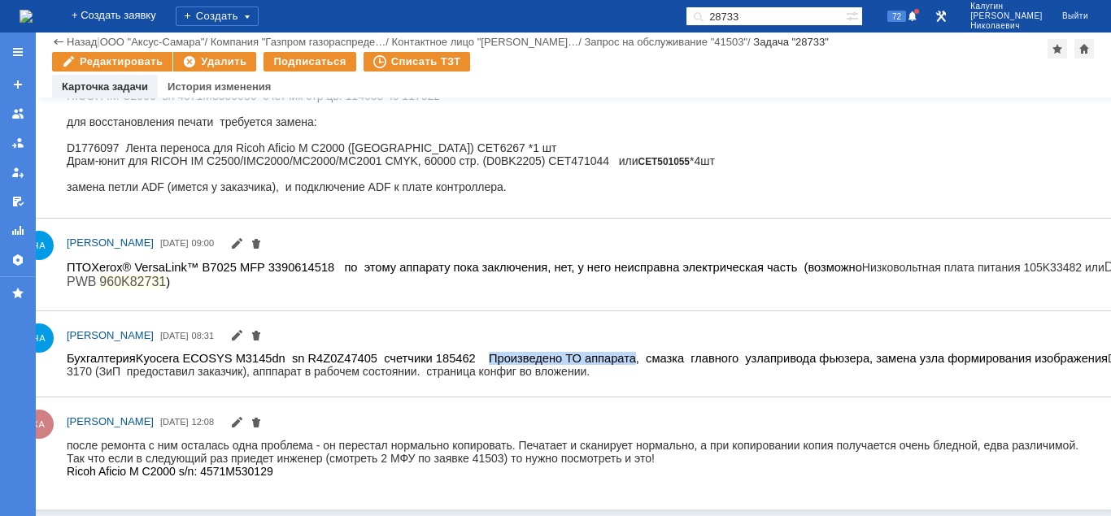
copy span "Произведено ТО аппарата"
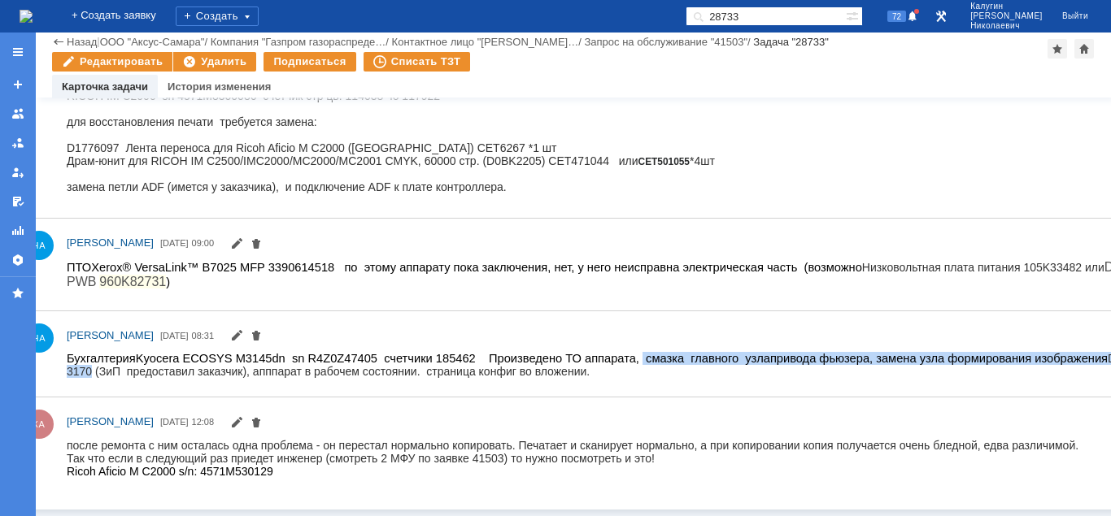
drag, startPoint x: 579, startPoint y: 358, endPoint x: 1052, endPoint y: 350, distance: 473.3
click at [1052, 352] on html "Бухгалтерия Kyocera ECOSYS M3145dn sn R4Z0Z47405 счетчики 185462 Произведено ТО…" at bounding box center [608, 365] width 1082 height 26
copy div "смазка главного узла привода фьюзера, замена узла формирования изображения DK-3…"
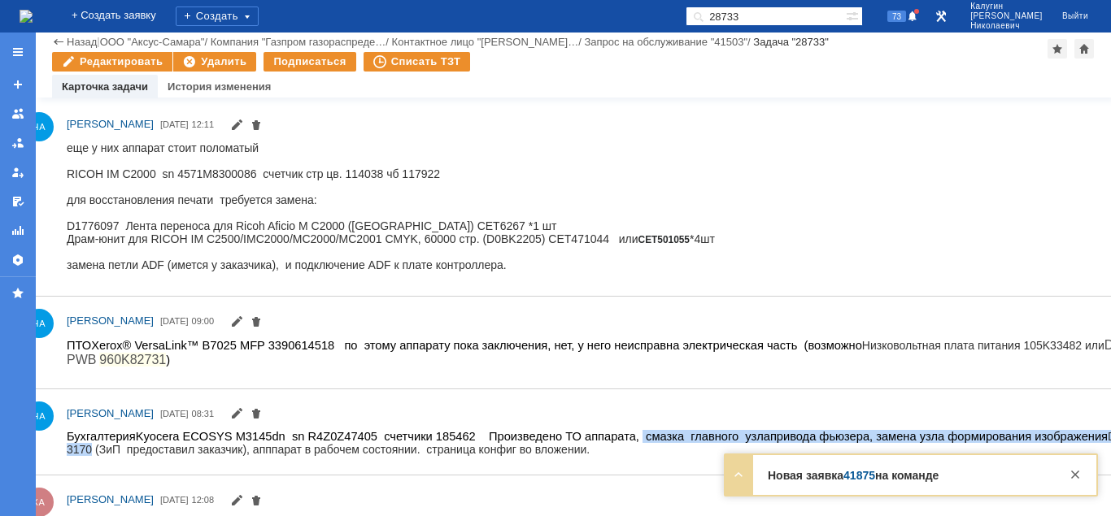
scroll to position [921, 50]
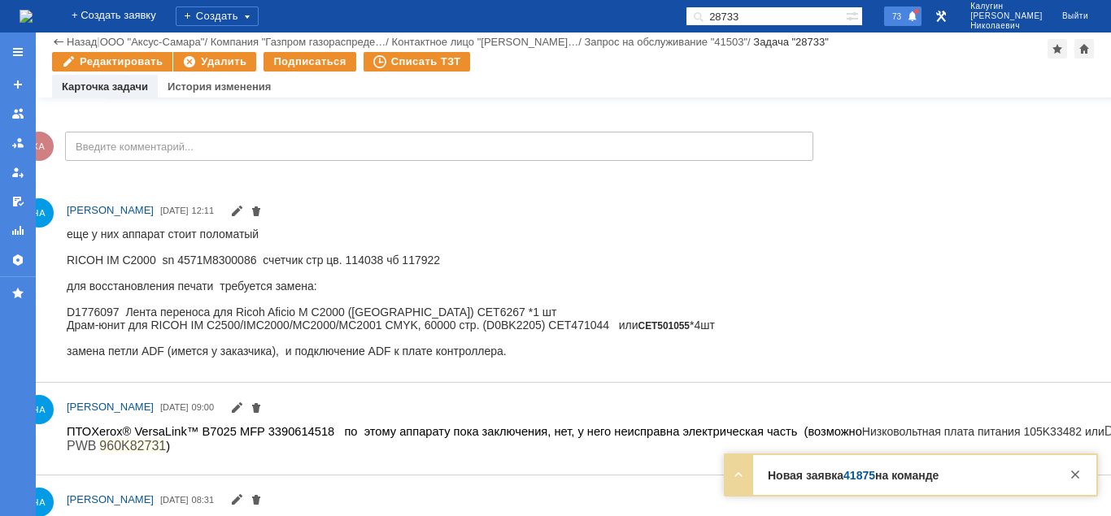
click at [906, 17] on span "73" at bounding box center [896, 16] width 19 height 11
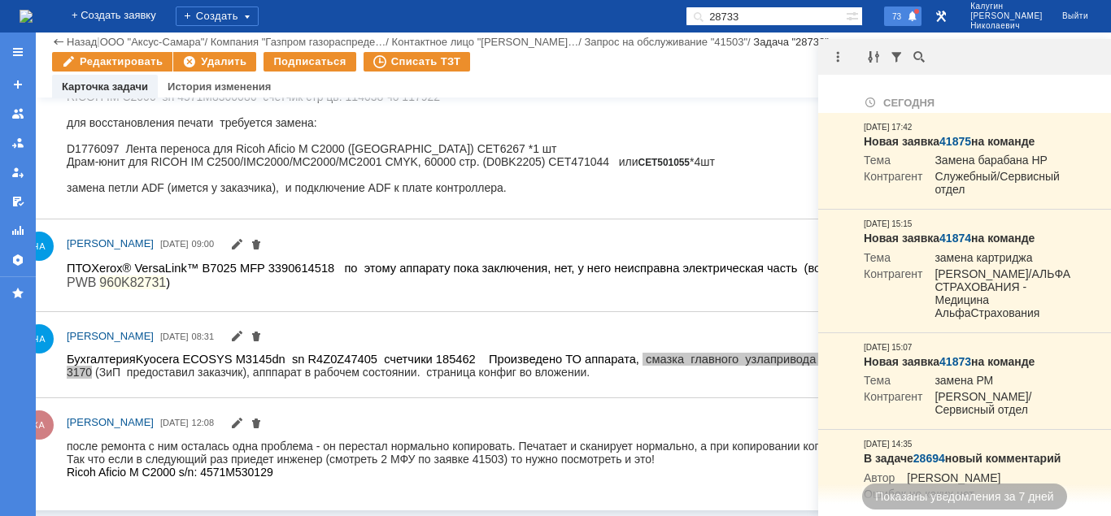
scroll to position [1087, 50]
drag, startPoint x: 300, startPoint y: 270, endPoint x: 241, endPoint y: 272, distance: 58.6
click at [241, 272] on span "Xerox® VersaLink™ B7025 MFP 3390614518 по этому аппарату пока заключения, нет, …" at bounding box center [601, 274] width 1068 height 28
copy span "3390614518"
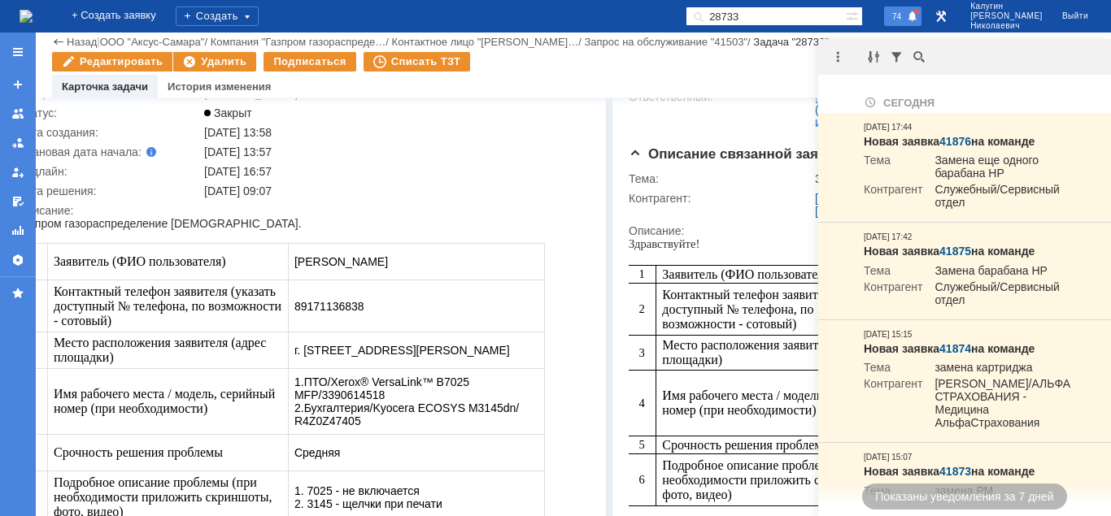
scroll to position [0, 50]
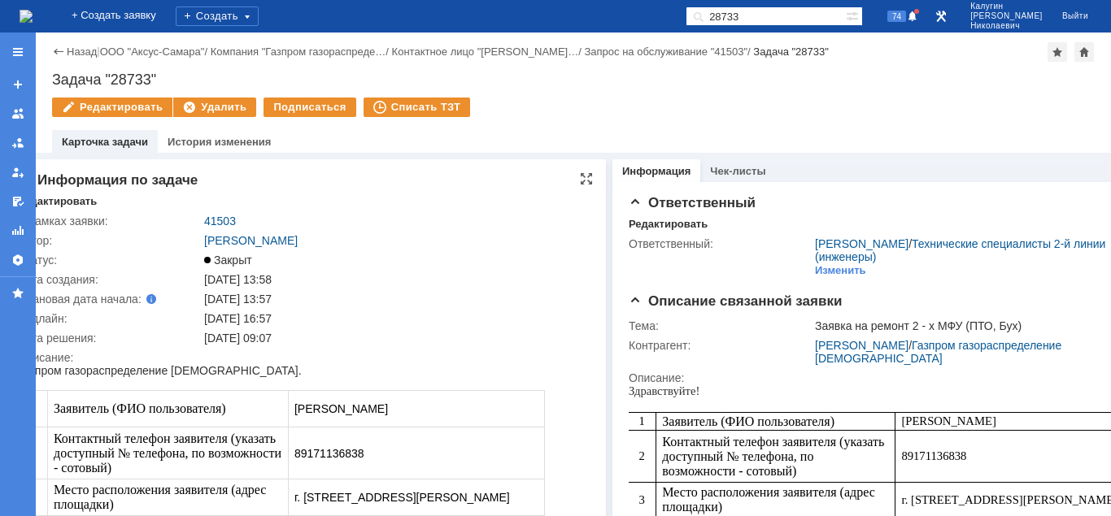
drag, startPoint x: 257, startPoint y: 214, endPoint x: 245, endPoint y: 217, distance: 12.6
click at [244, 217] on td "41503" at bounding box center [397, 221] width 392 height 20
drag, startPoint x: 249, startPoint y: 219, endPoint x: 202, endPoint y: 221, distance: 46.4
click at [202, 221] on td "41503" at bounding box center [397, 221] width 392 height 20
copy link "41503"
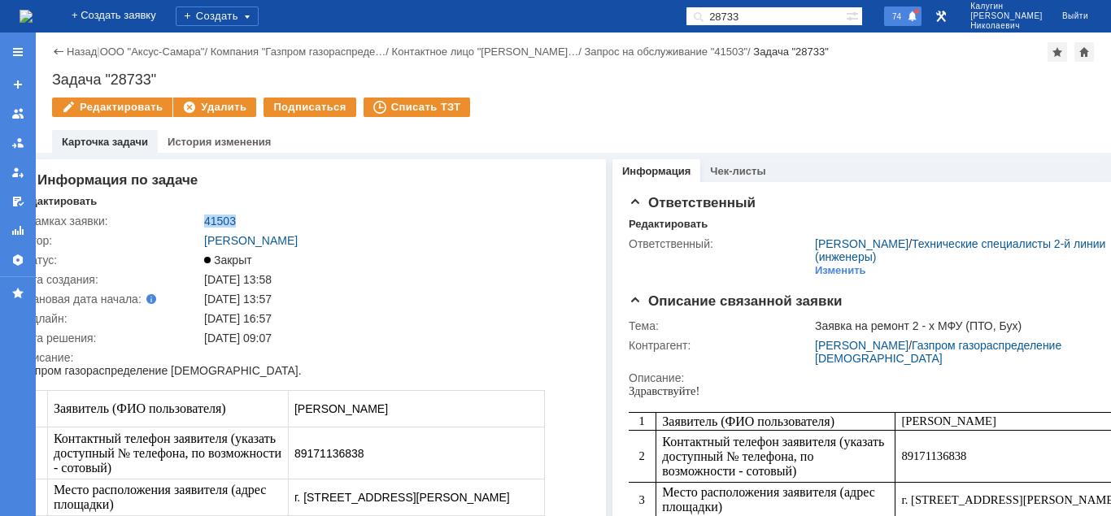
click at [918, 20] on span at bounding box center [912, 17] width 11 height 13
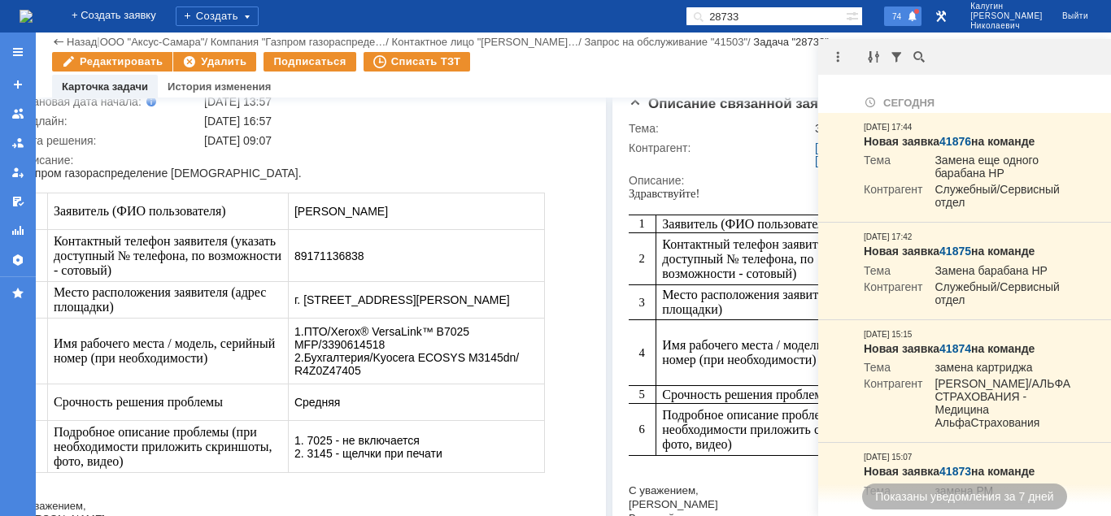
scroll to position [249, 50]
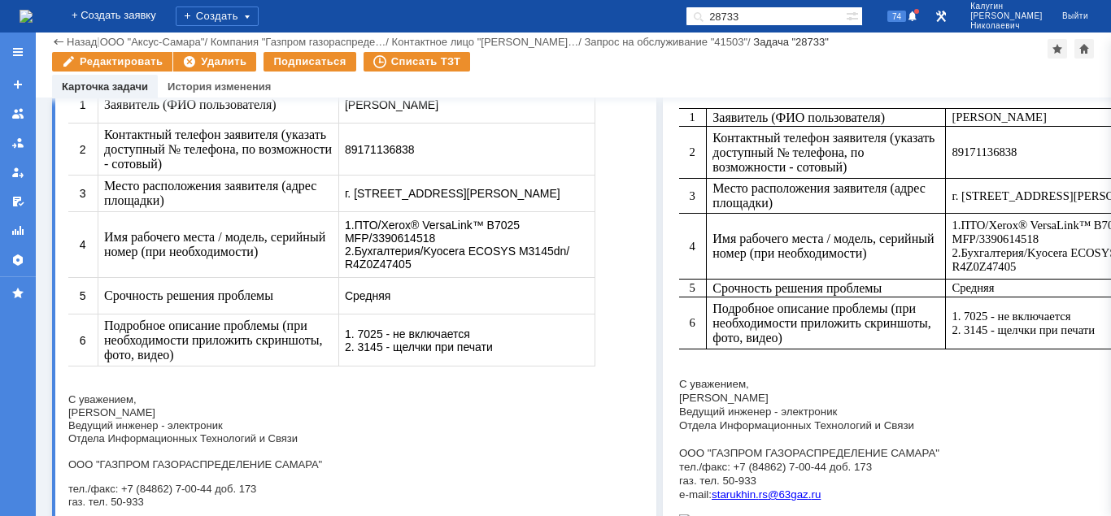
drag, startPoint x: 496, startPoint y: 511, endPoint x: 294, endPoint y: 444, distance: 212.6
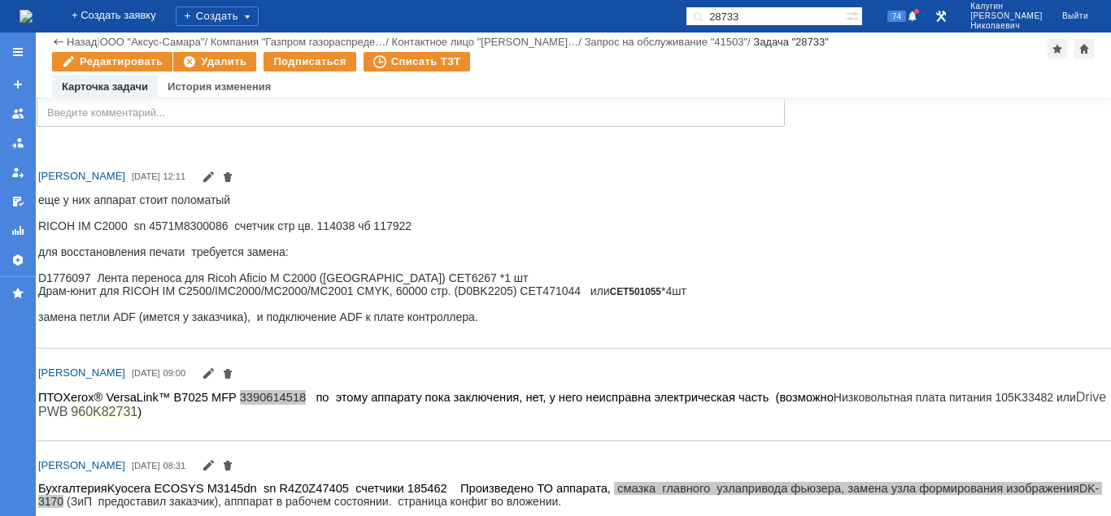
scroll to position [955, 122]
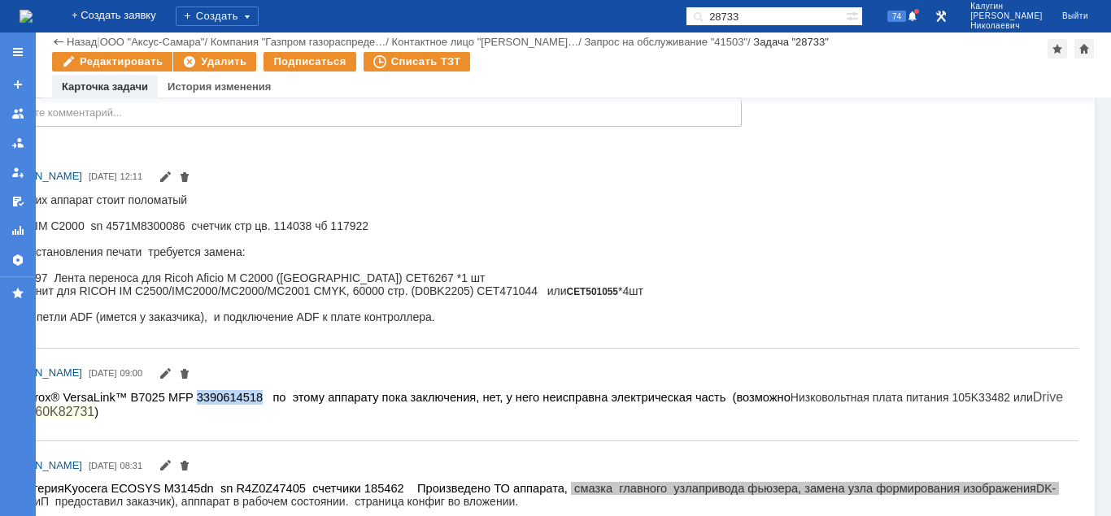
drag, startPoint x: 485, startPoint y: 400, endPoint x: 945, endPoint y: 424, distance: 460.8
click at [945, 419] on html "ПТО Xerox® VersaLink™ B7025 MFP 3390614518 по этому аппарату пока заключения, н…" at bounding box center [533, 403] width 1076 height 29
copy span "неисправна электрическая часть (возможно Низковольтная плата питания 105K33482 …"
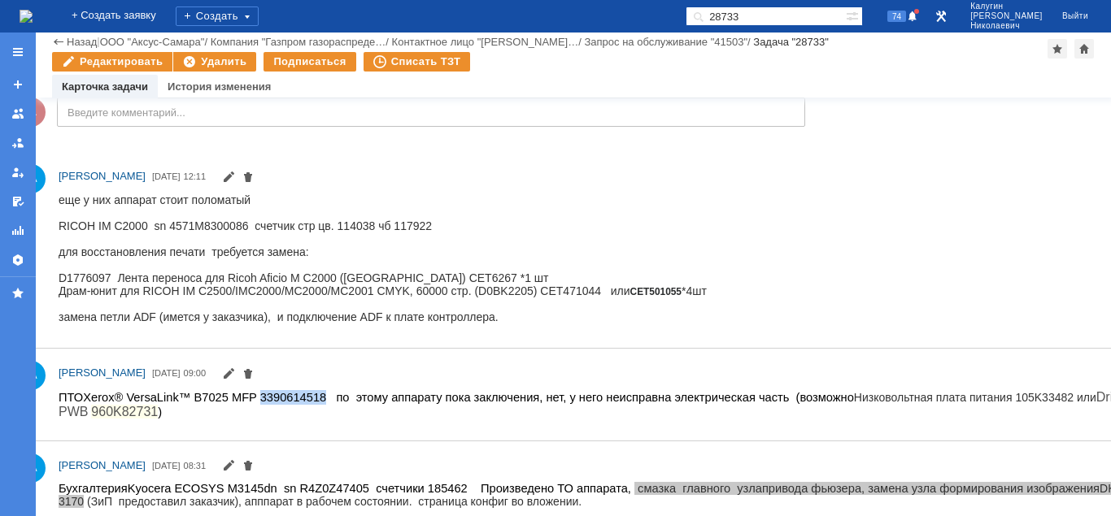
scroll to position [955, 0]
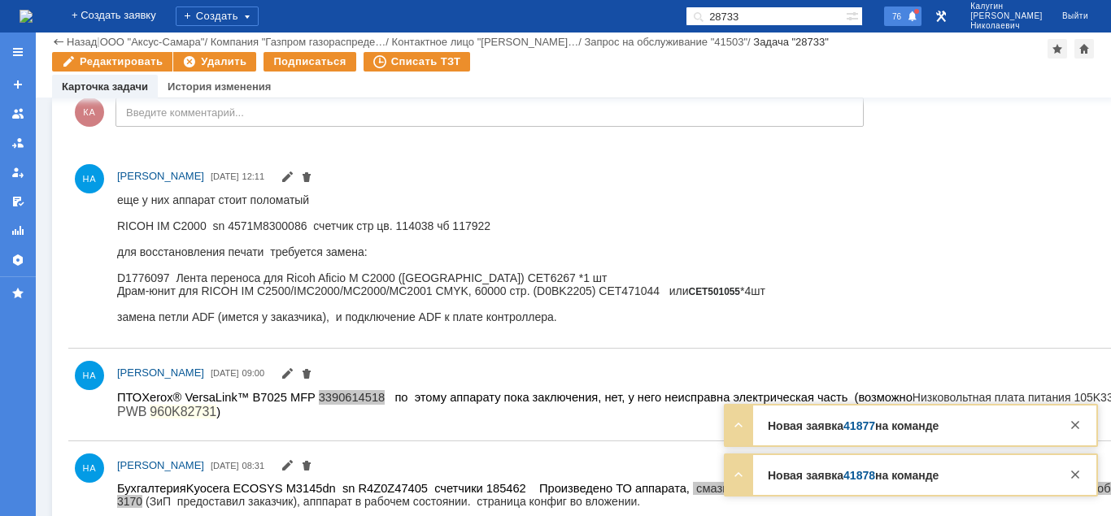
click at [906, 14] on span "76" at bounding box center [896, 16] width 19 height 11
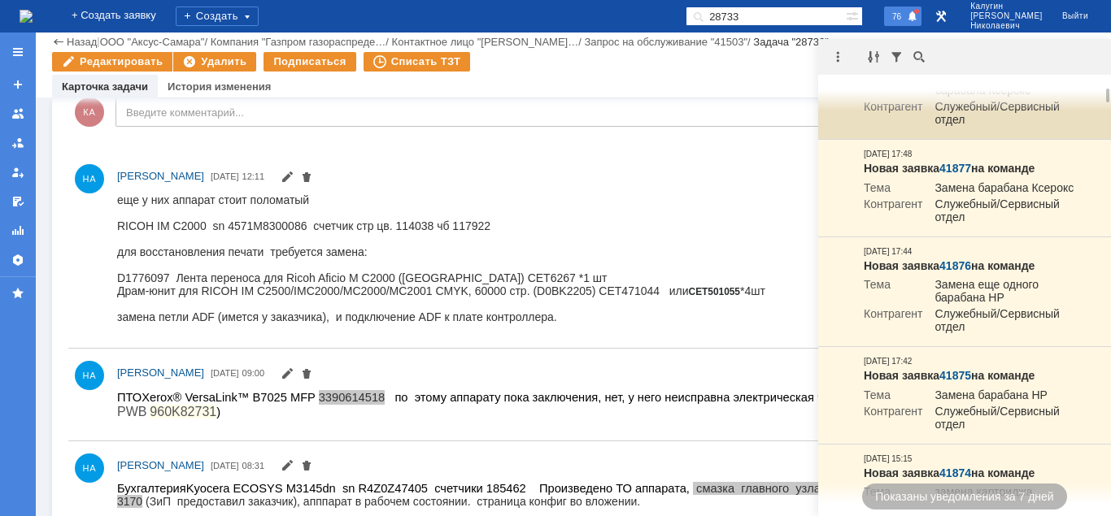
scroll to position [166, 0]
